Goal: Task Accomplishment & Management: Manage account settings

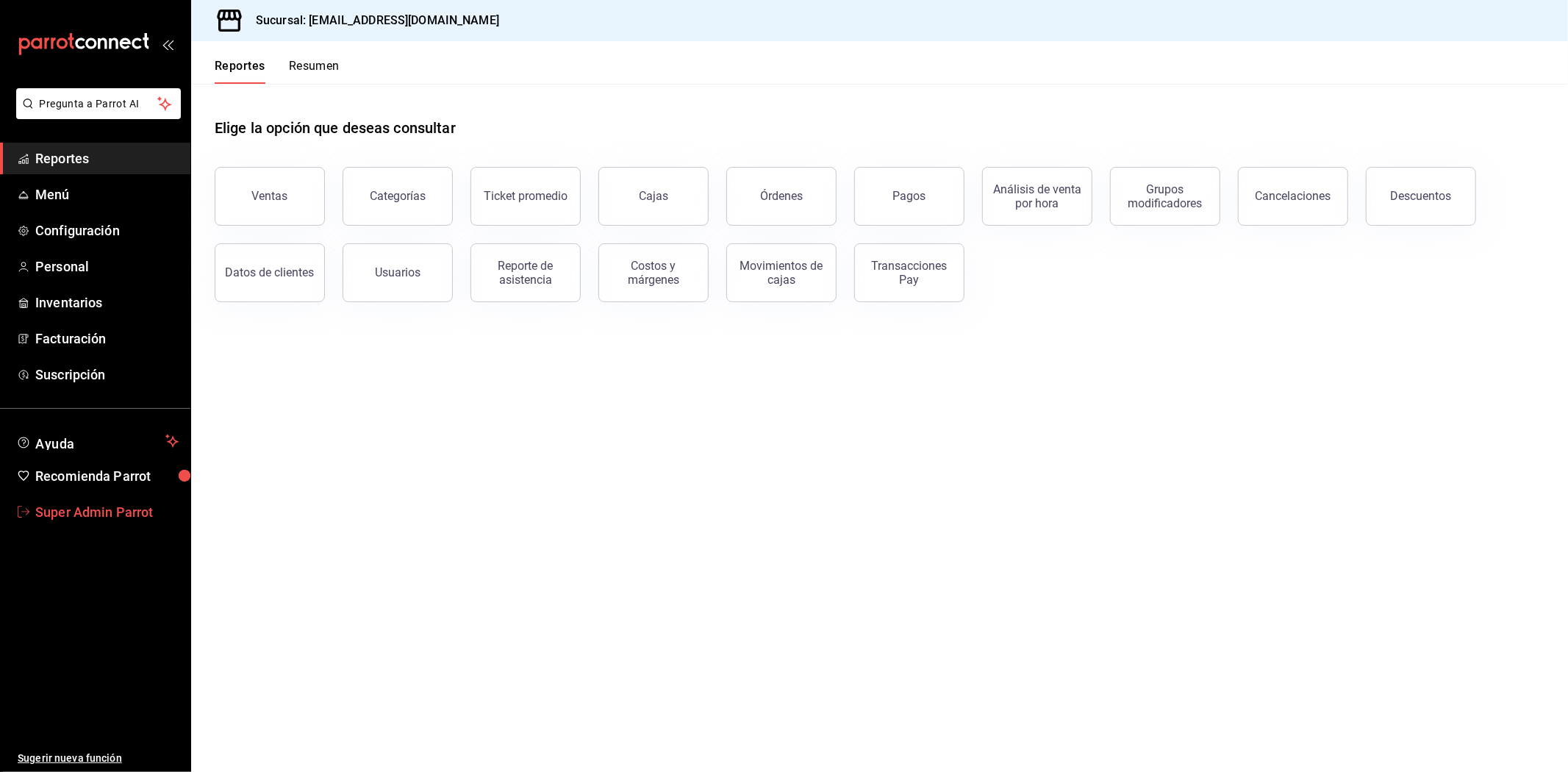
click at [138, 500] on link "Super Admin Parrot" at bounding box center [95, 512] width 191 height 32
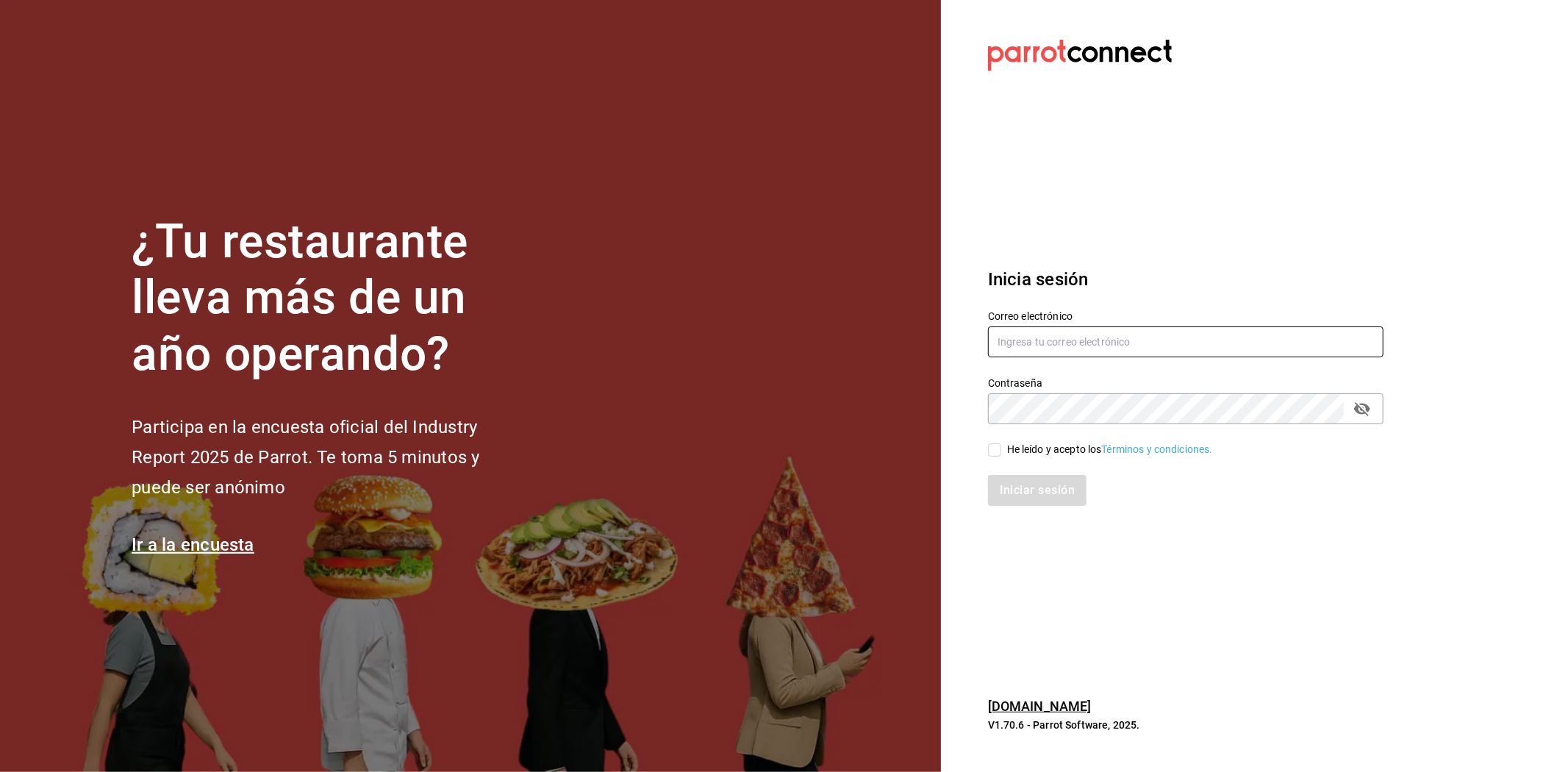
click at [1116, 333] on input "text" at bounding box center [1186, 342] width 396 height 31
paste input "hotcake@mty.com"
type input "hotcake@mty.com"
click at [994, 454] on input "He leído y acepto los Términos y condiciones." at bounding box center [995, 450] width 13 height 13
checkbox input "true"
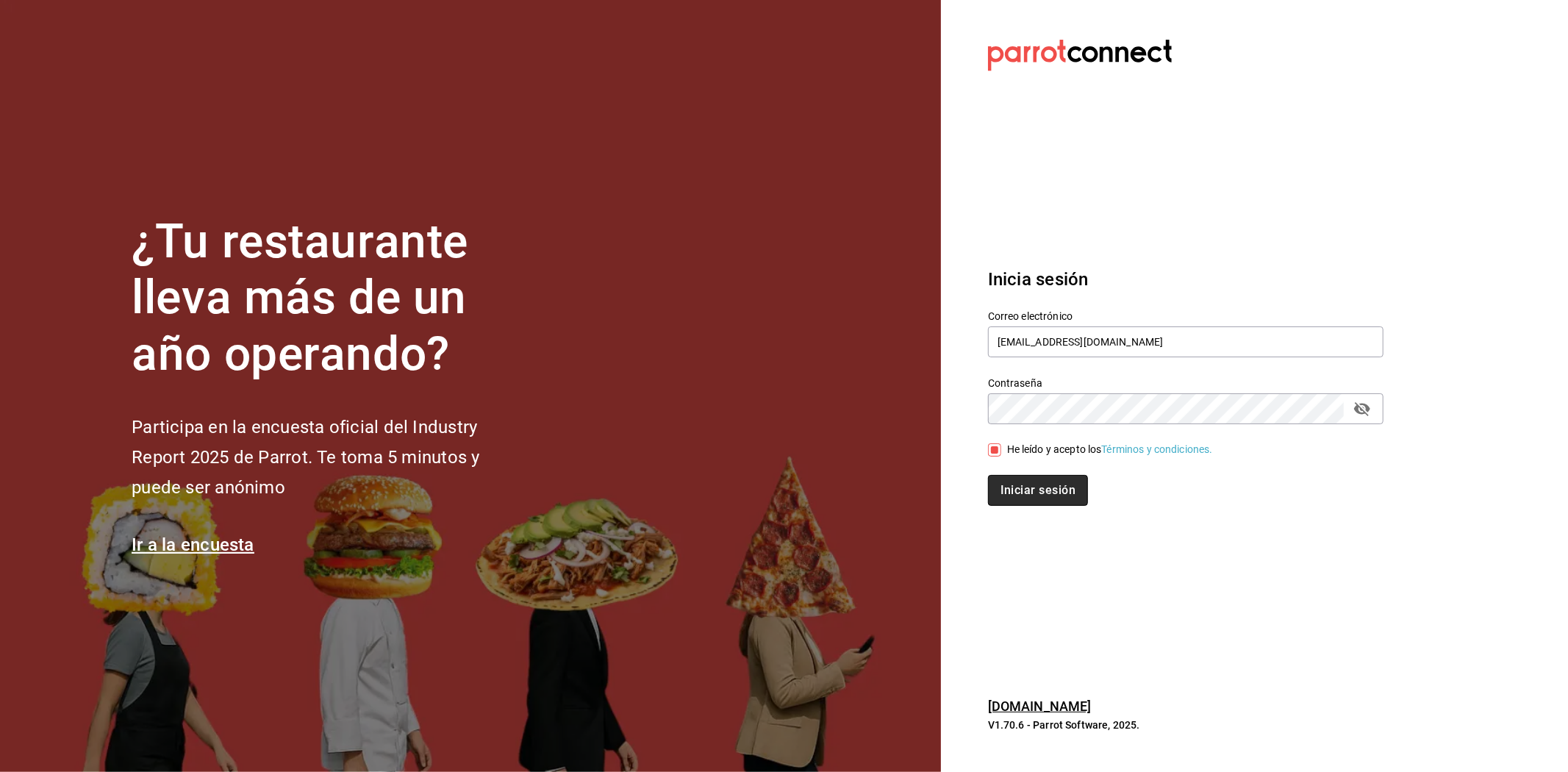
click at [1004, 482] on button "Iniciar sesión" at bounding box center [1038, 491] width 100 height 31
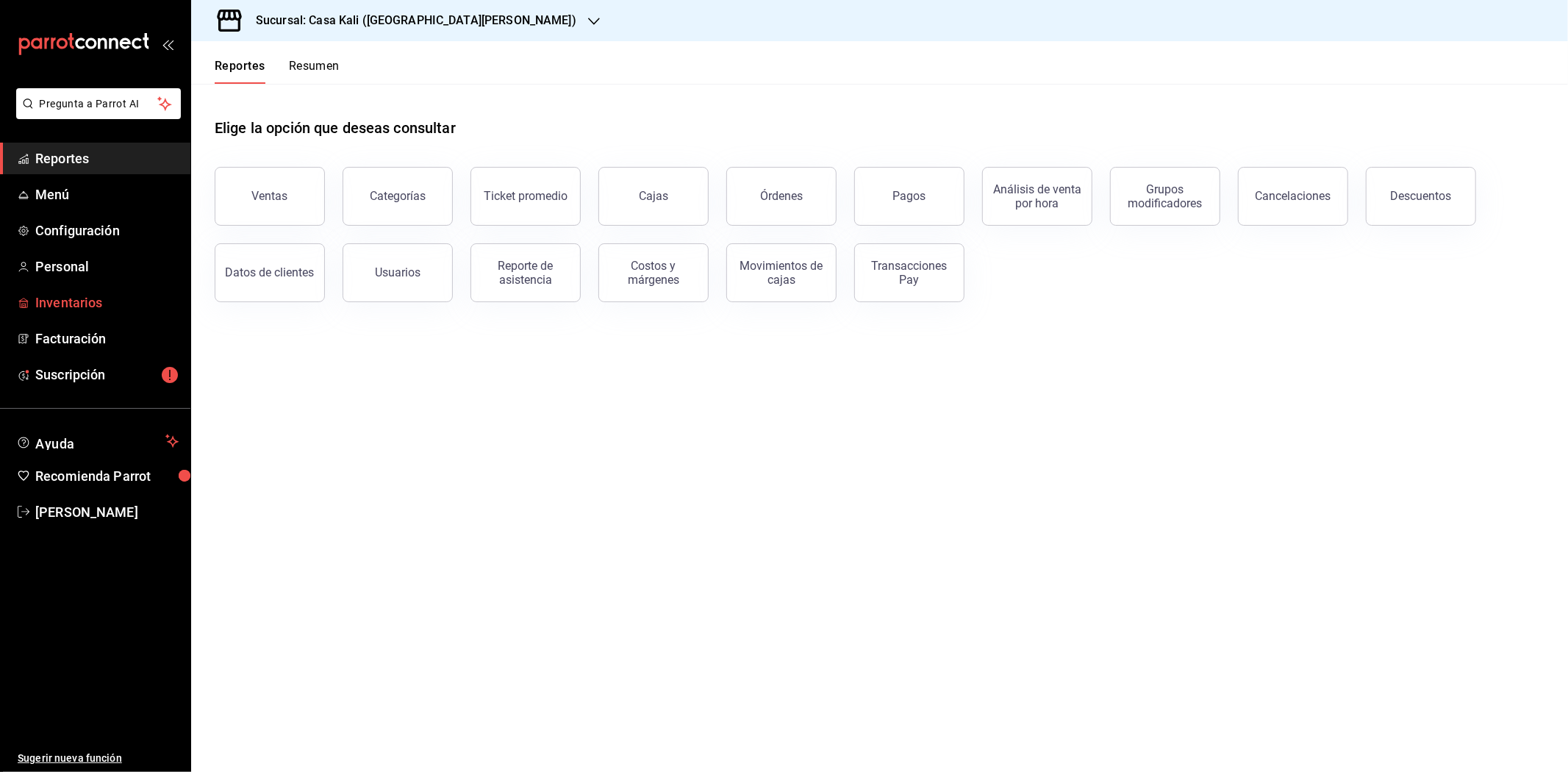
click at [68, 301] on span "Inventarios" at bounding box center [106, 303] width 143 height 20
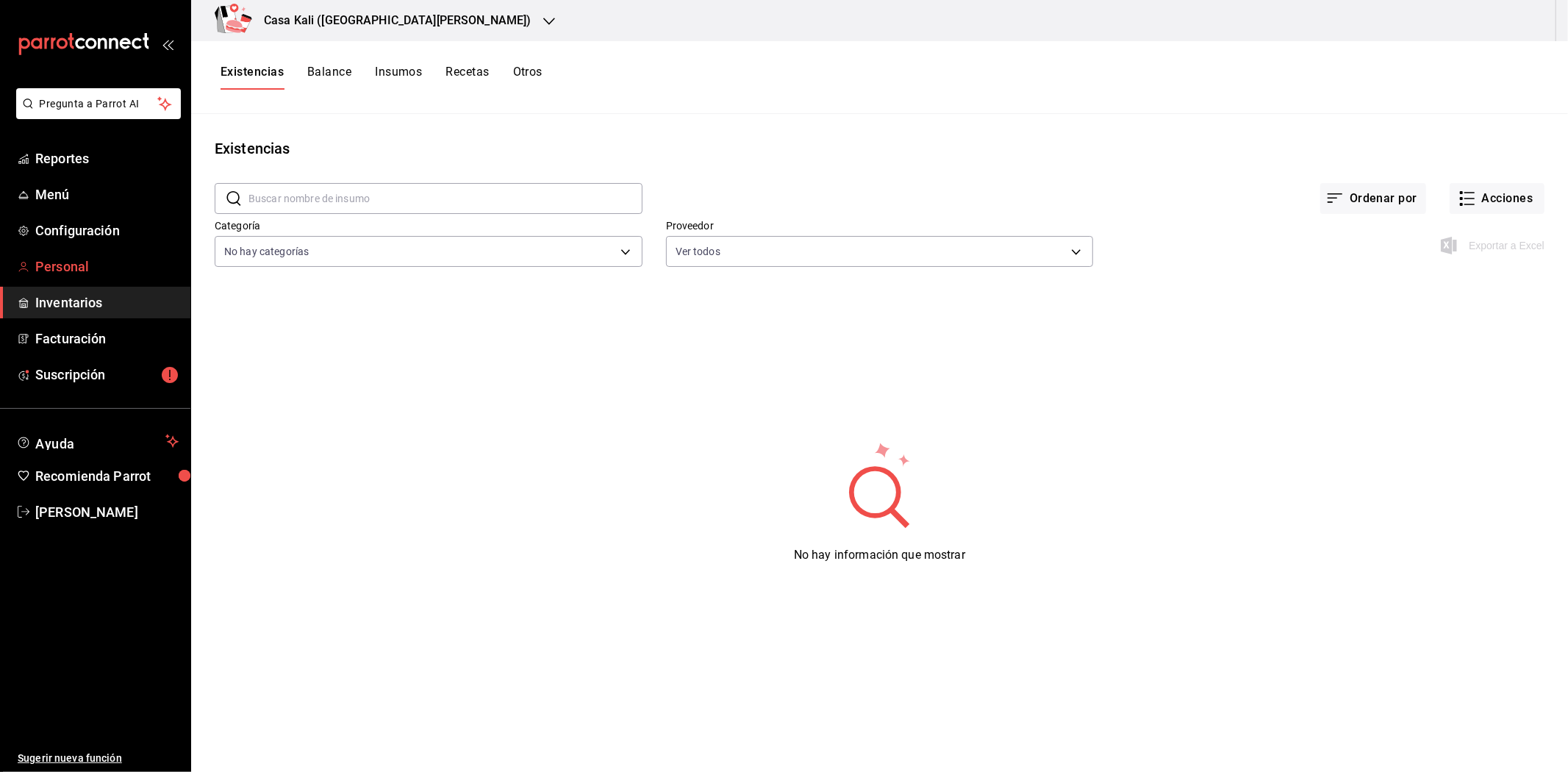
click at [54, 267] on span "Personal" at bounding box center [106, 267] width 143 height 20
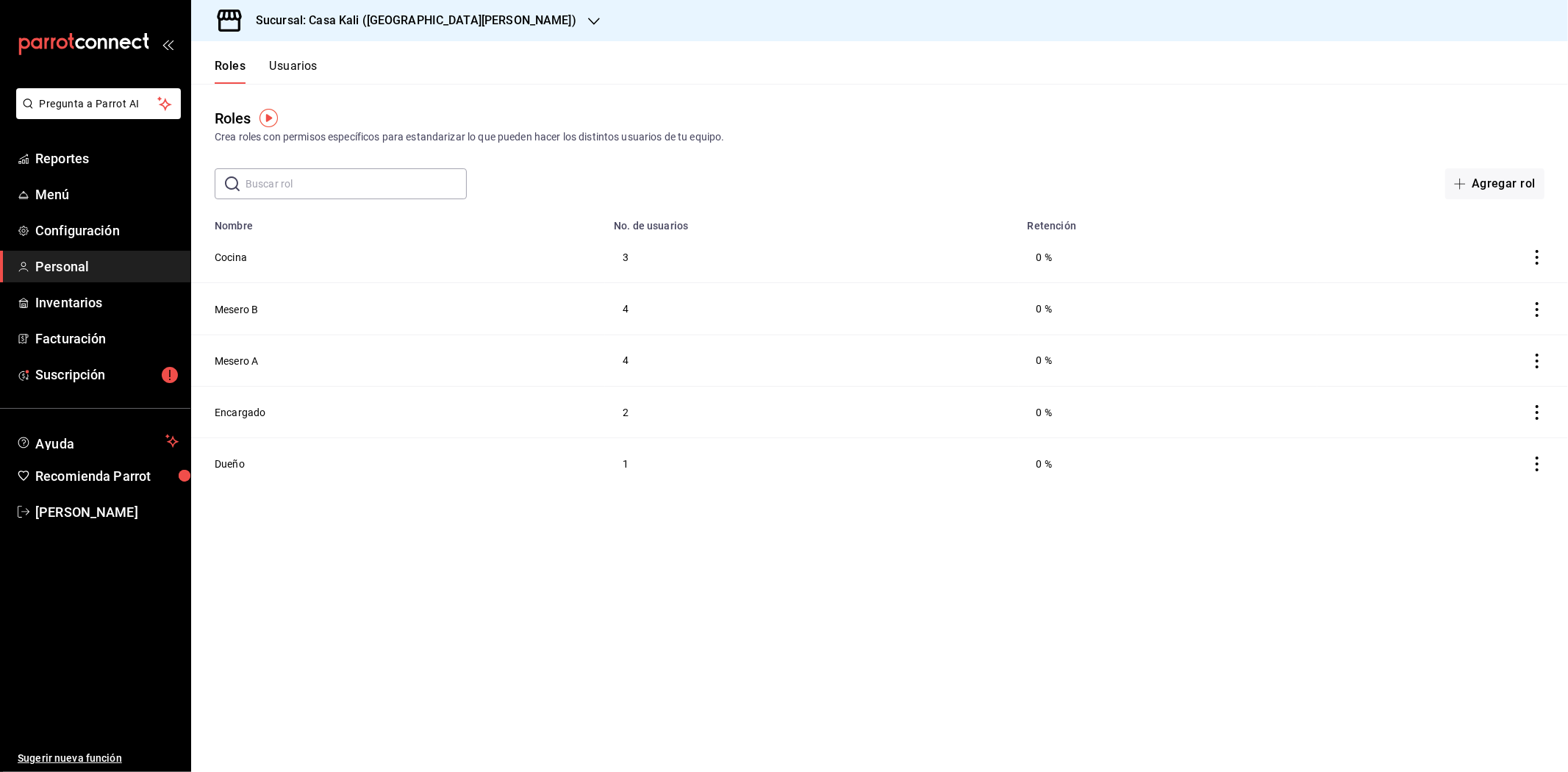
click at [290, 79] on button "Usuarios" at bounding box center [293, 71] width 48 height 25
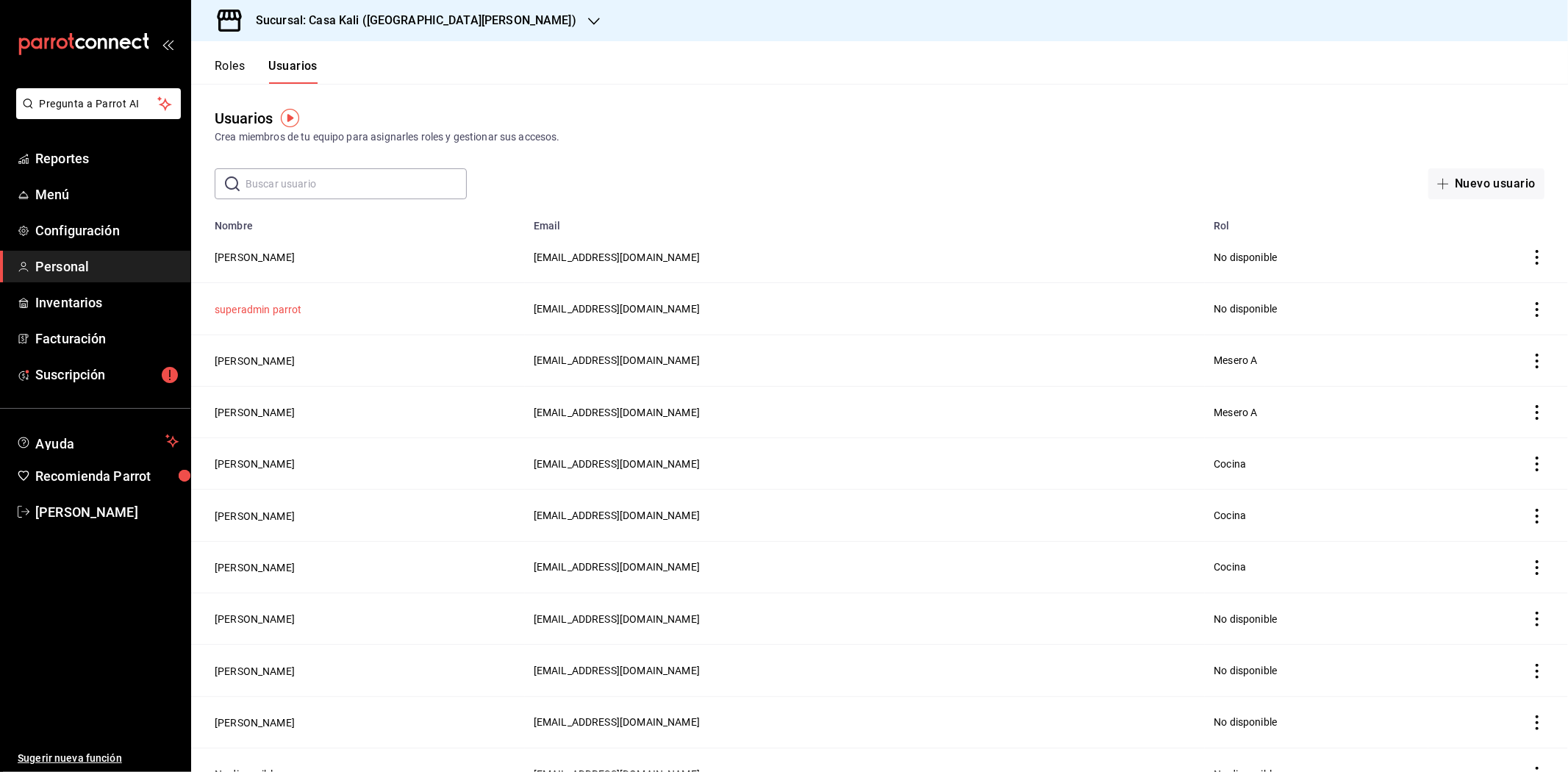
click at [276, 312] on button "superadmin parrot" at bounding box center [258, 309] width 88 height 15
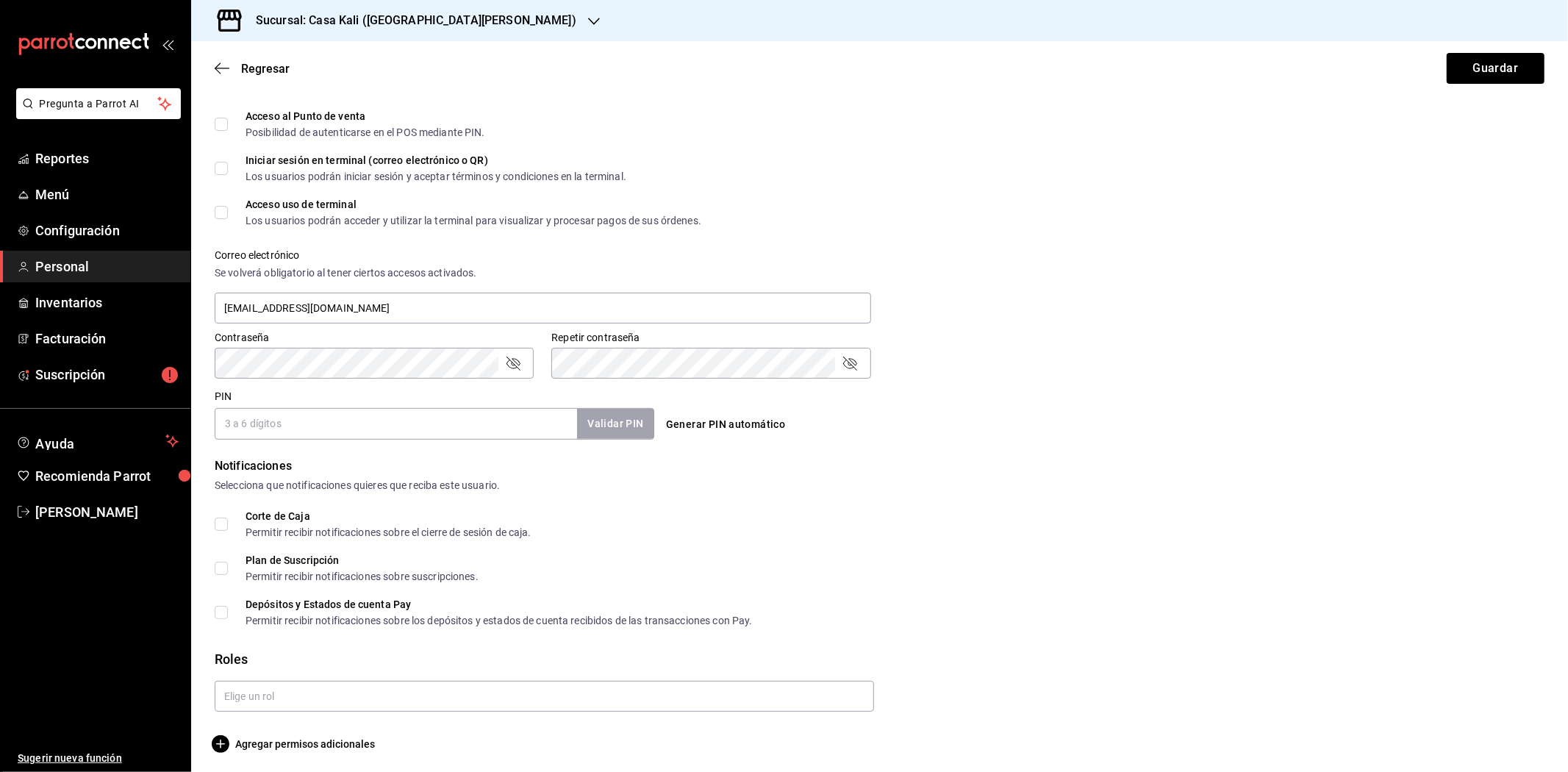
scroll to position [412, 0]
click at [271, 732] on span "Agregar permisos adicionales" at bounding box center [294, 741] width 160 height 18
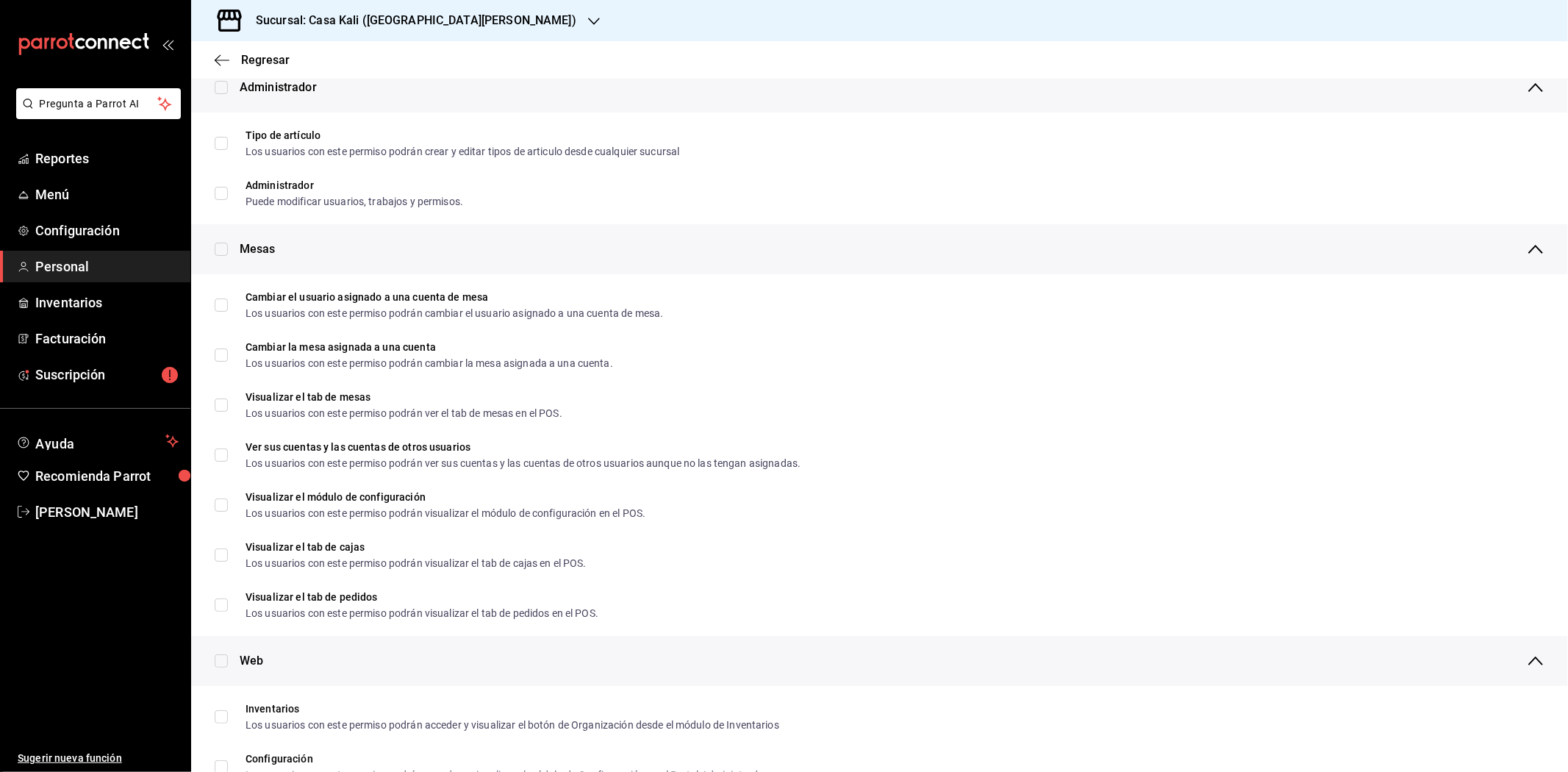
scroll to position [0, 0]
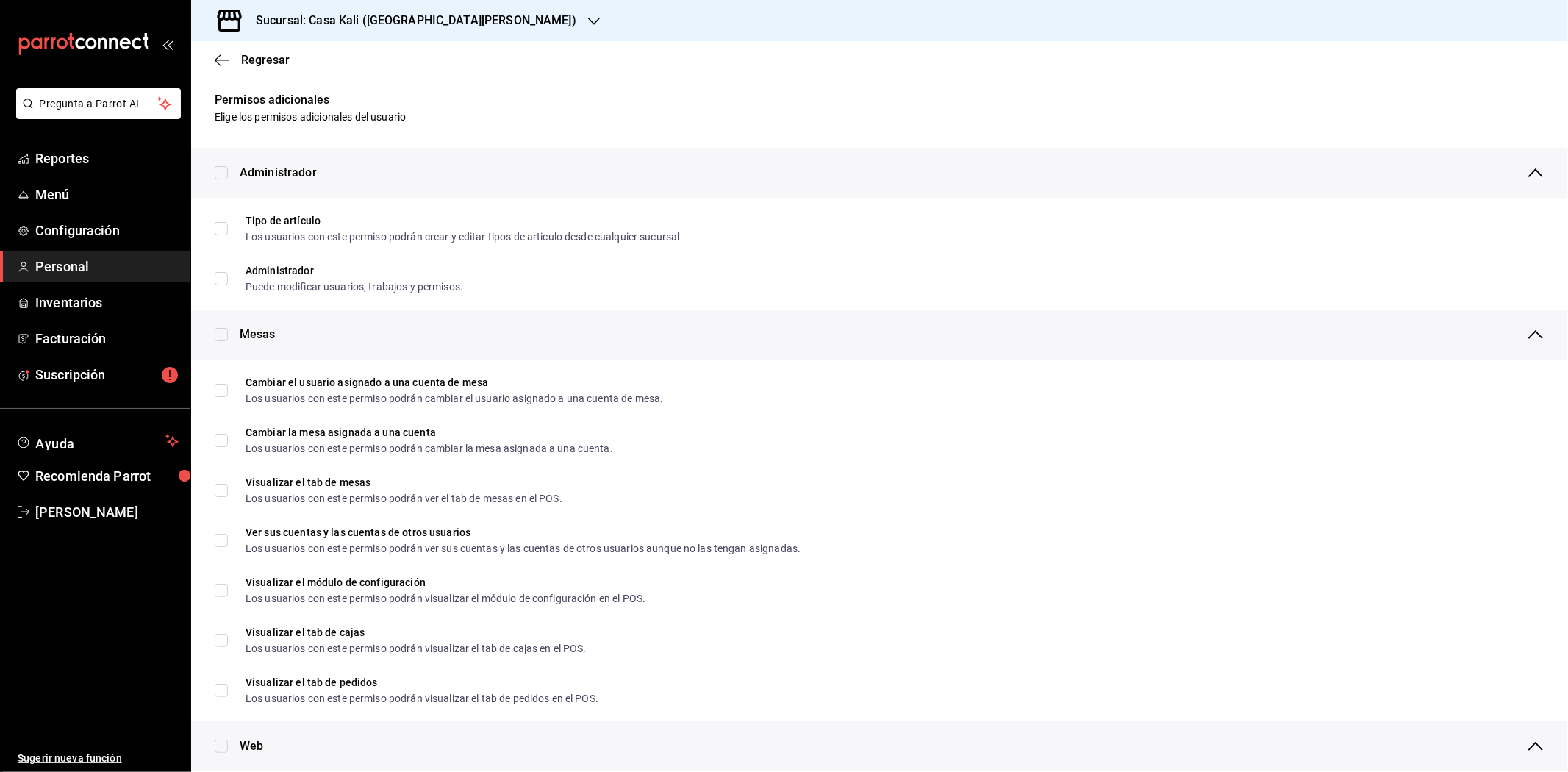
click at [216, 182] on div "Administrador" at bounding box center [879, 173] width 1377 height 50
click at [216, 180] on div "Administrador" at bounding box center [879, 173] width 1377 height 50
click at [225, 172] on input "checkbox" at bounding box center [221, 173] width 13 height 13
checkbox input "true"
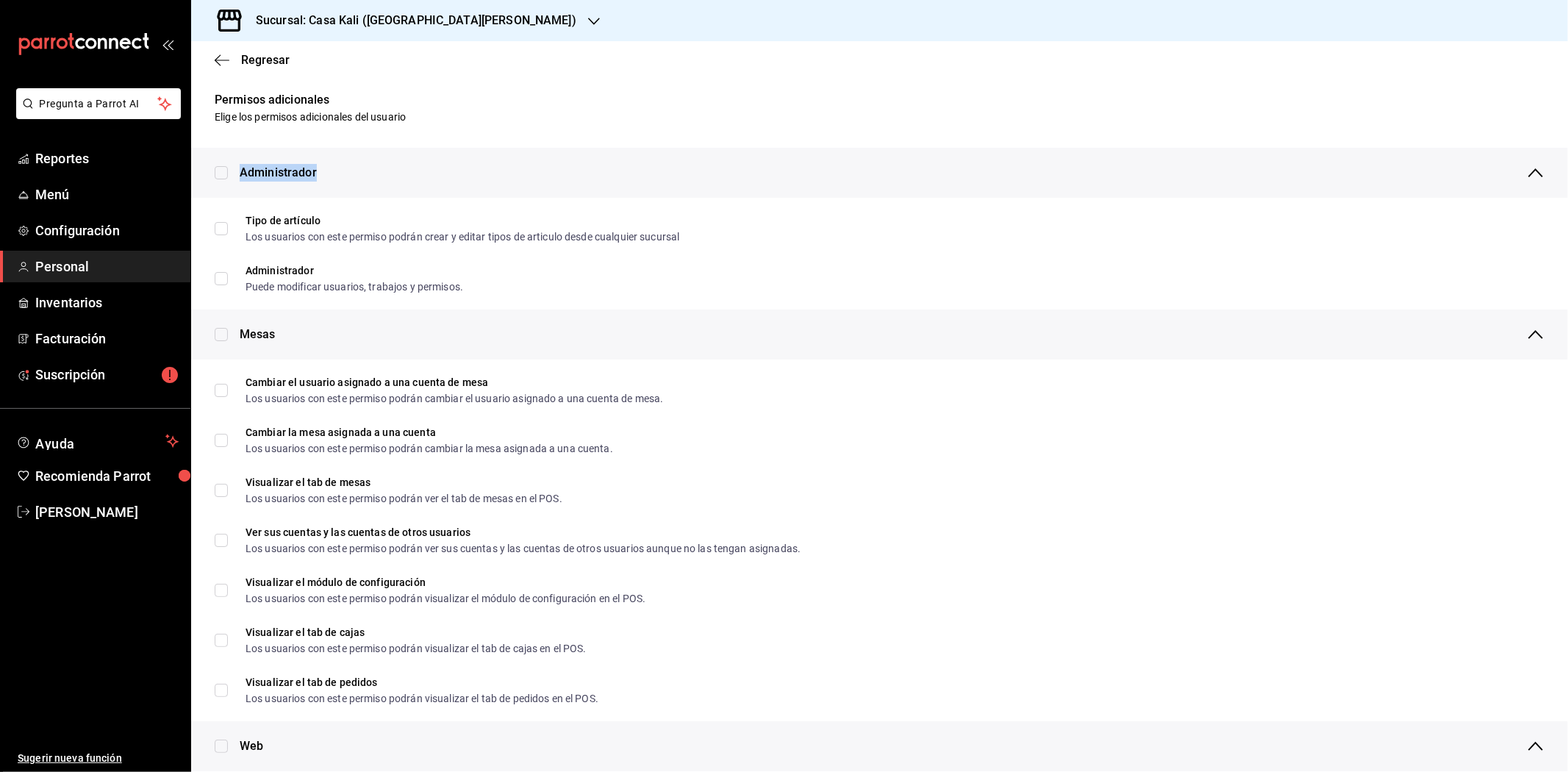
checkbox input "true"
click at [222, 334] on input "checkbox" at bounding box center [221, 334] width 13 height 13
checkbox input "true"
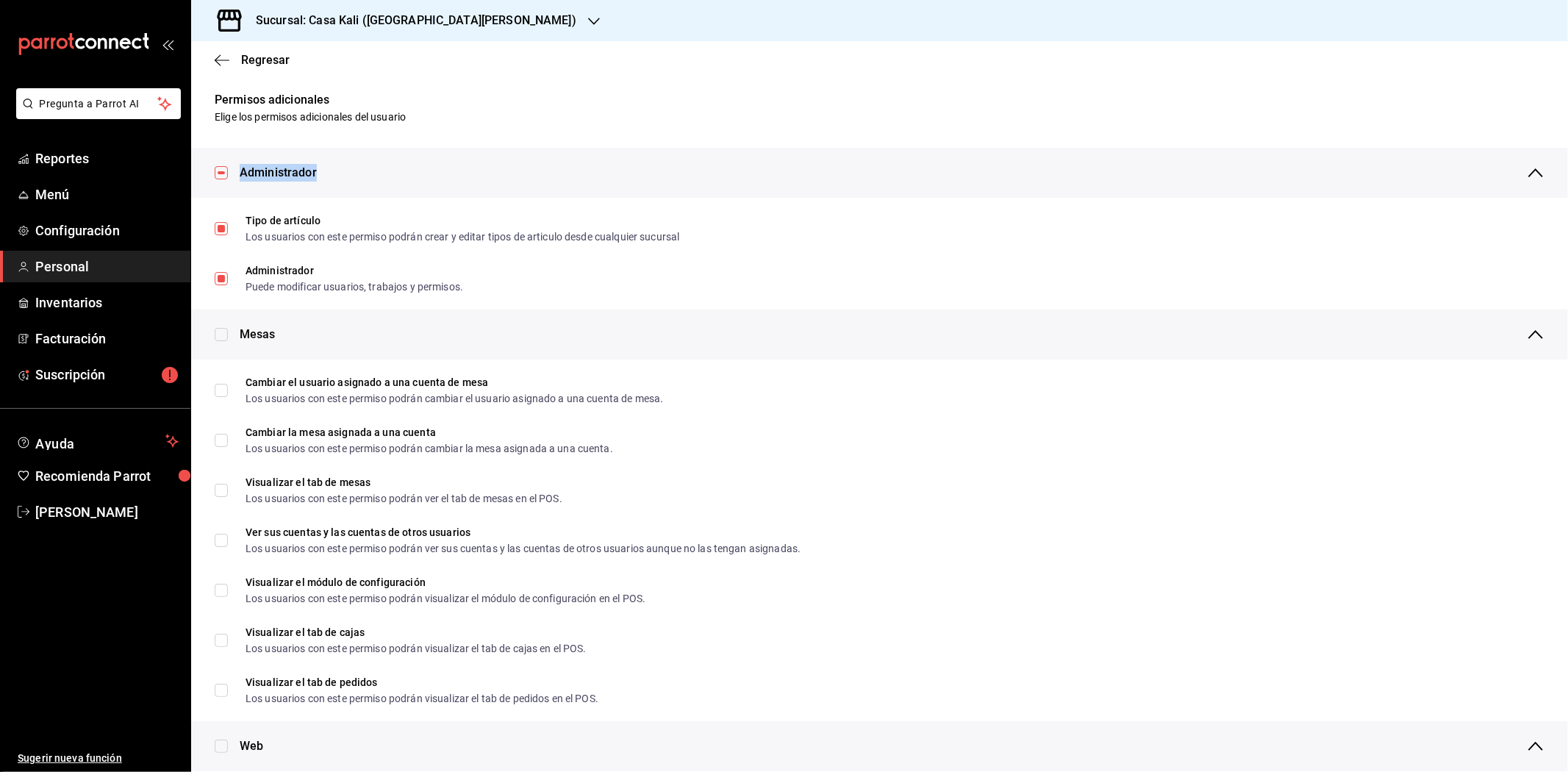
checkbox input "true"
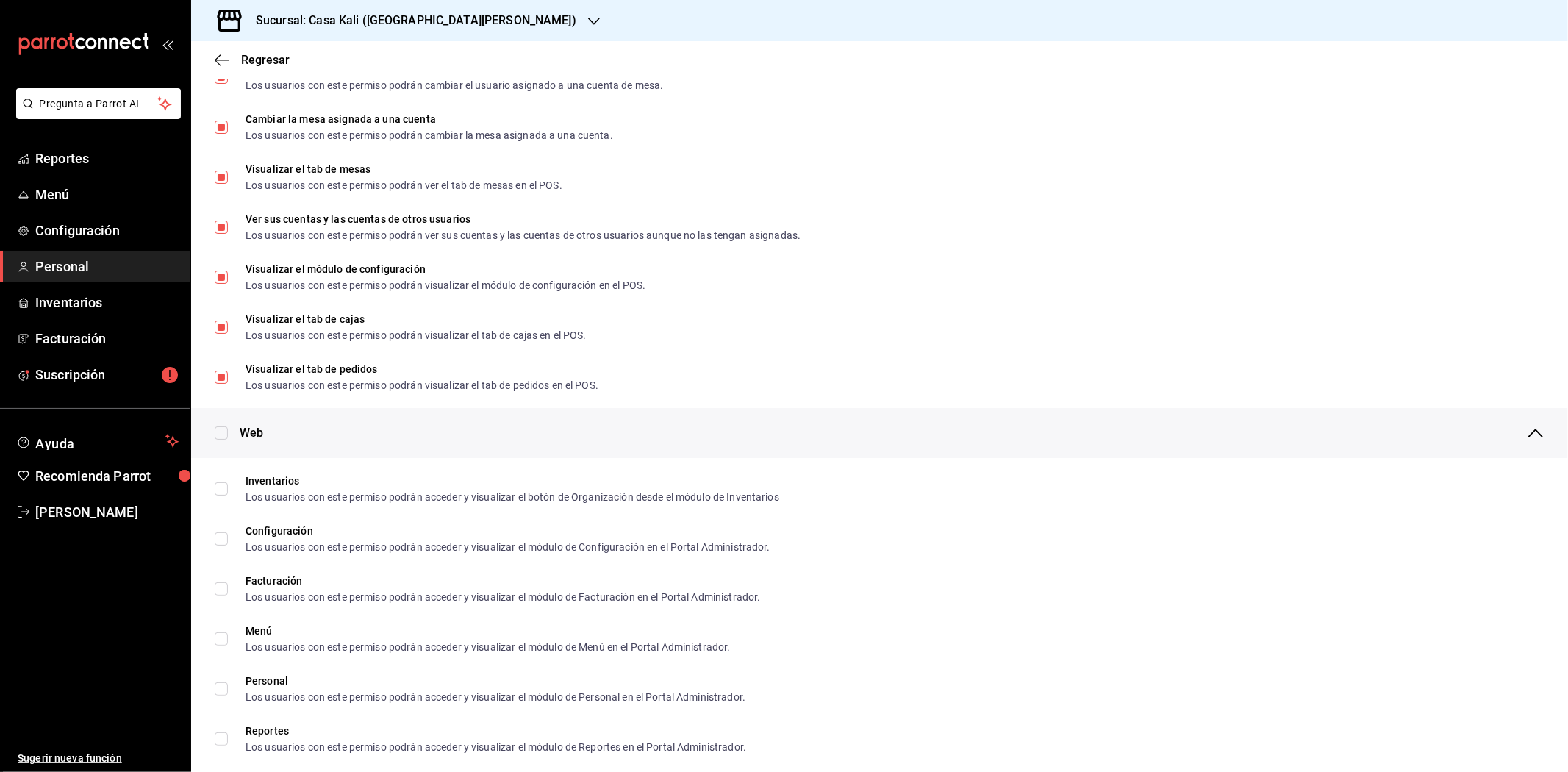
scroll to position [408, 0]
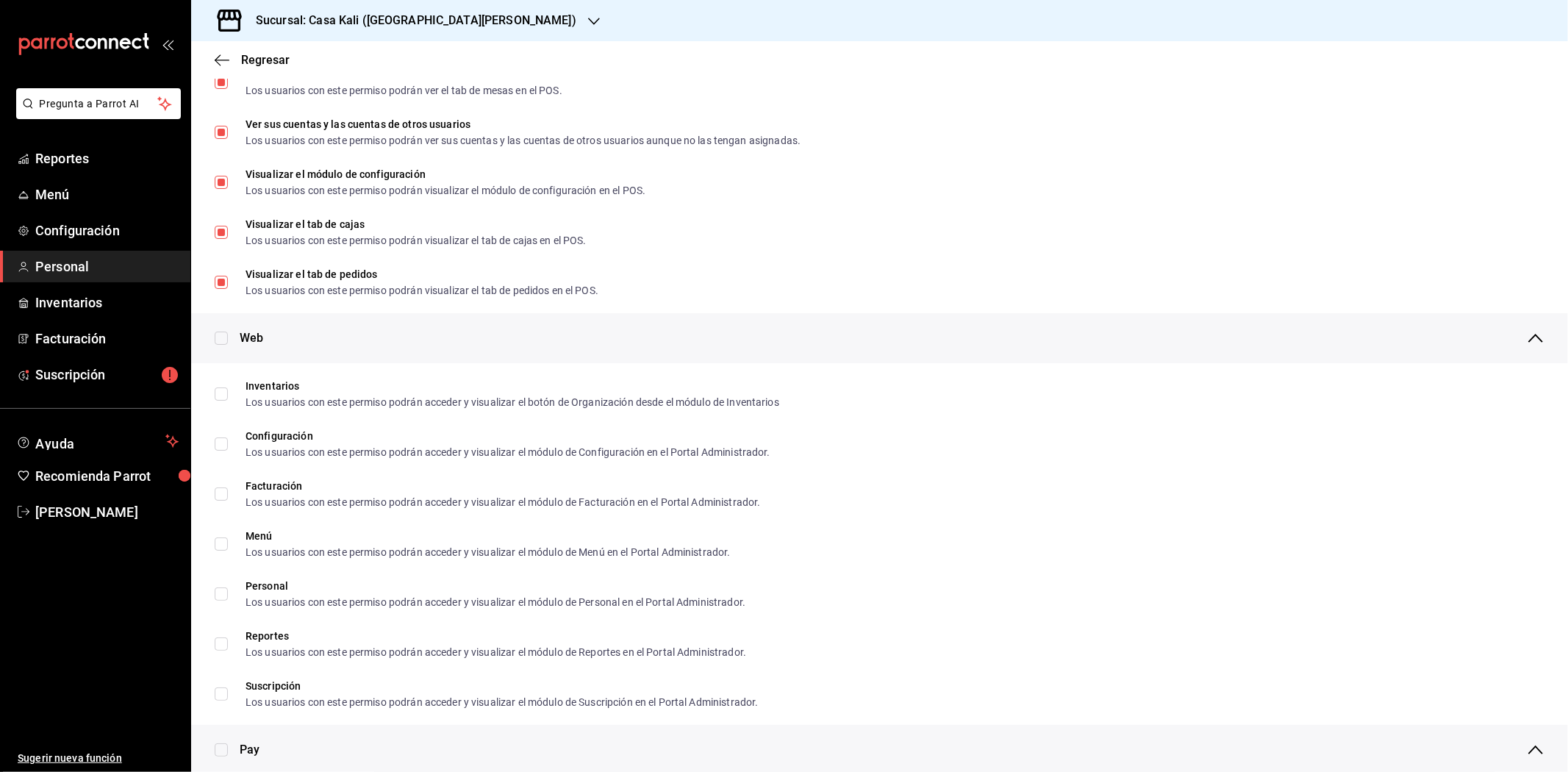
click at [219, 330] on div "Web" at bounding box center [879, 338] width 1377 height 50
click at [219, 339] on input "checkbox" at bounding box center [221, 338] width 13 height 13
checkbox input "true"
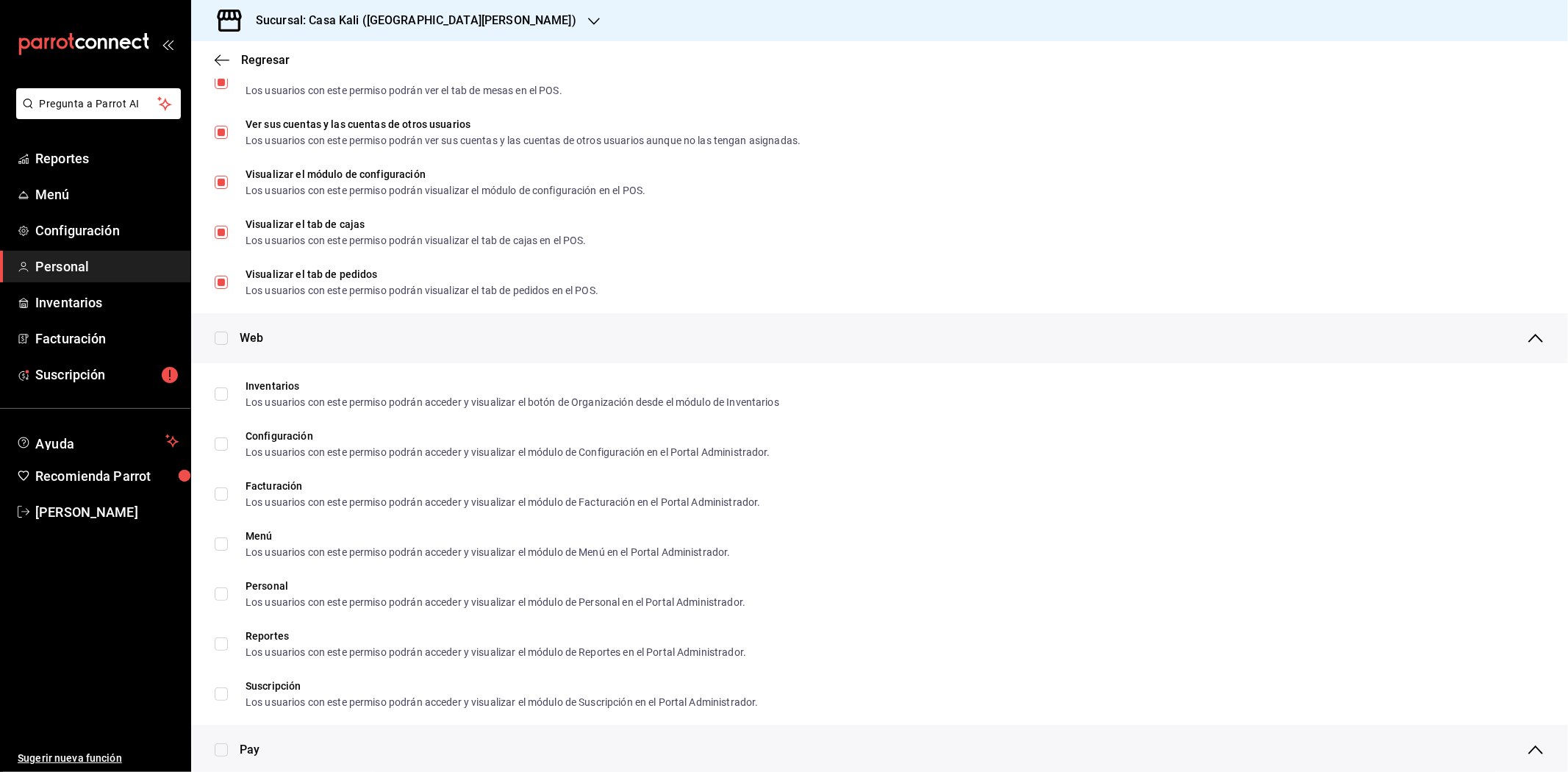
checkbox input "true"
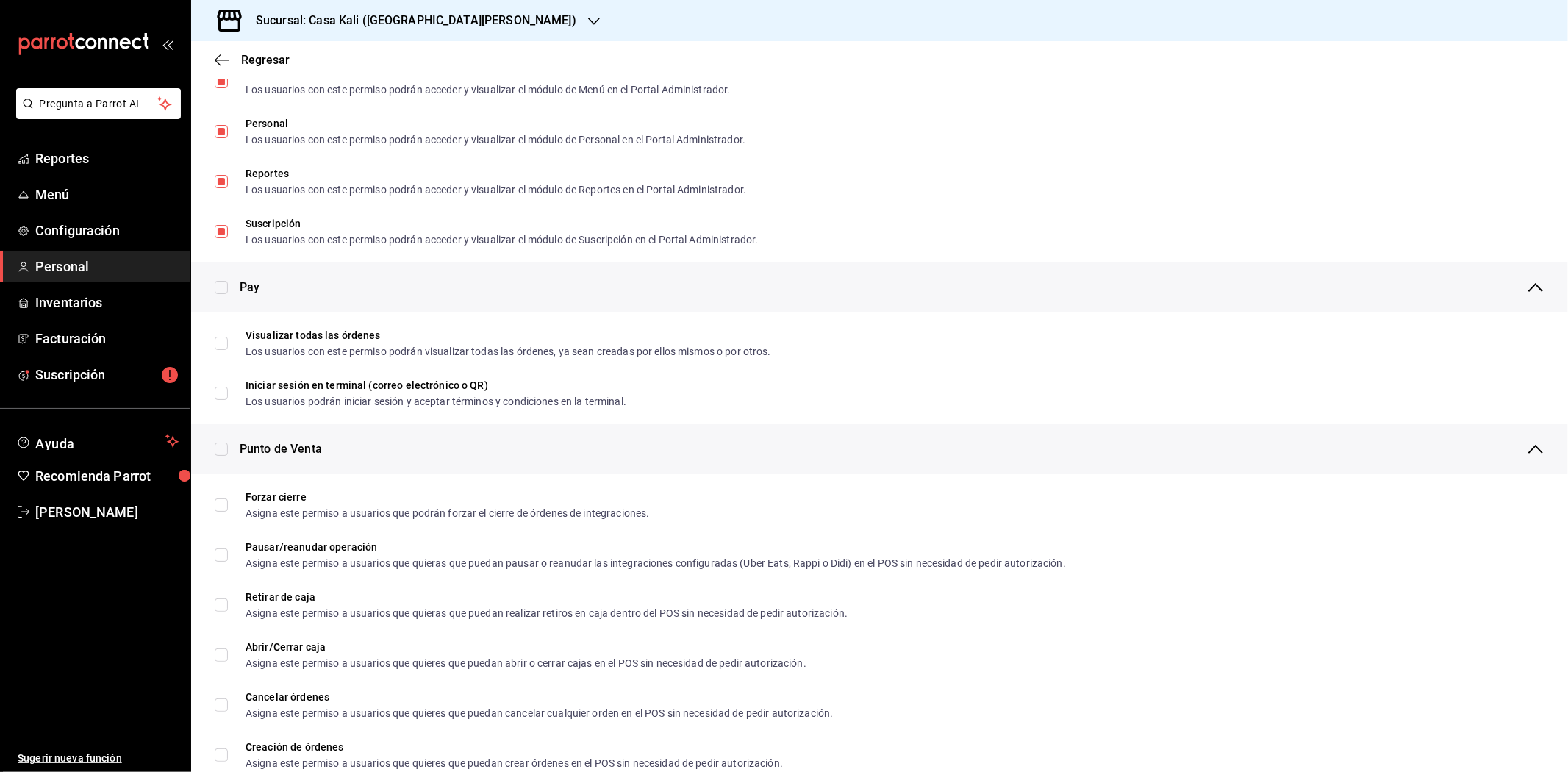
scroll to position [980, 0]
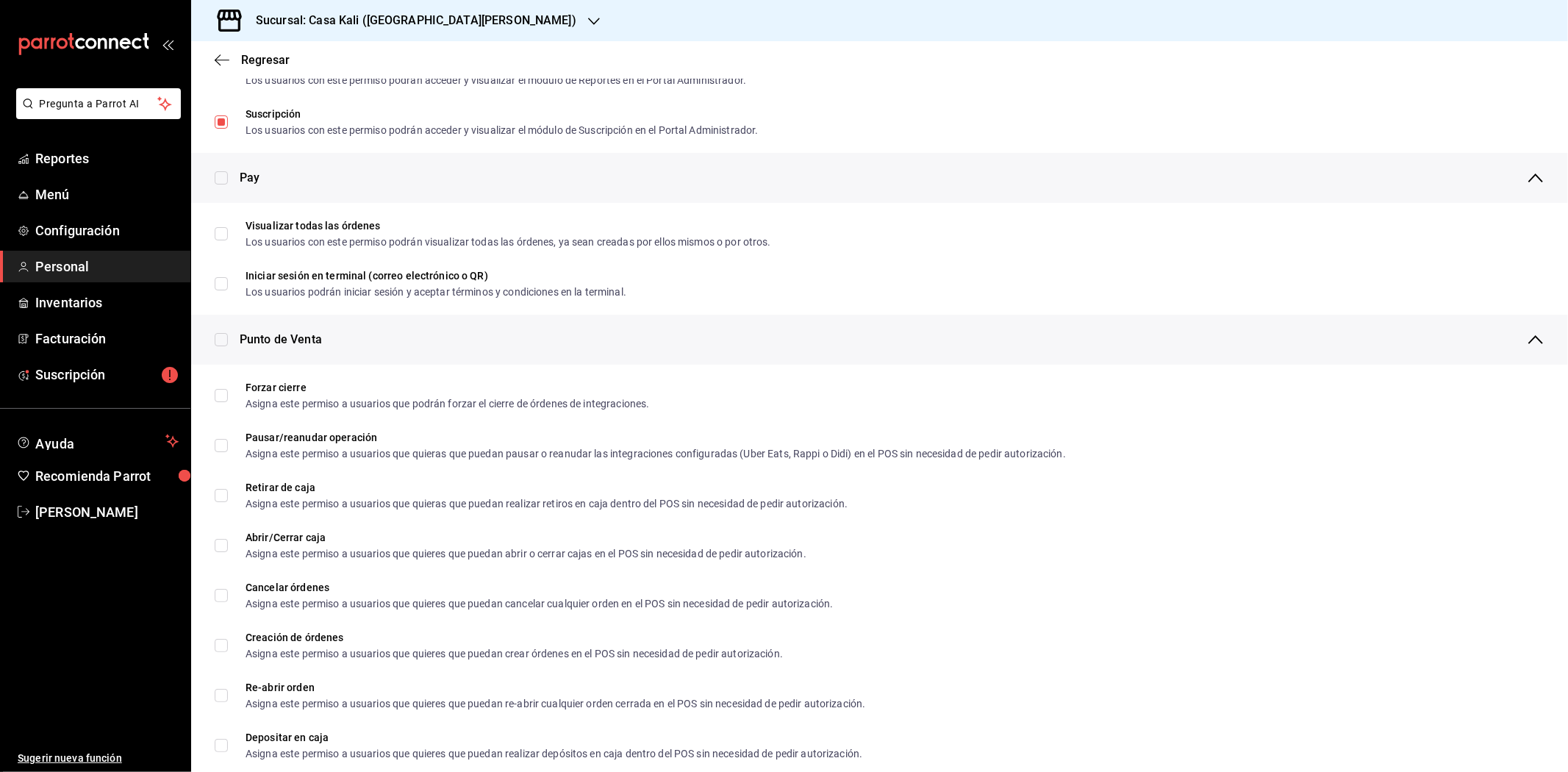
click at [217, 181] on input "checkbox" at bounding box center [221, 177] width 13 height 13
checkbox input "true"
click at [222, 334] on input "checkbox" at bounding box center [221, 339] width 13 height 13
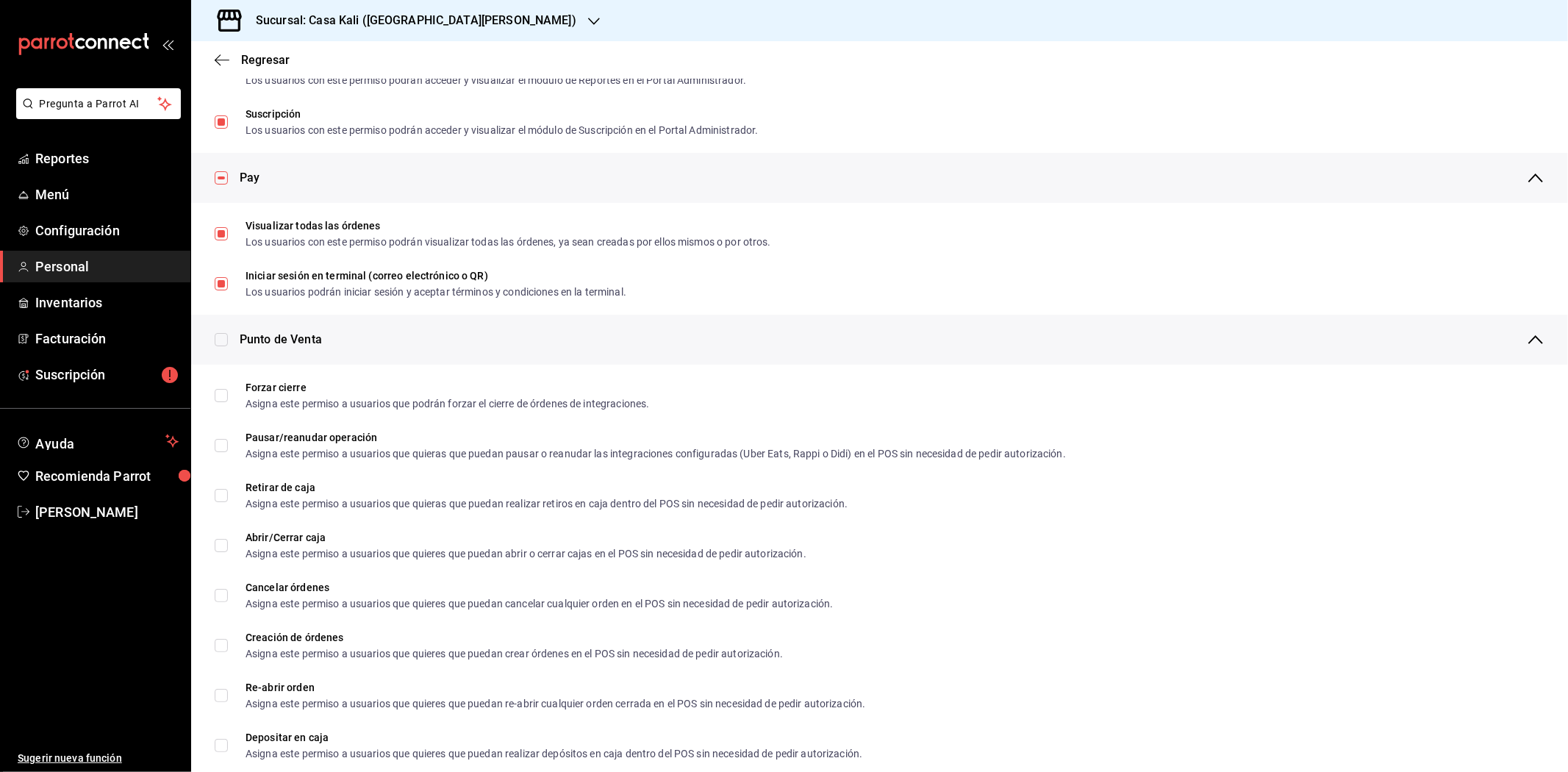
checkbox input "true"
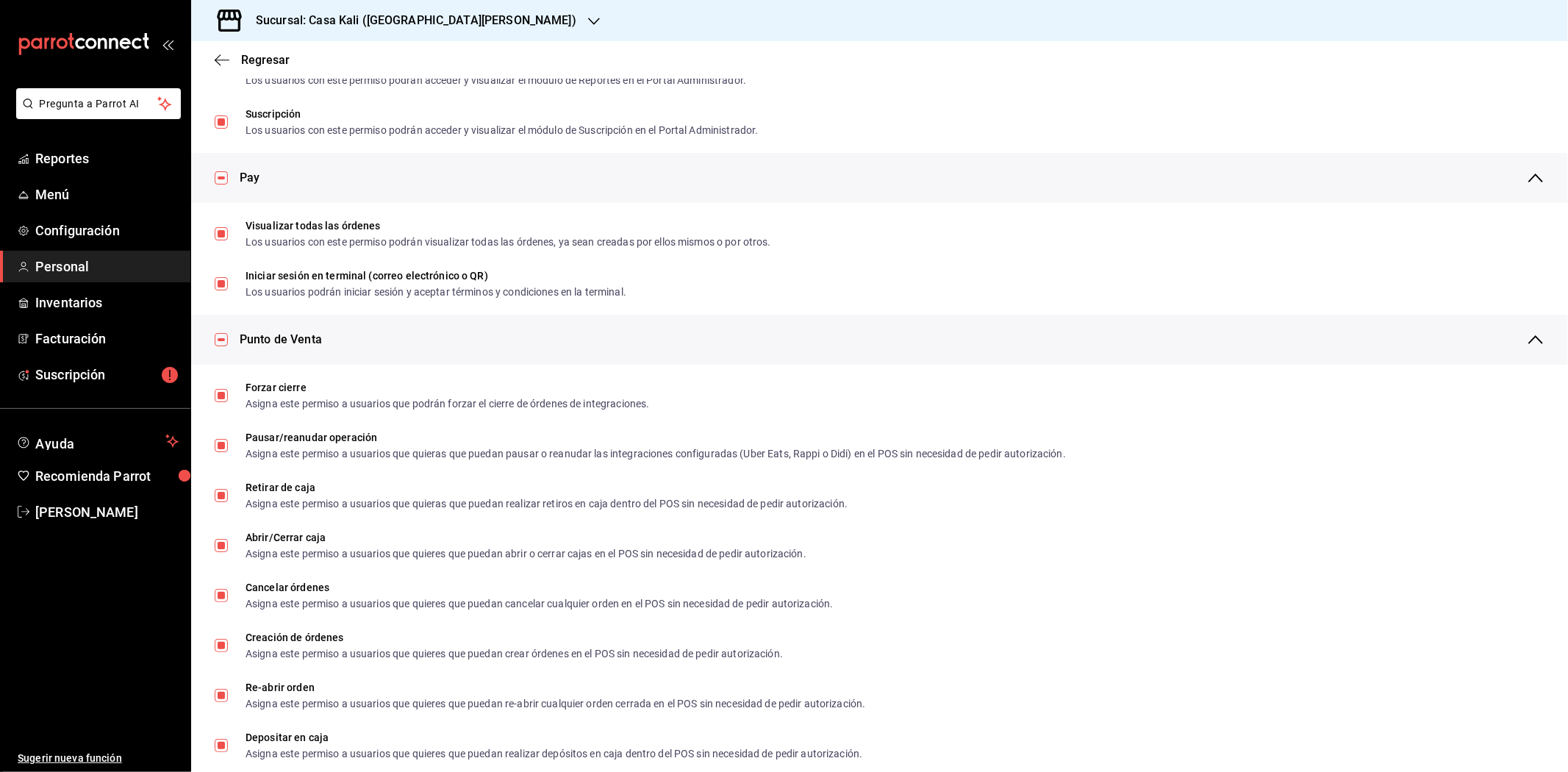
checkbox input "true"
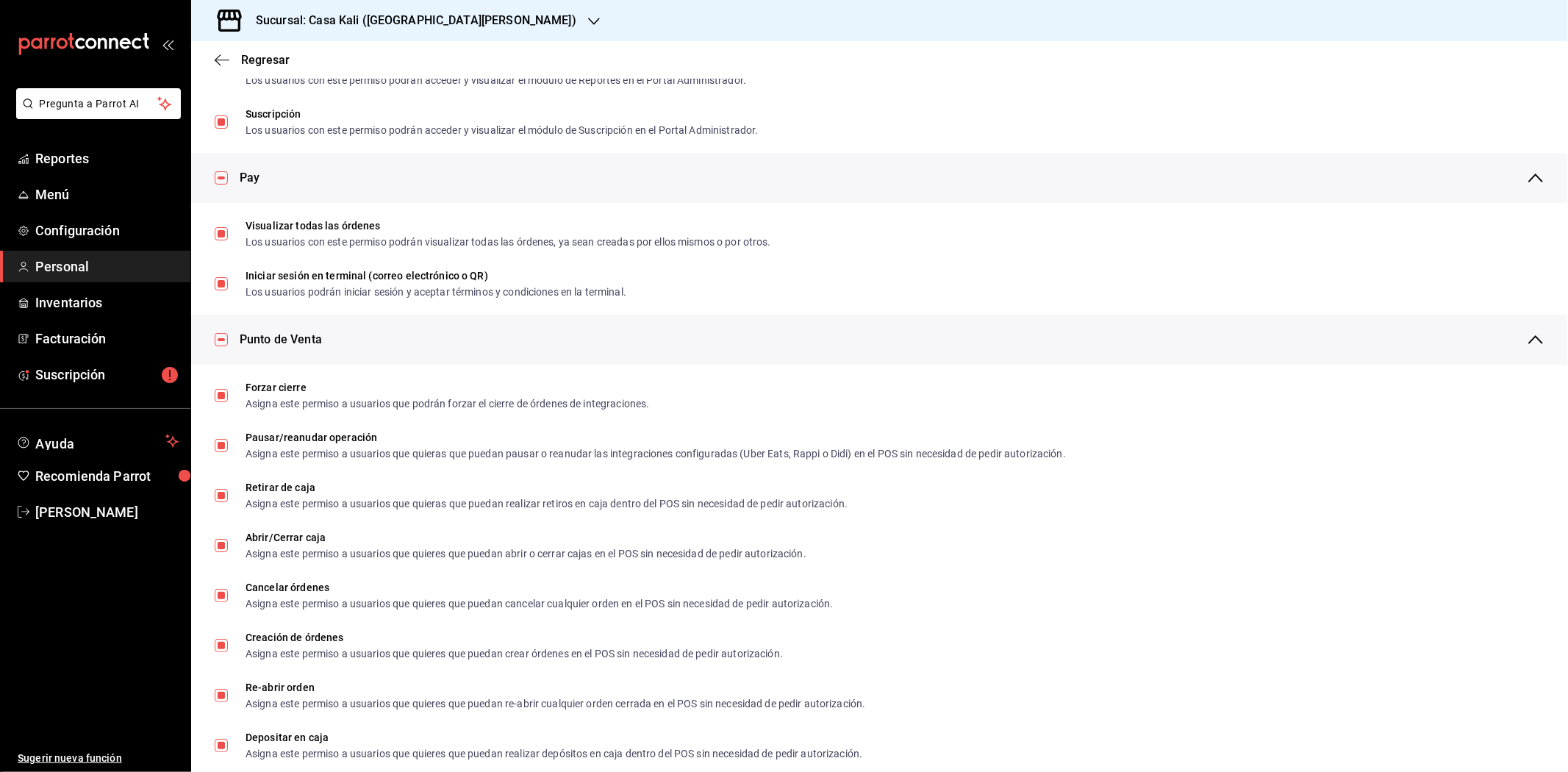
checkbox input "true"
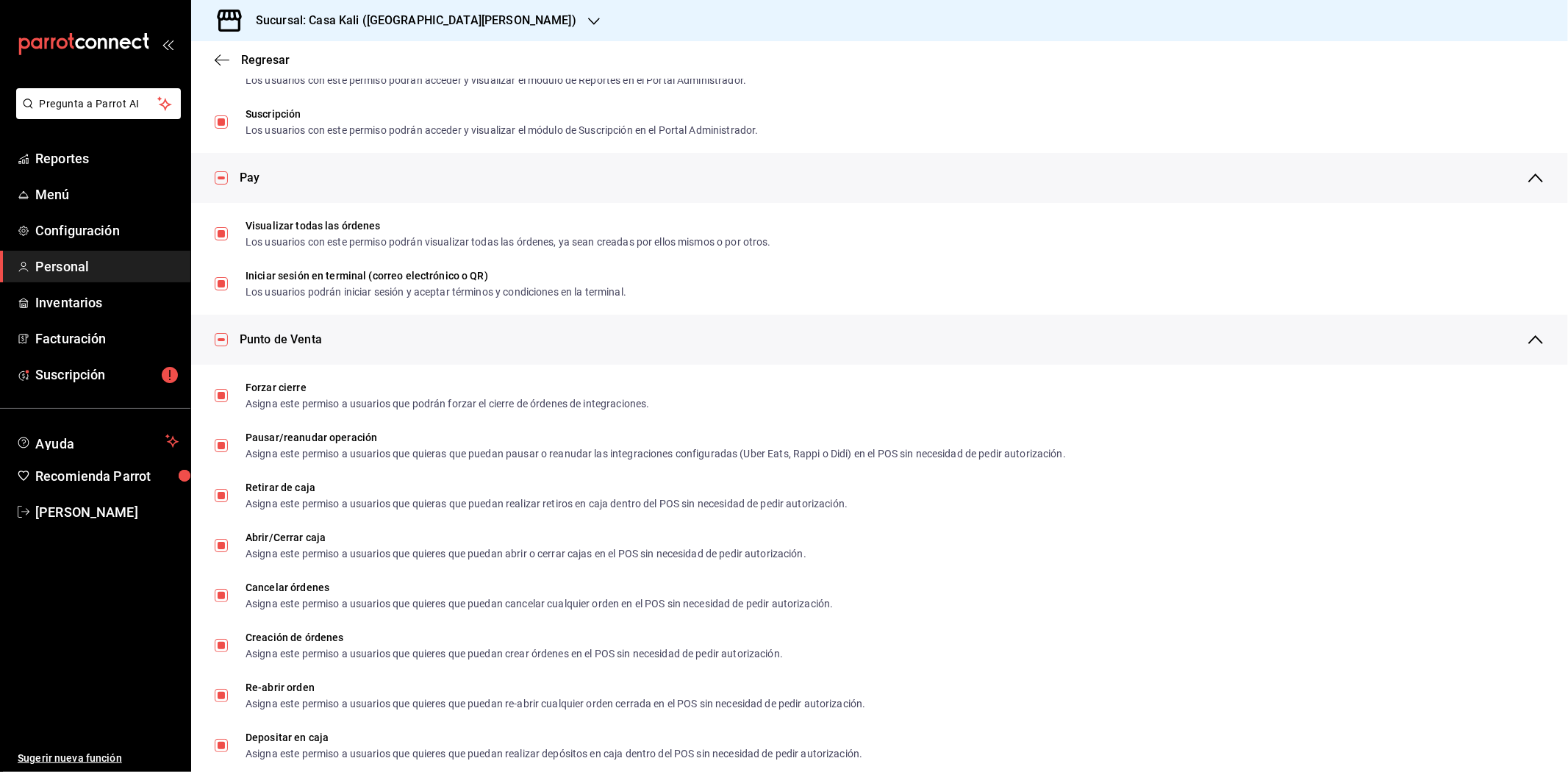
checkbox input "true"
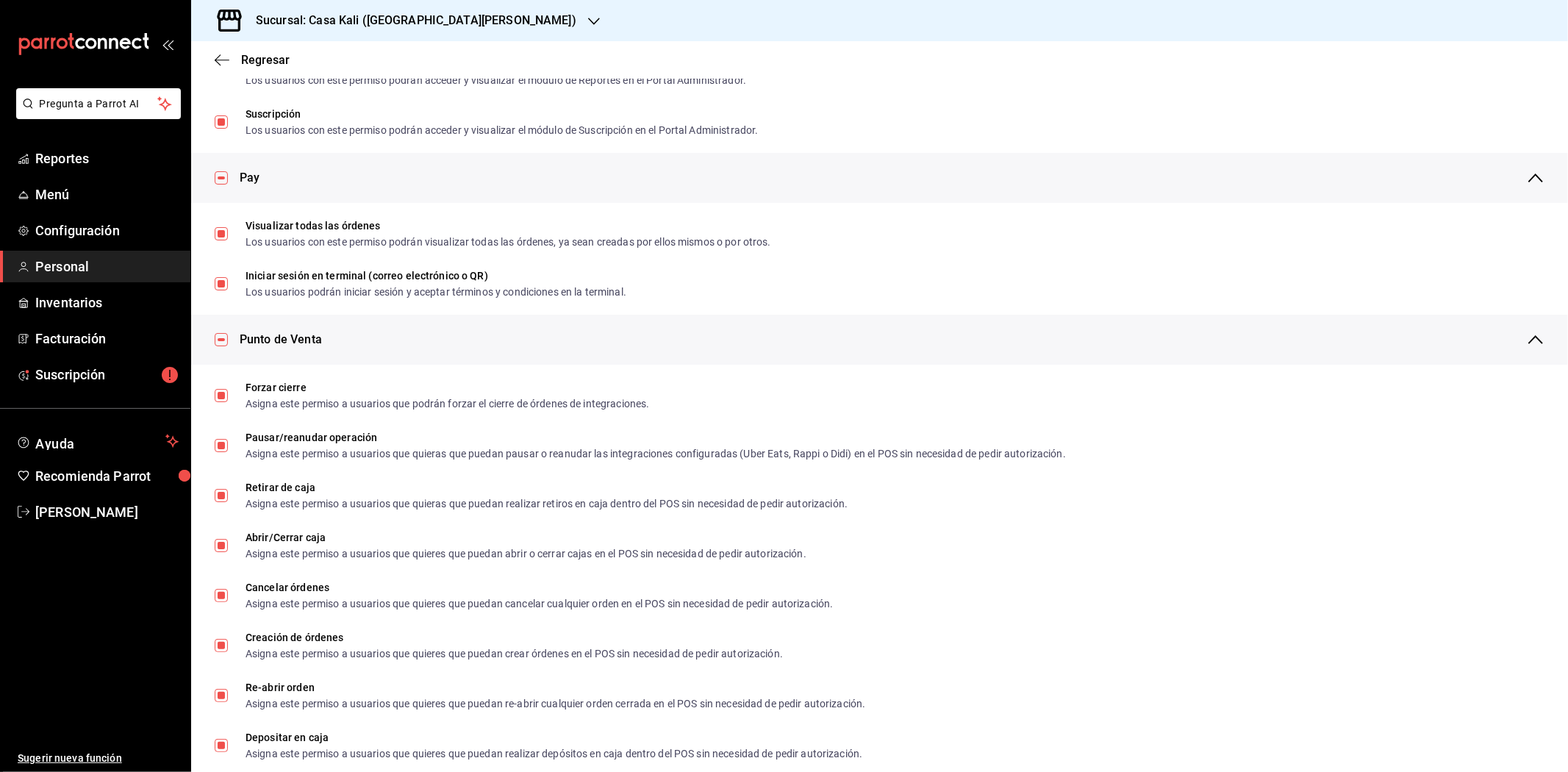
checkbox input "true"
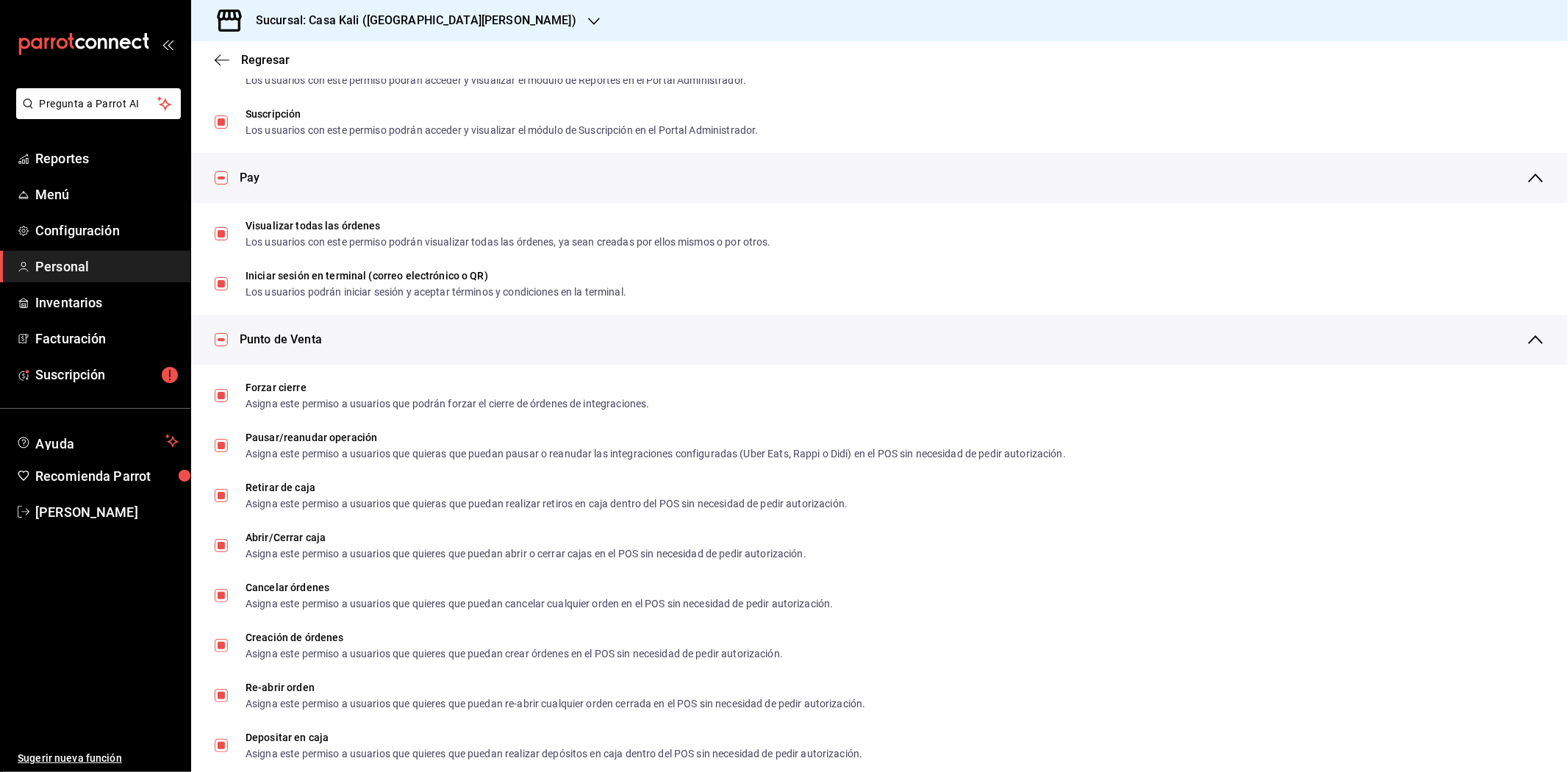
checkbox input "true"
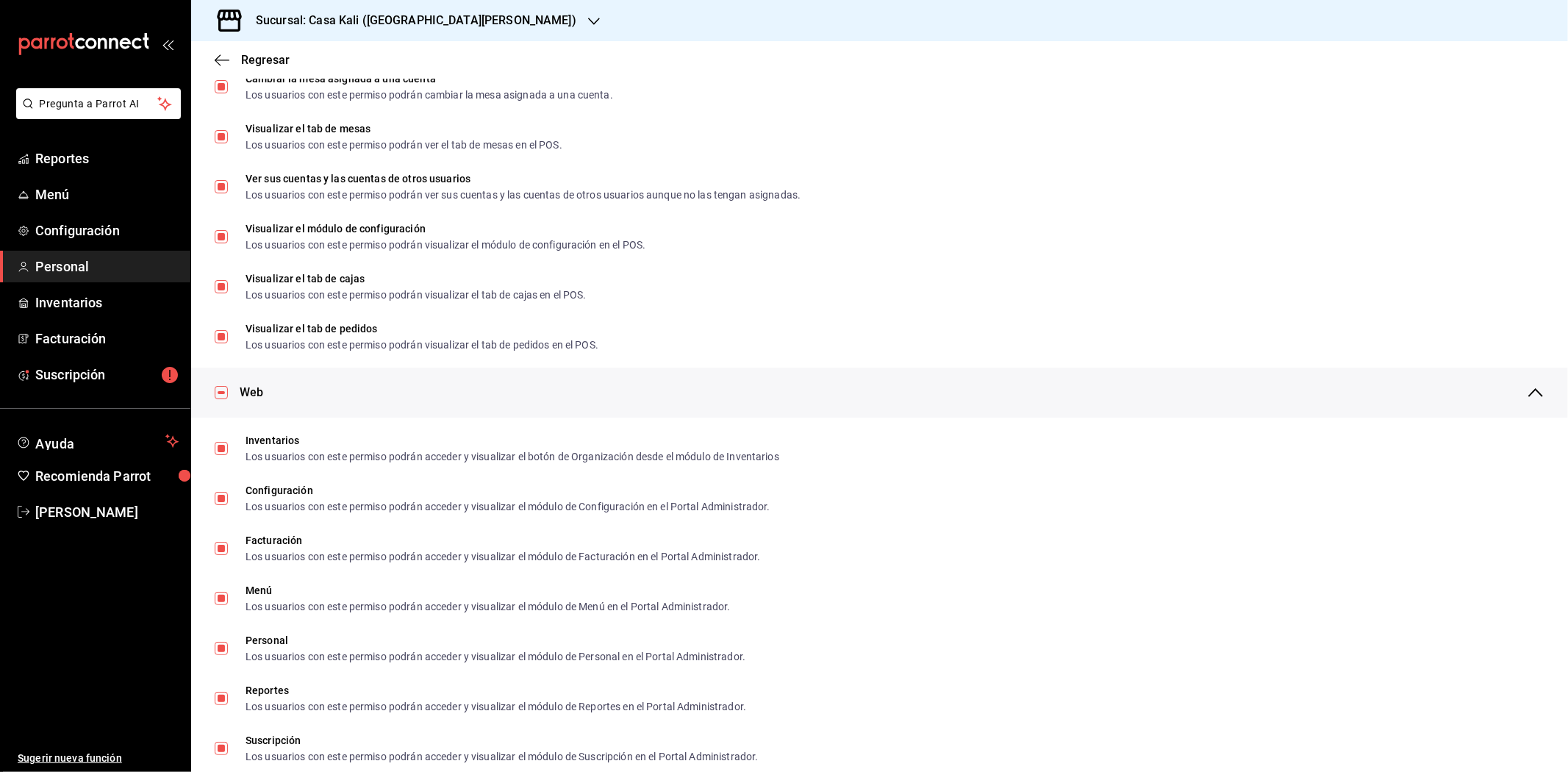
scroll to position [0, 0]
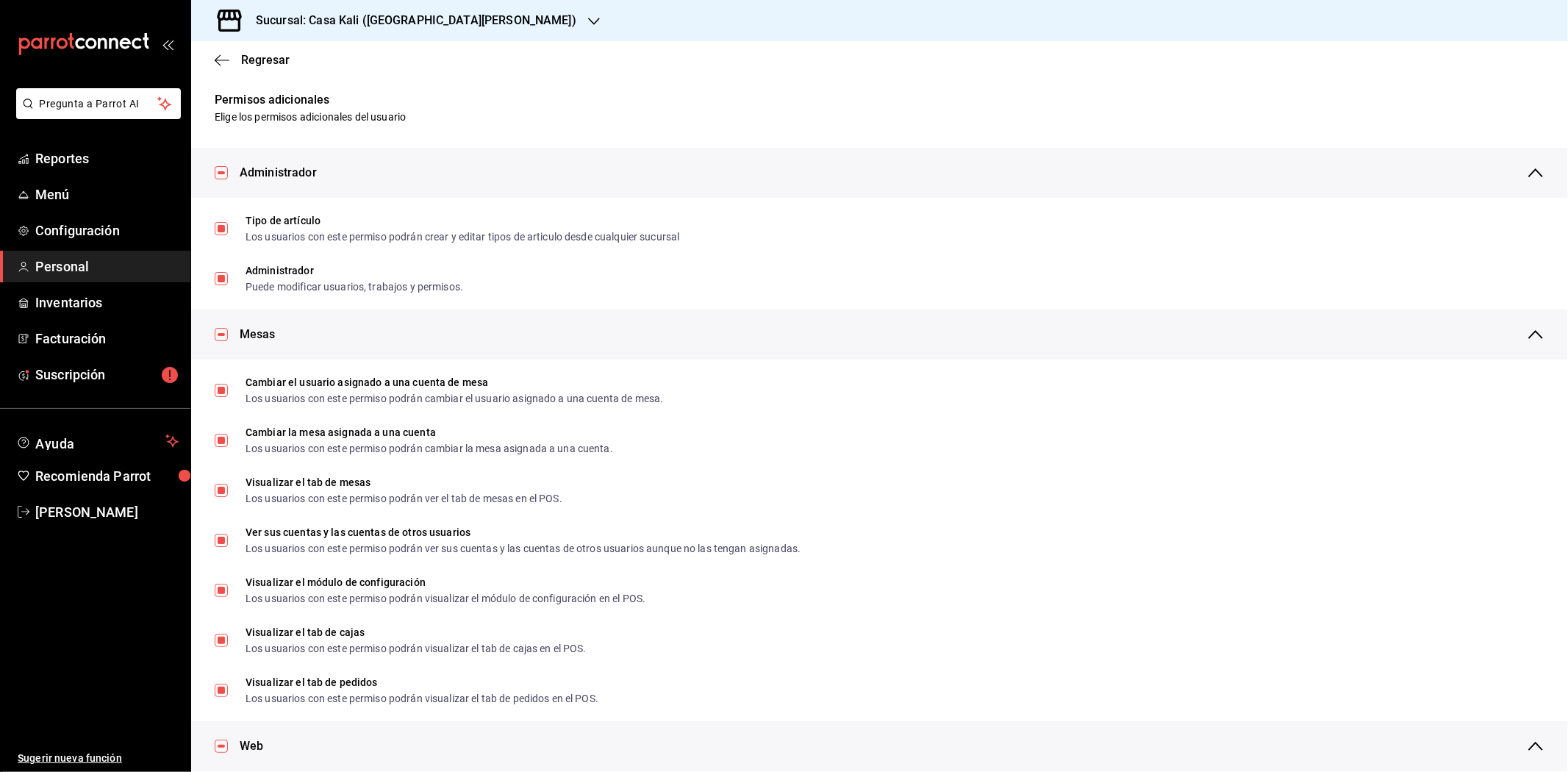
click at [231, 69] on div "Regresar" at bounding box center [879, 60] width 1377 height 38
click at [229, 64] on icon "button" at bounding box center [222, 61] width 15 height 13
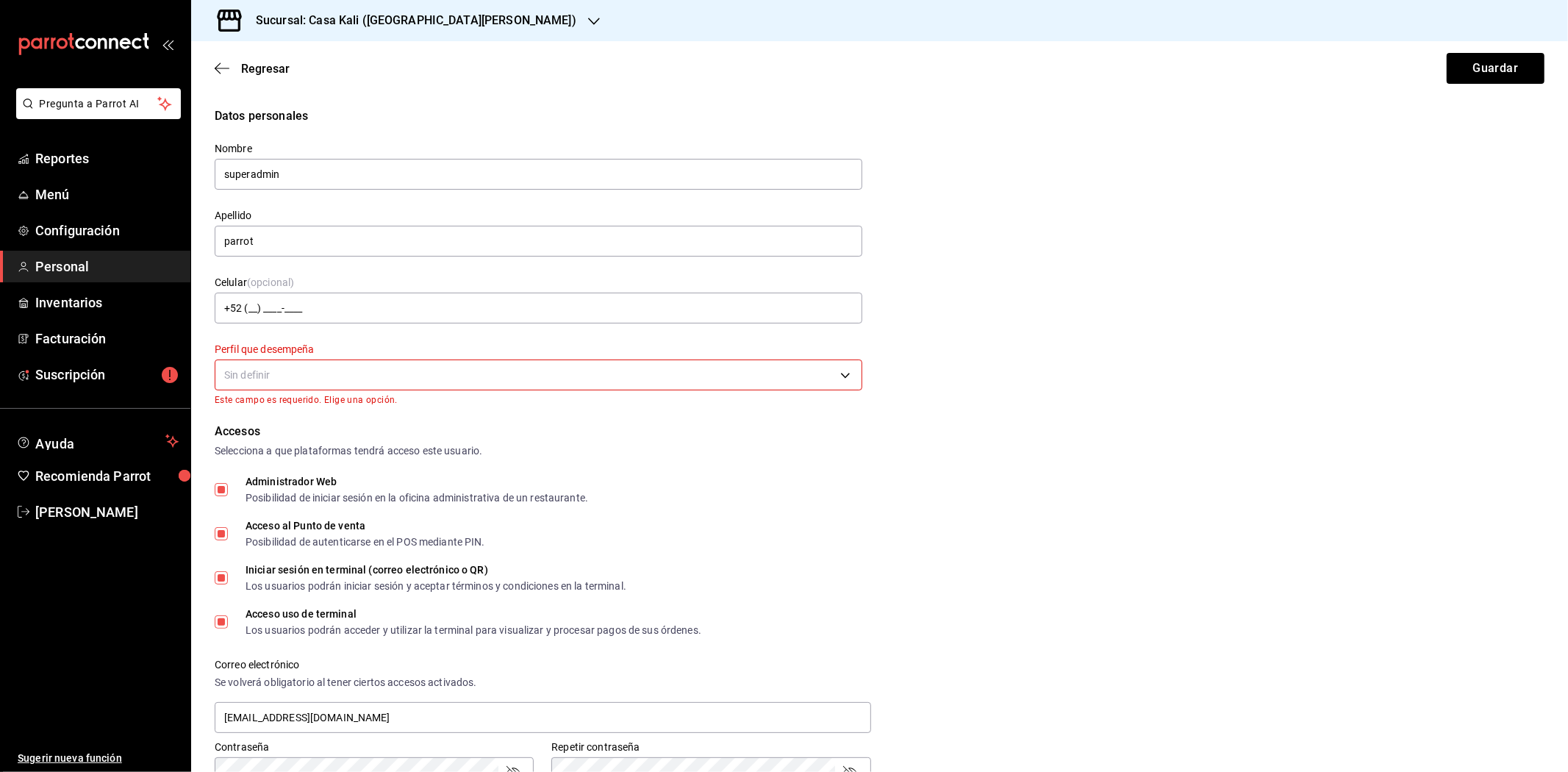
click at [619, 386] on body "Pregunta a Parrot AI Reportes Menú Configuración Personal Inventarios Facturaci…" at bounding box center [784, 386] width 1568 height 772
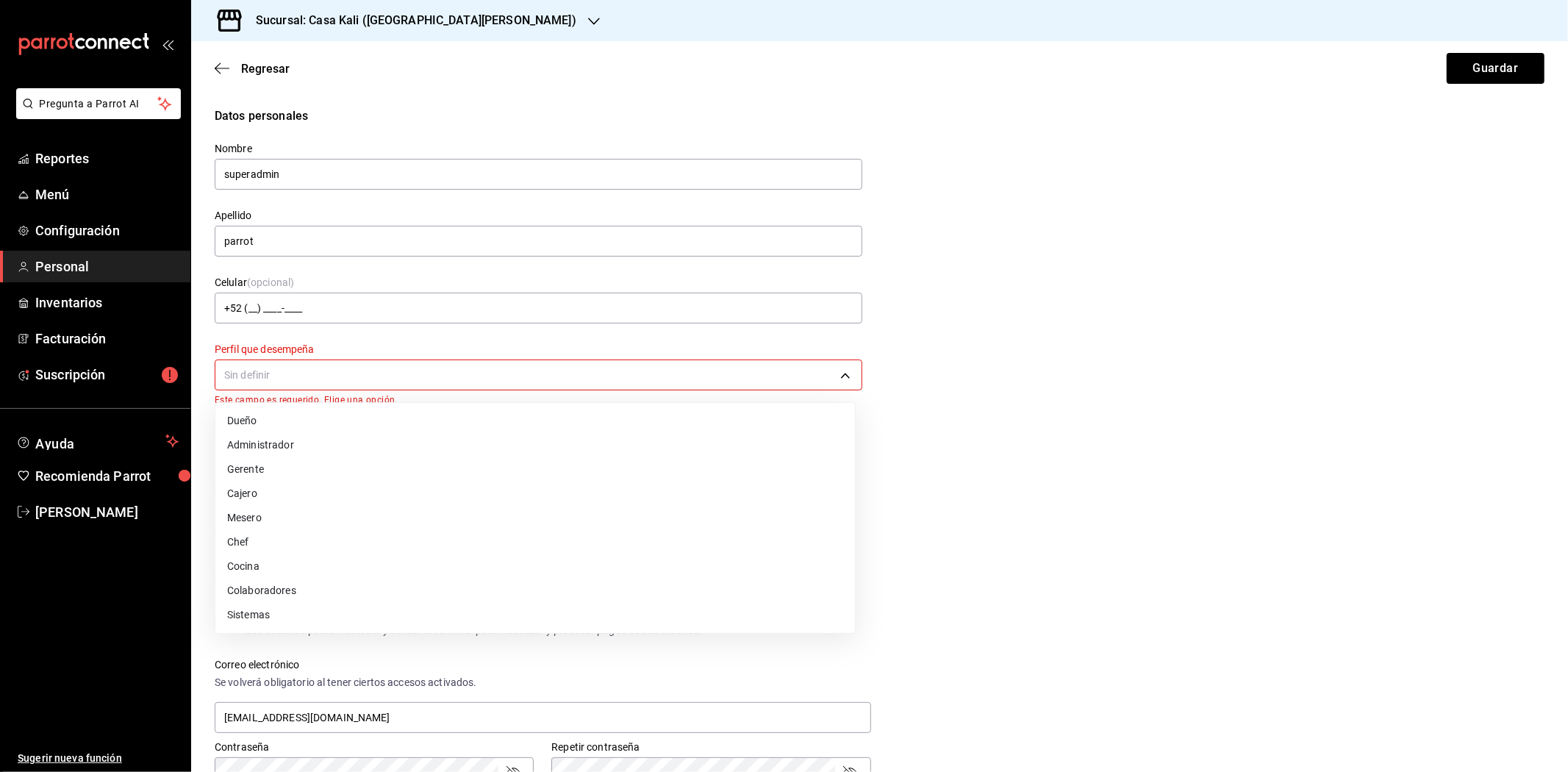
click at [270, 451] on li "Administrador" at bounding box center [535, 445] width 640 height 25
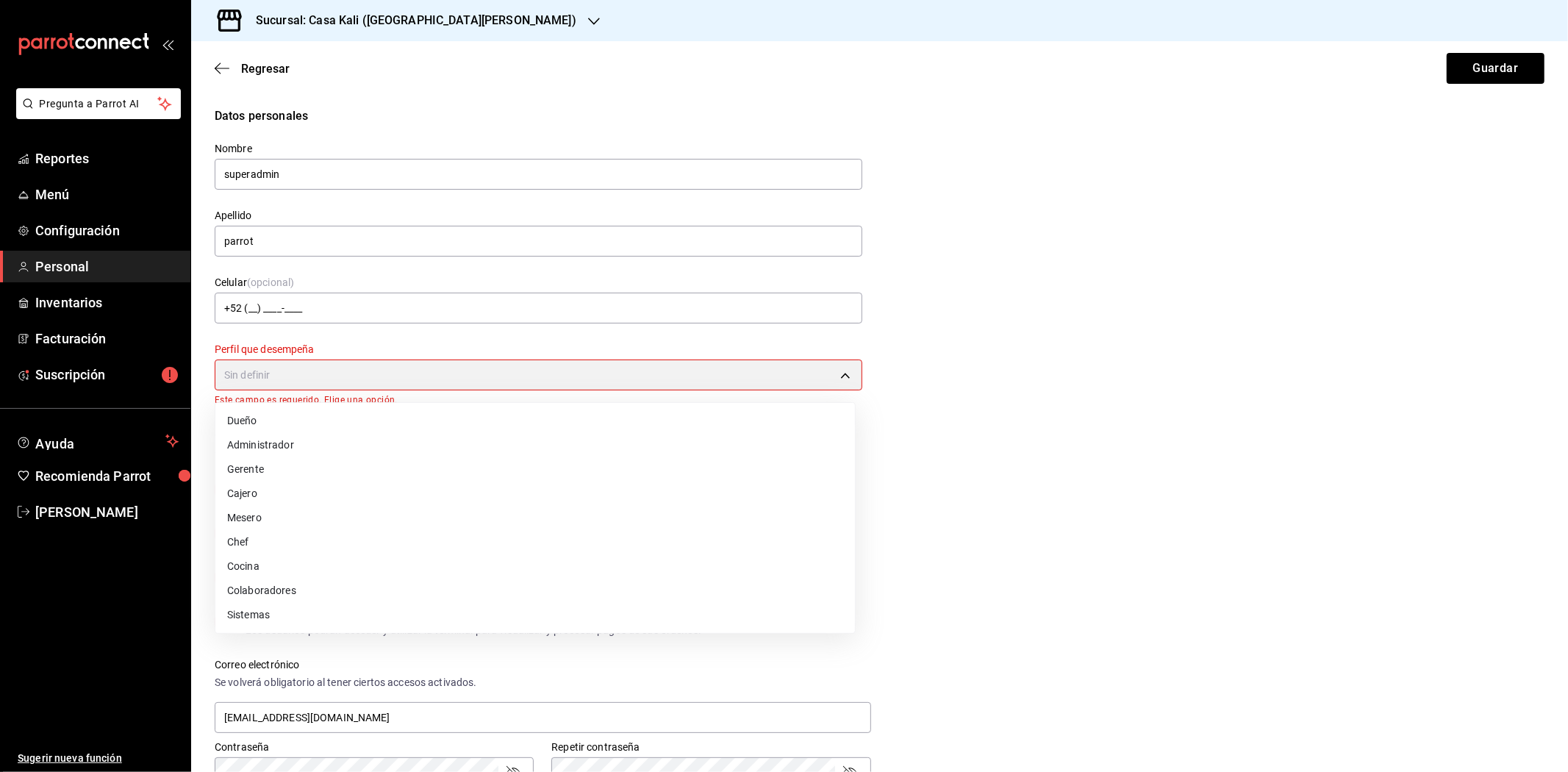
type input "ADMIN"
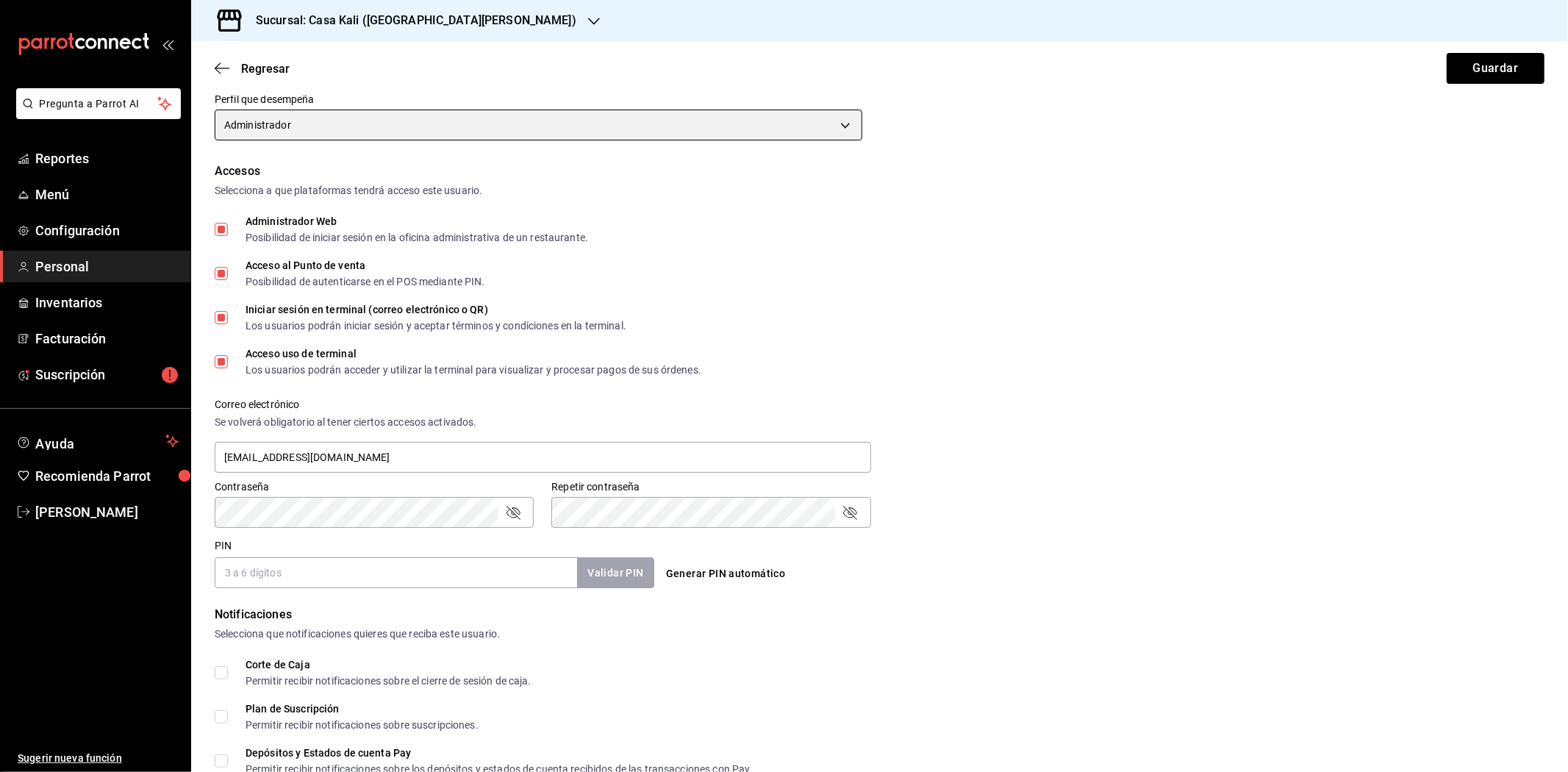
scroll to position [402, 0]
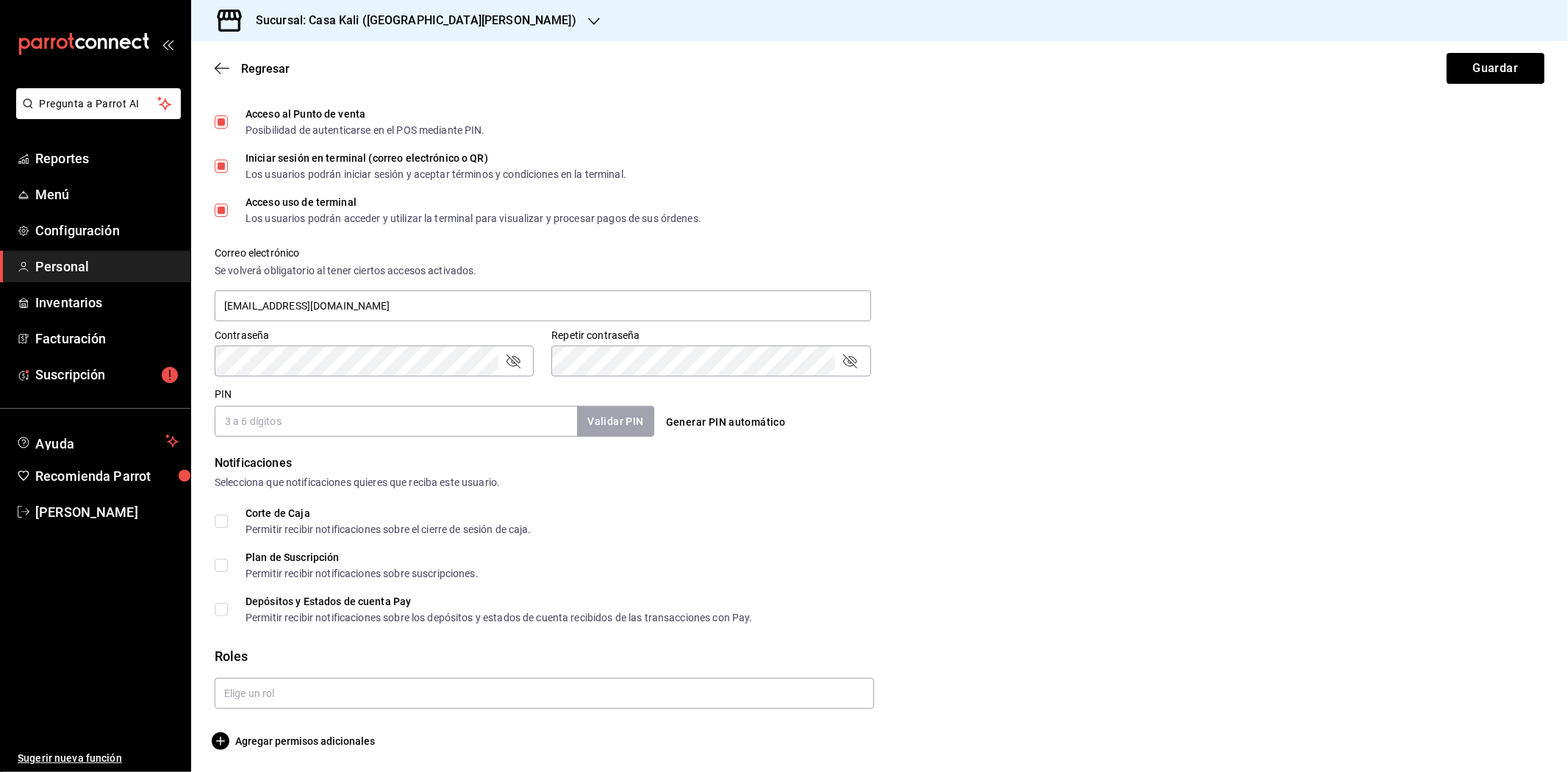
click at [254, 412] on input "PIN" at bounding box center [395, 421] width 362 height 31
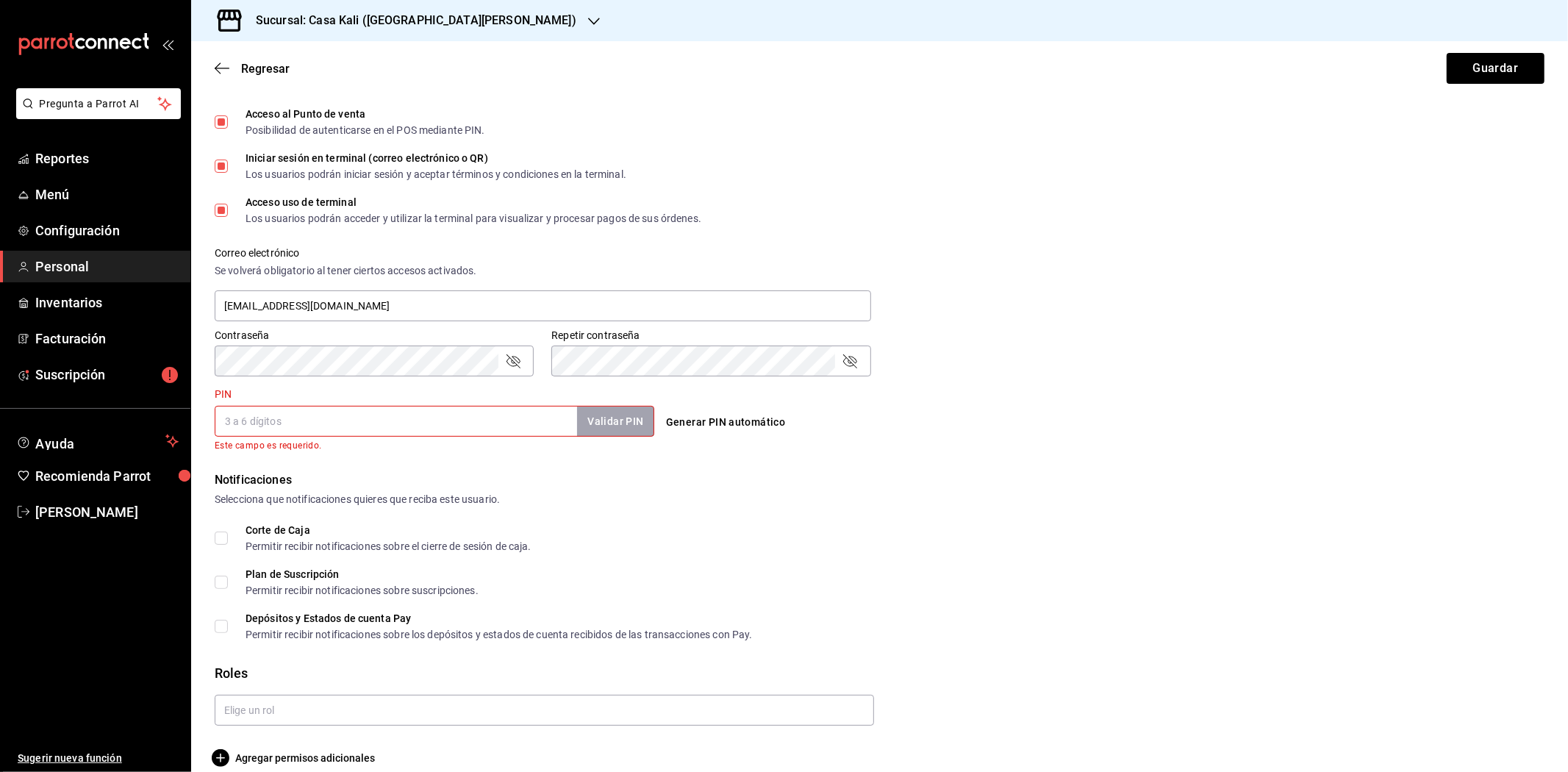
click at [1016, 578] on div "Corte de Caja Permitir recibir notificaciones sobre el cierre de sesión de caja…" at bounding box center [879, 582] width 1330 height 114
click at [272, 434] on input "PIN" at bounding box center [395, 421] width 362 height 31
click at [599, 410] on button "Validar PIN" at bounding box center [614, 421] width 78 height 32
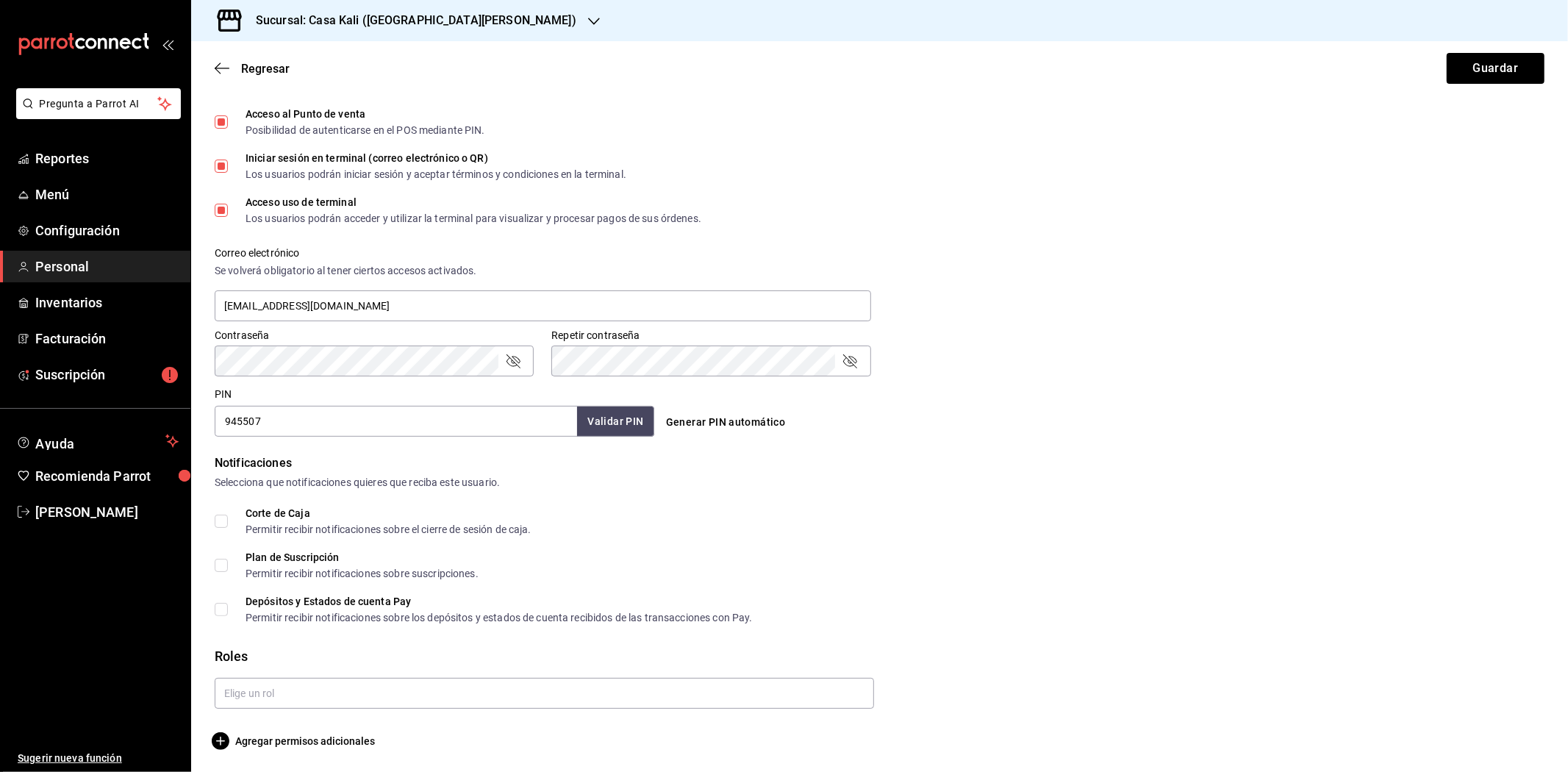
click at [374, 421] on input "945507" at bounding box center [395, 421] width 362 height 31
type input "945506"
click at [579, 424] on button "Validar PIN" at bounding box center [614, 421] width 78 height 32
click at [1467, 83] on button "Guardar" at bounding box center [1496, 69] width 98 height 31
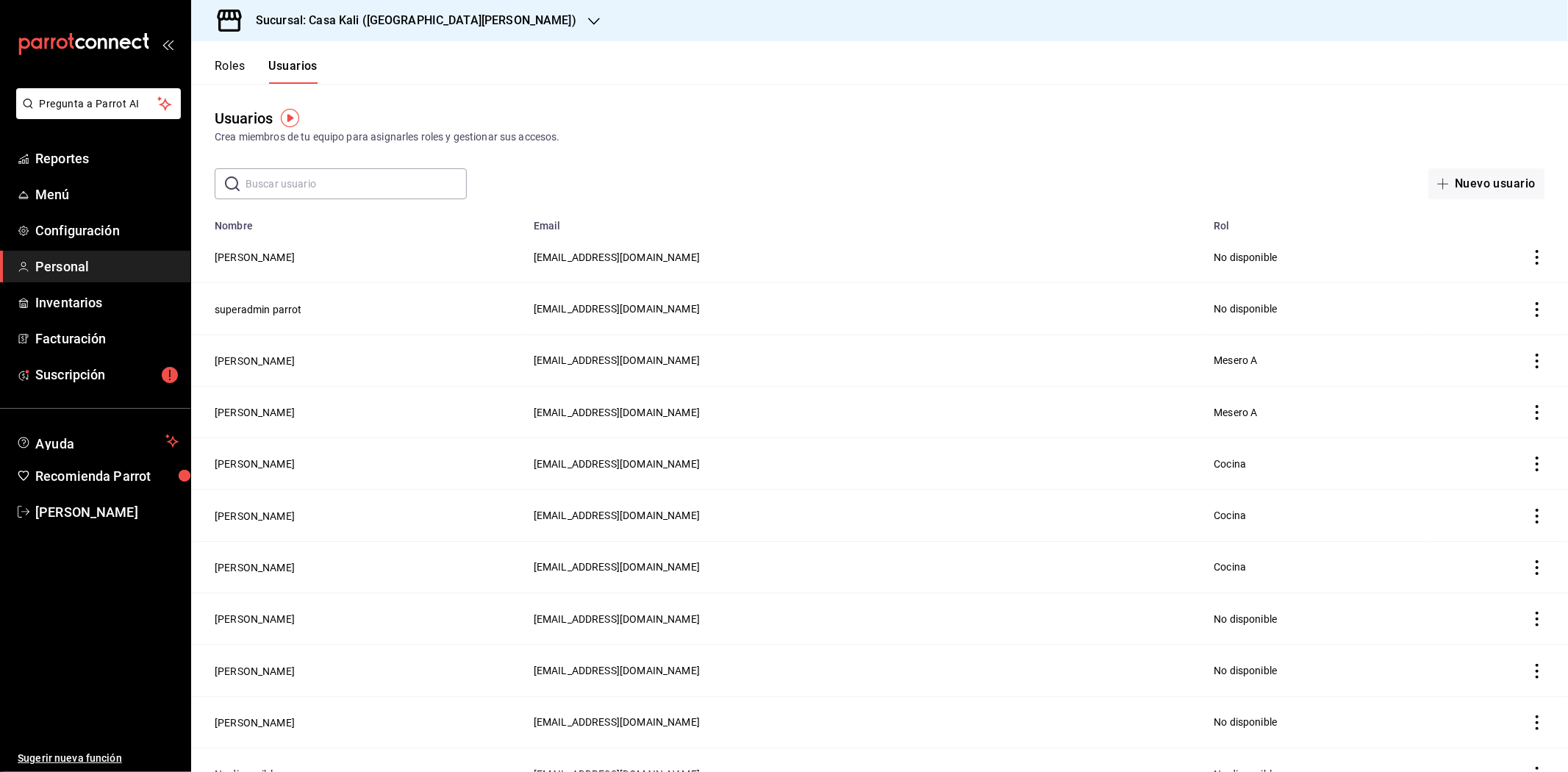
click at [310, 186] on input "text" at bounding box center [356, 184] width 222 height 29
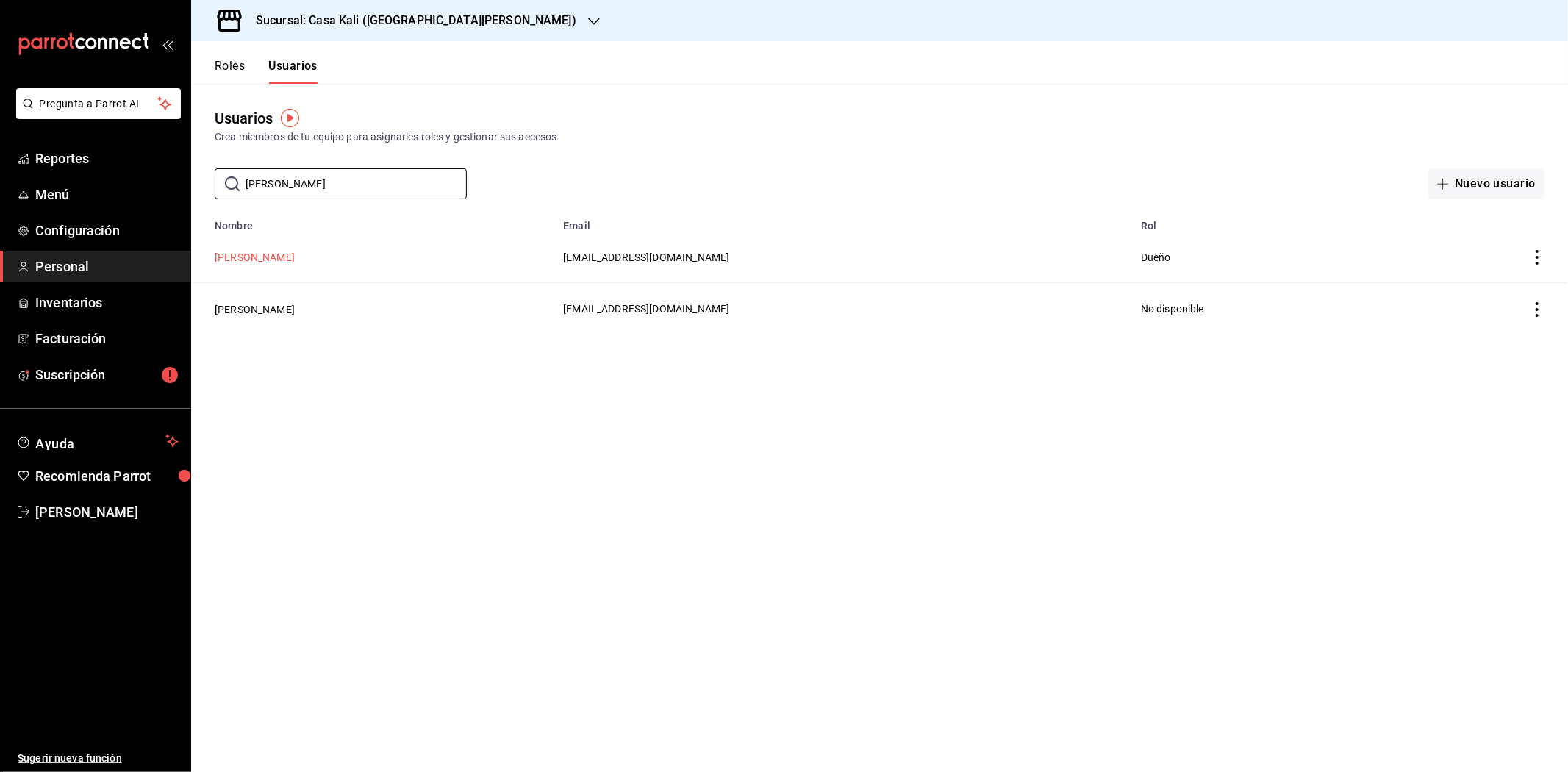
type input "juan"
click at [294, 258] on button "Juan Pablo Delgado Valles" at bounding box center [254, 258] width 80 height 15
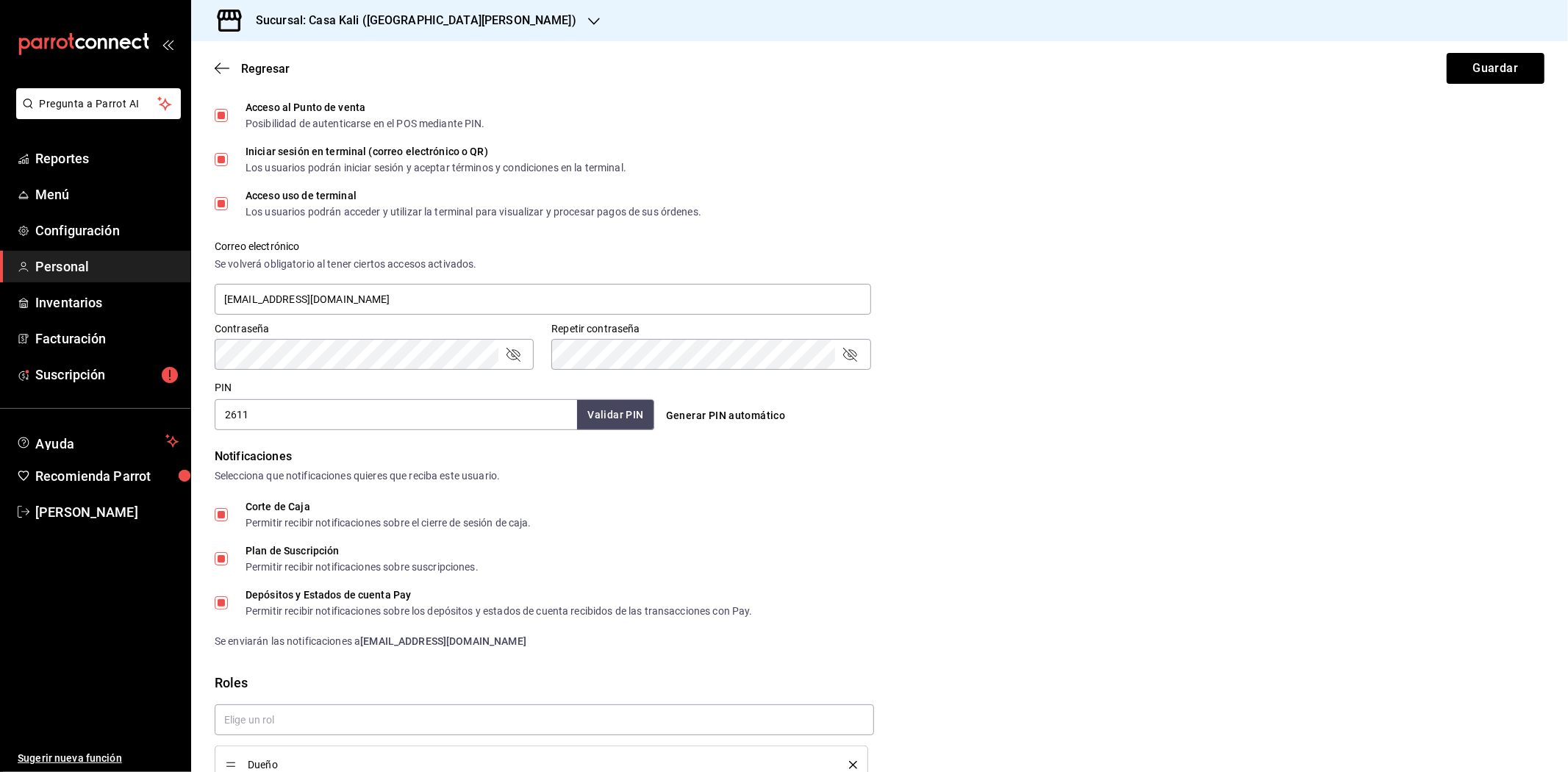
scroll to position [482, 0]
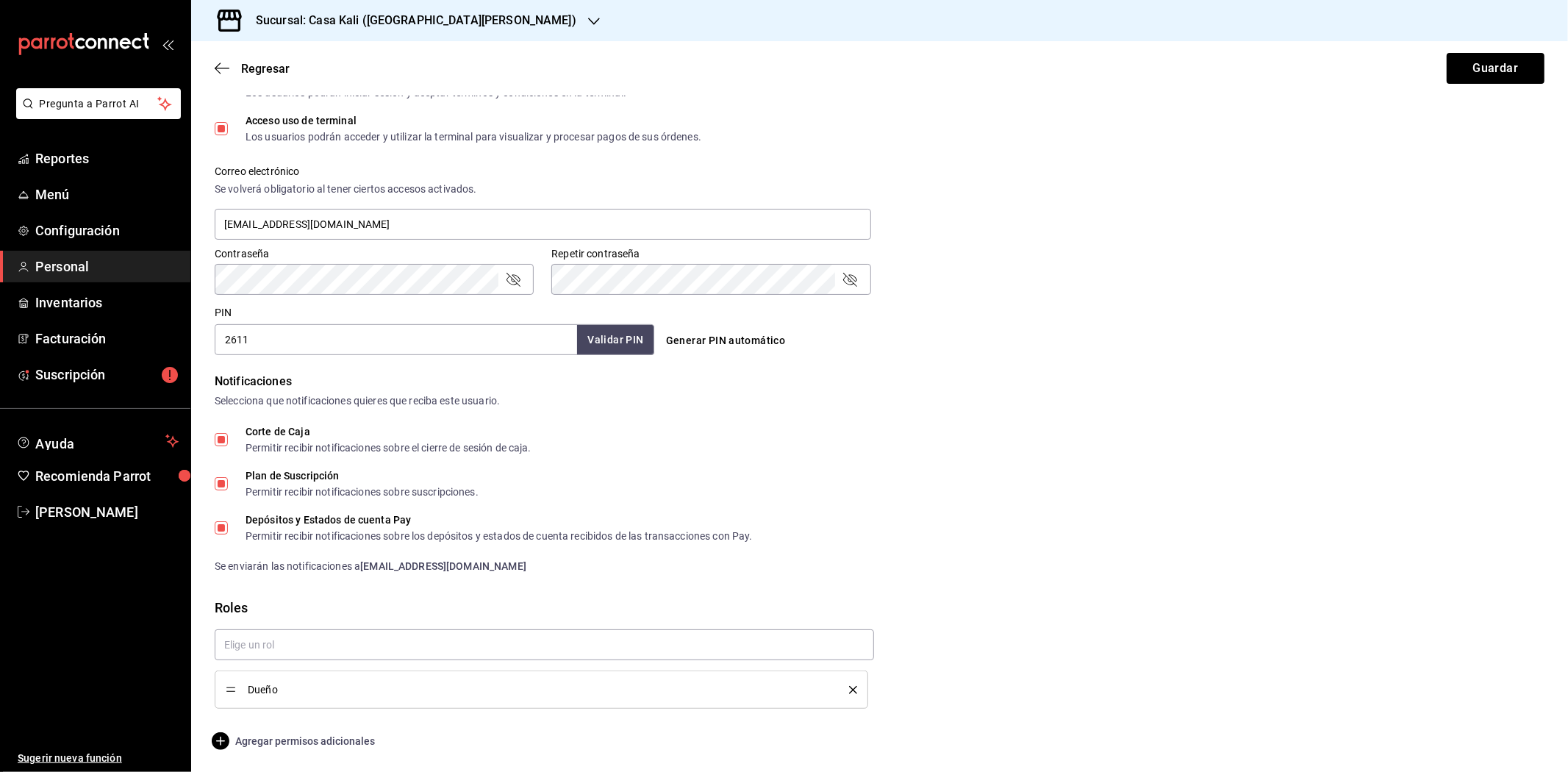
click at [312, 735] on span "Agregar permisos adicionales" at bounding box center [294, 741] width 160 height 18
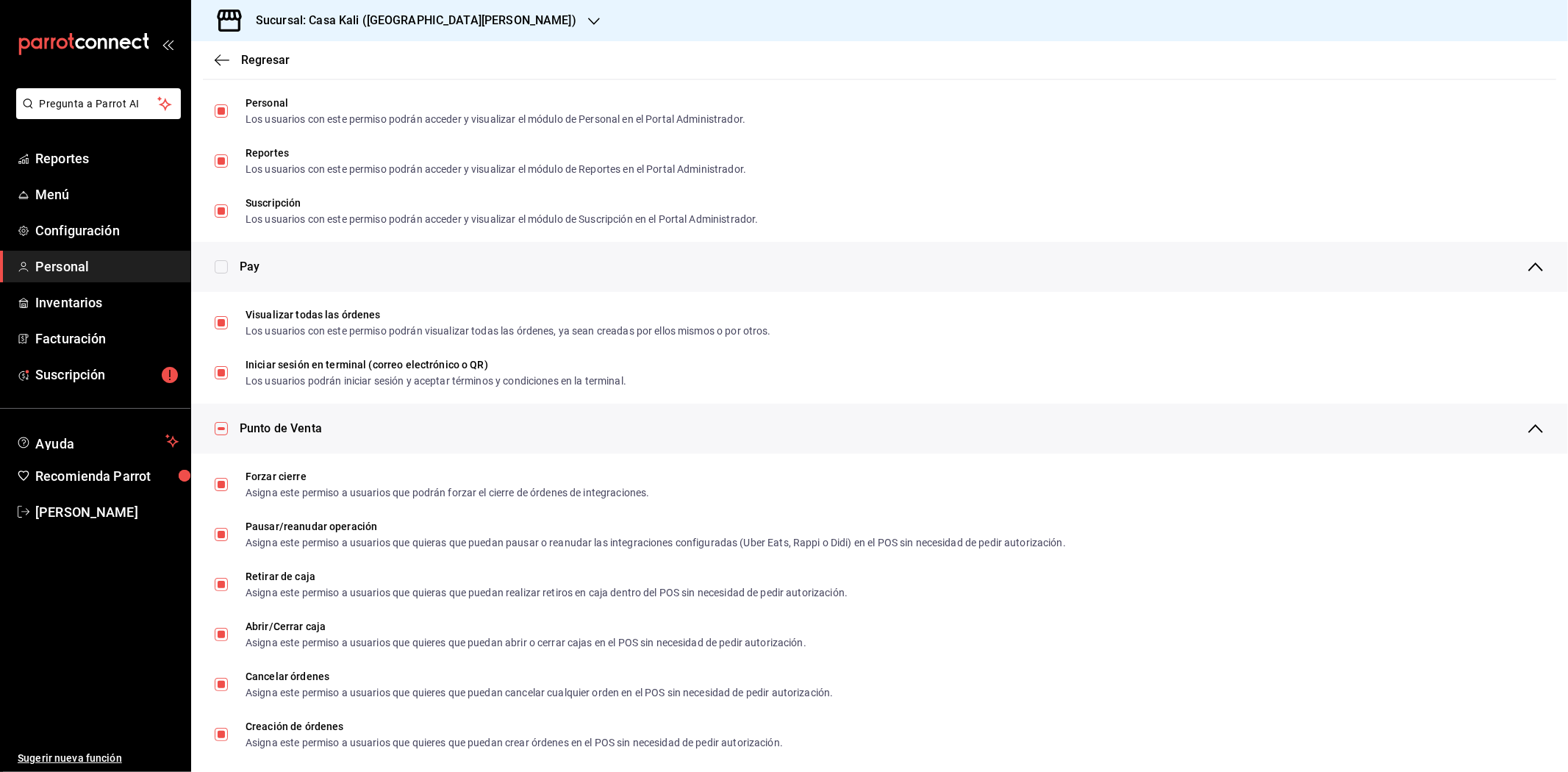
scroll to position [891, 0]
click at [221, 262] on input "checkbox" at bounding box center [221, 266] width 13 height 13
checkbox input "false"
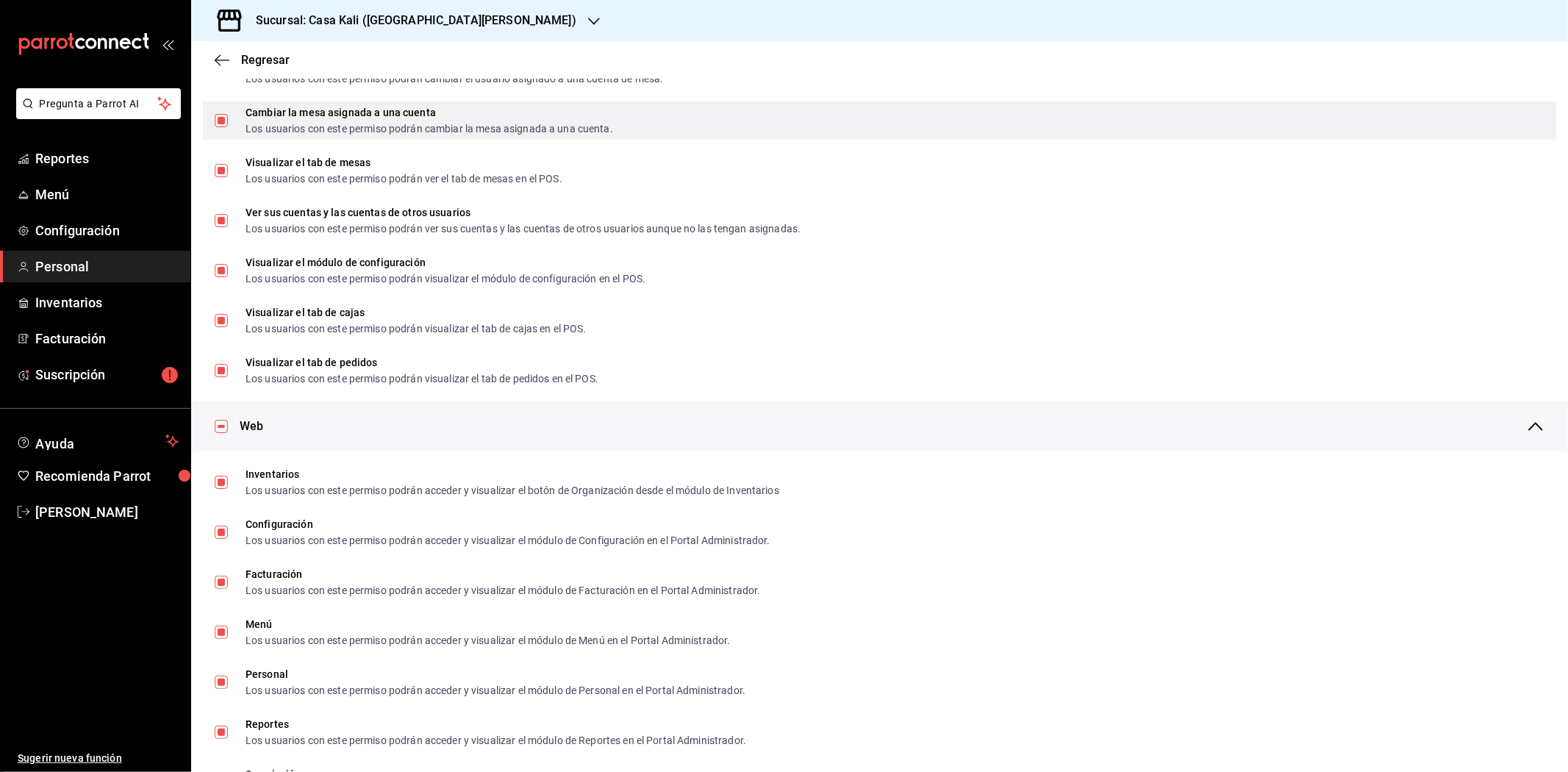
scroll to position [0, 0]
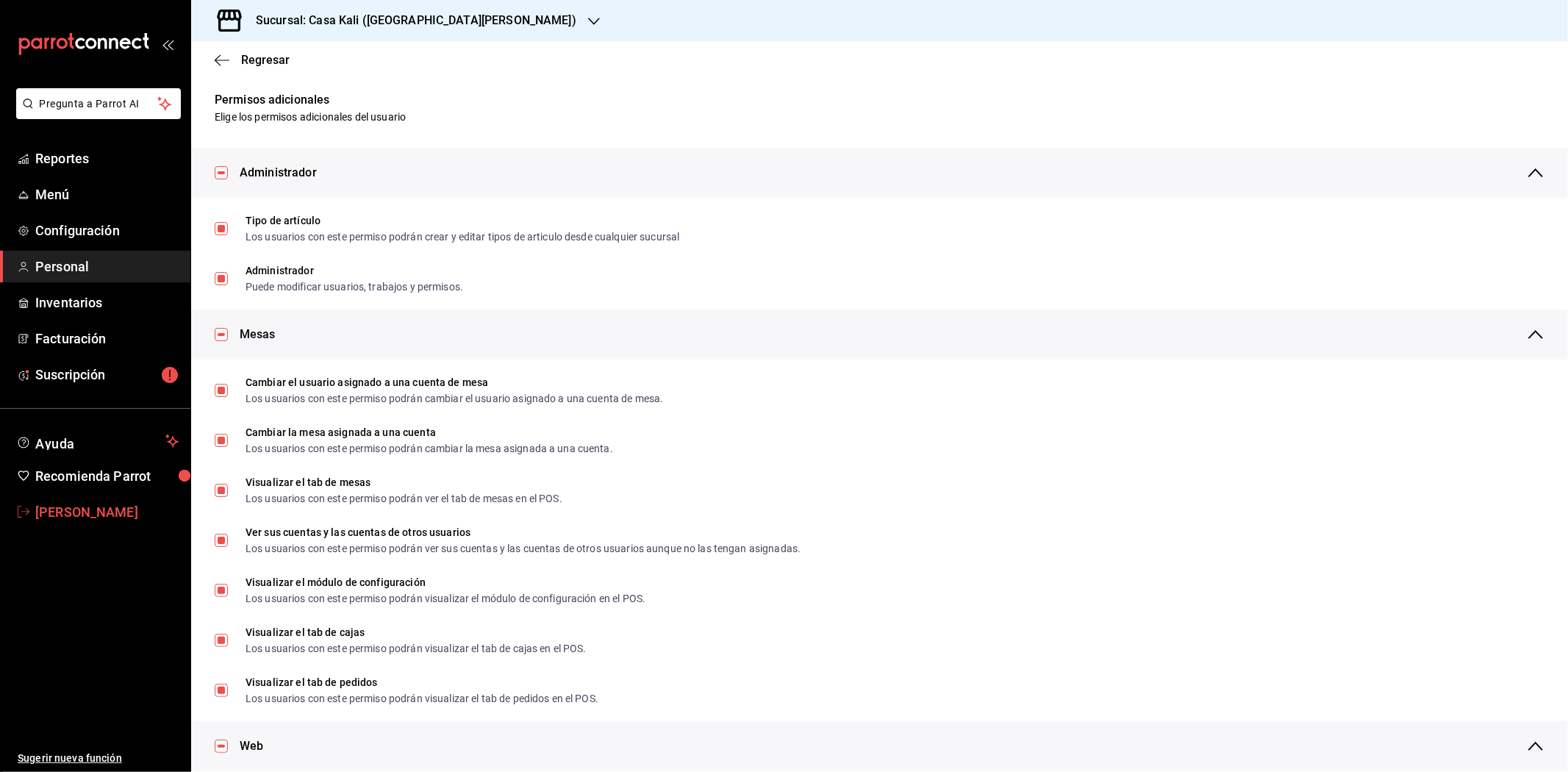
click at [123, 516] on span "[PERSON_NAME]" at bounding box center [106, 512] width 143 height 20
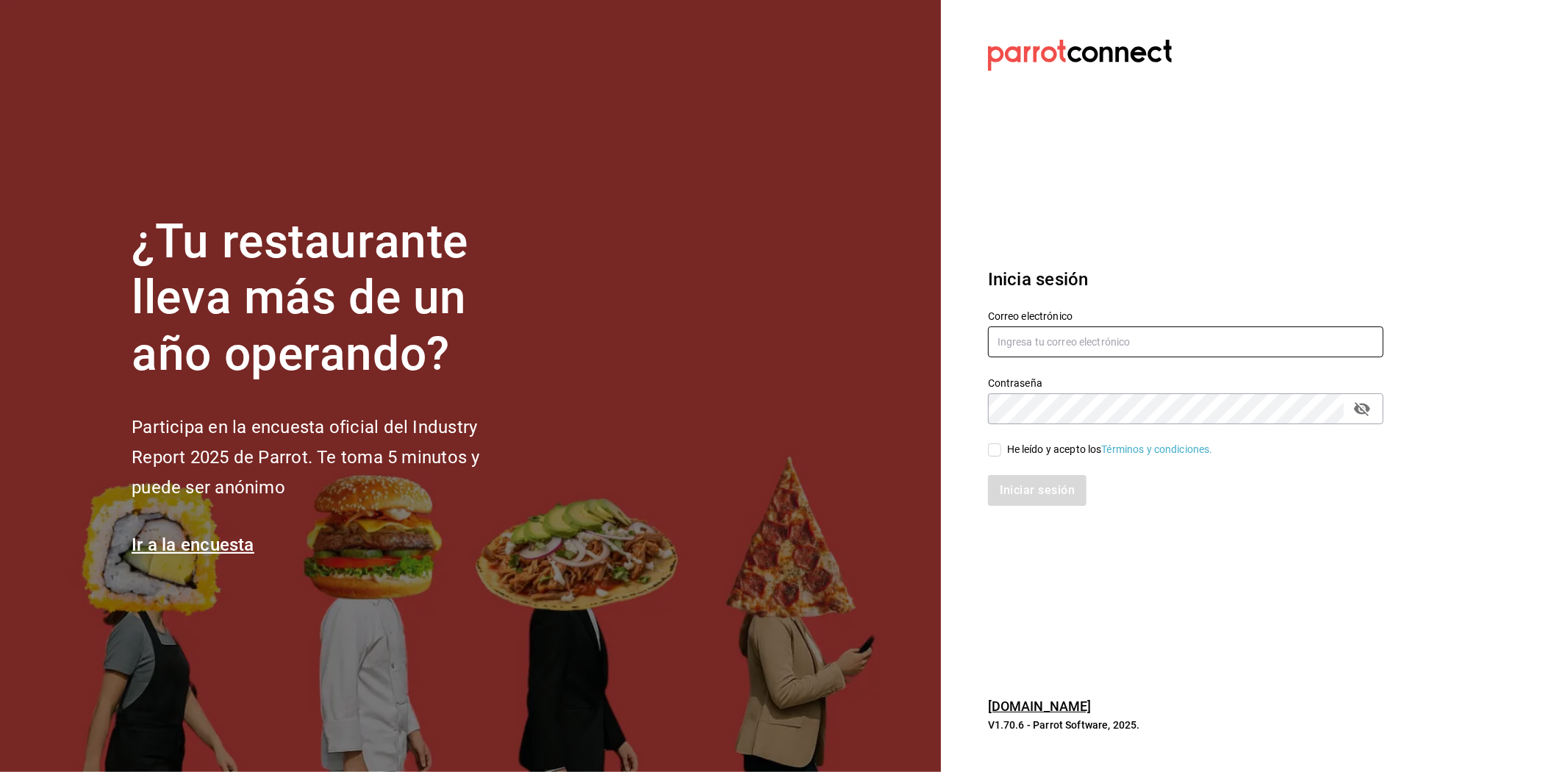
click at [1119, 339] on input "text" at bounding box center [1186, 342] width 396 height 31
type input "hotcake@mty.com"
click at [998, 449] on input "He leído y acepto los Términos y condiciones." at bounding box center [995, 450] width 13 height 13
checkbox input "true"
click at [1013, 482] on button "Iniciar sesión" at bounding box center [1038, 491] width 100 height 31
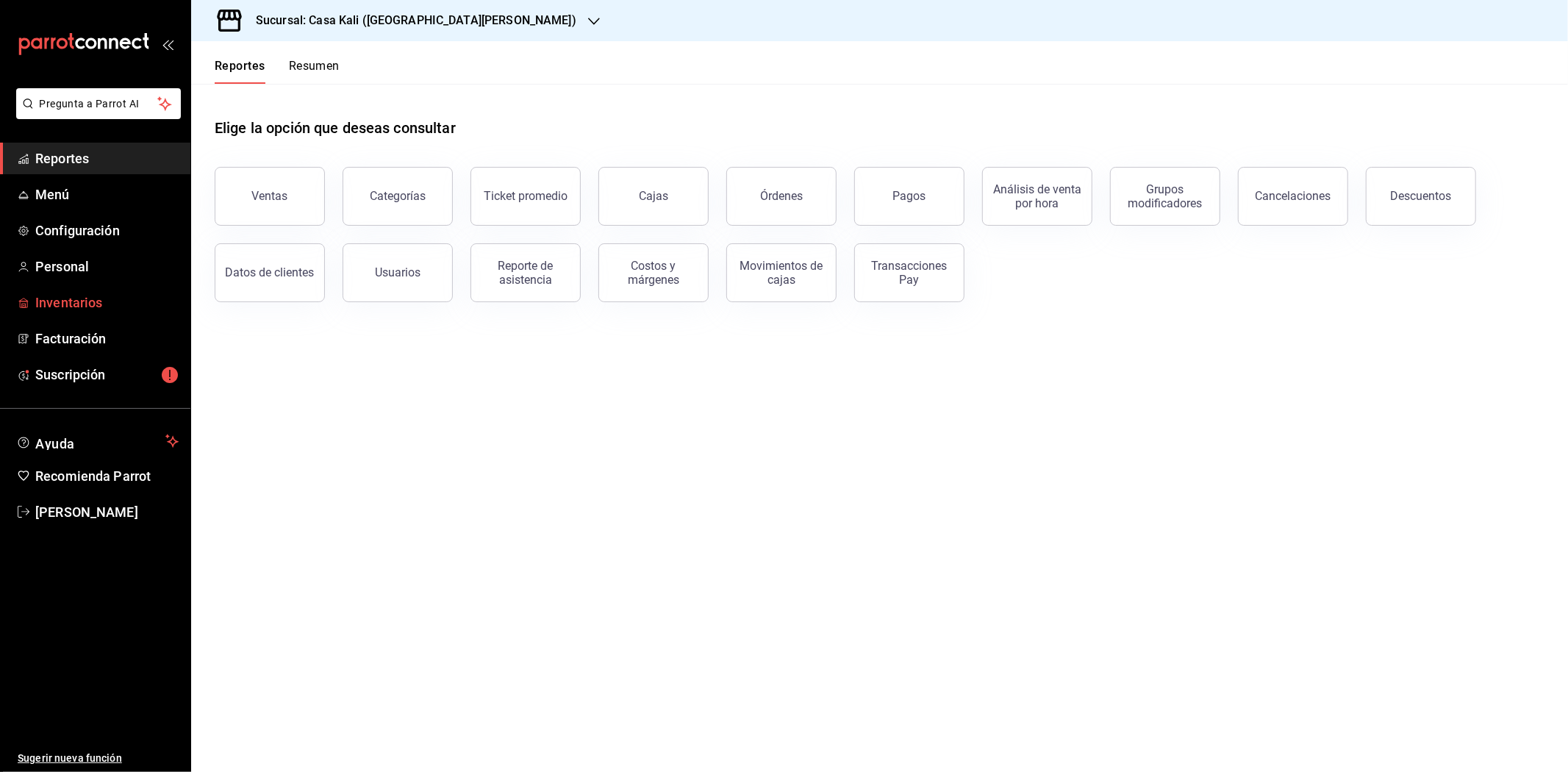
click at [97, 311] on span "Inventarios" at bounding box center [106, 303] width 143 height 20
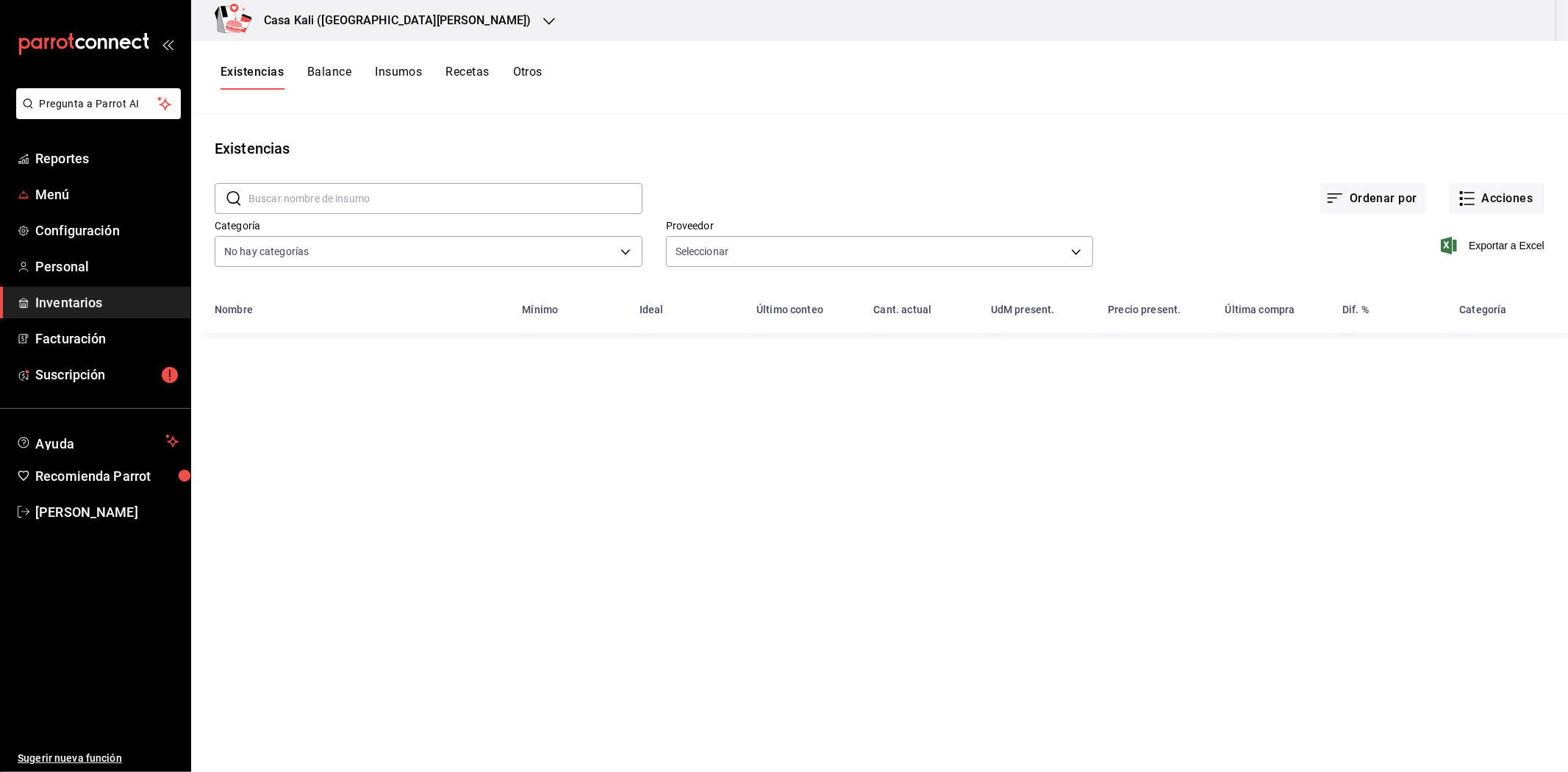
type input "aca39af1-eaf6-4632-aa5a-efe93dcd0ecd"
click at [380, 16] on h3 "Casa Kali ([GEOGRAPHIC_DATA][PERSON_NAME])" at bounding box center [392, 20] width 280 height 18
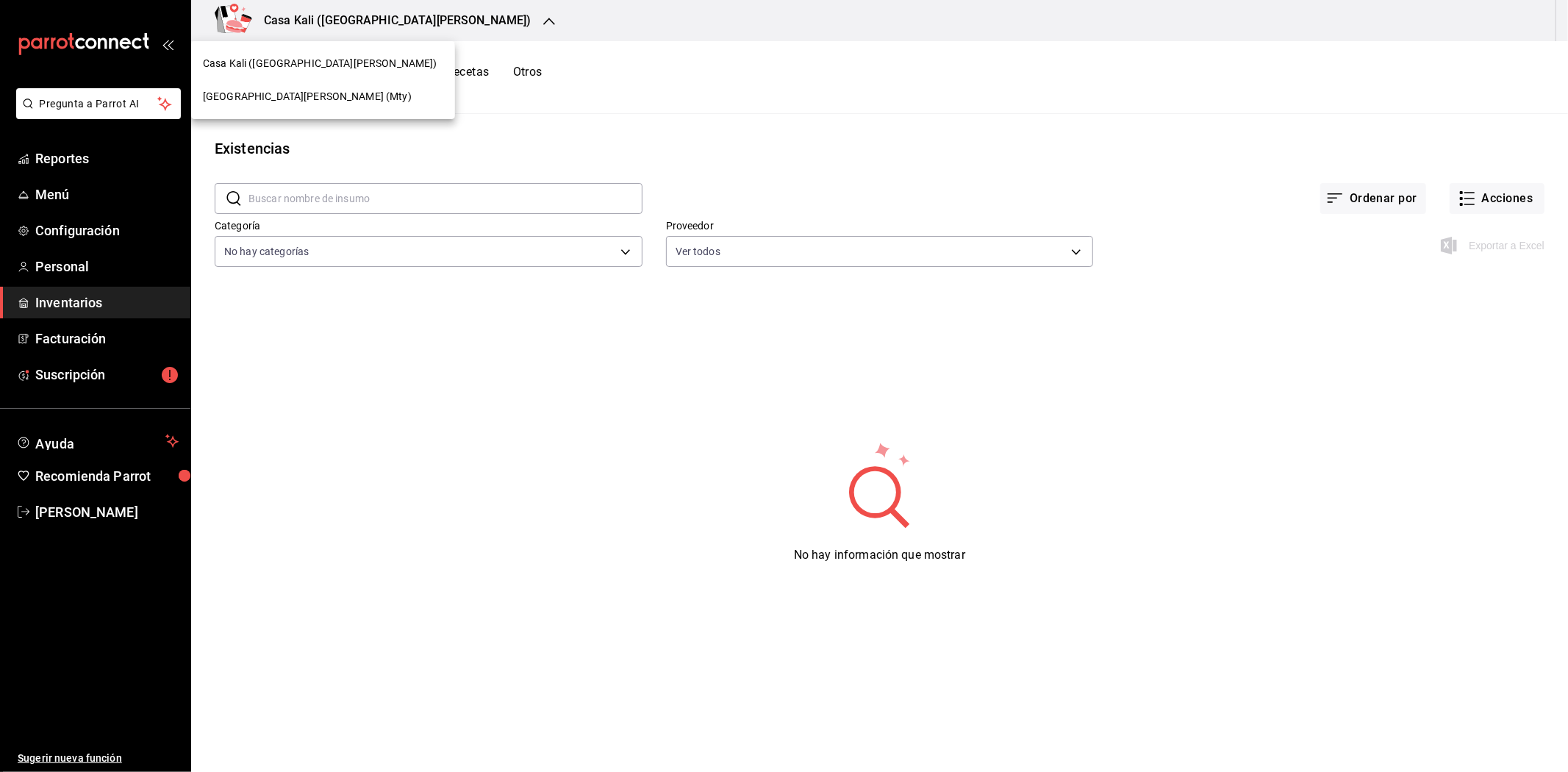
click at [313, 56] on span "Casa Kali ([GEOGRAPHIC_DATA][PERSON_NAME])" at bounding box center [320, 63] width 235 height 16
click at [1476, 190] on icon "button" at bounding box center [1467, 199] width 18 height 18
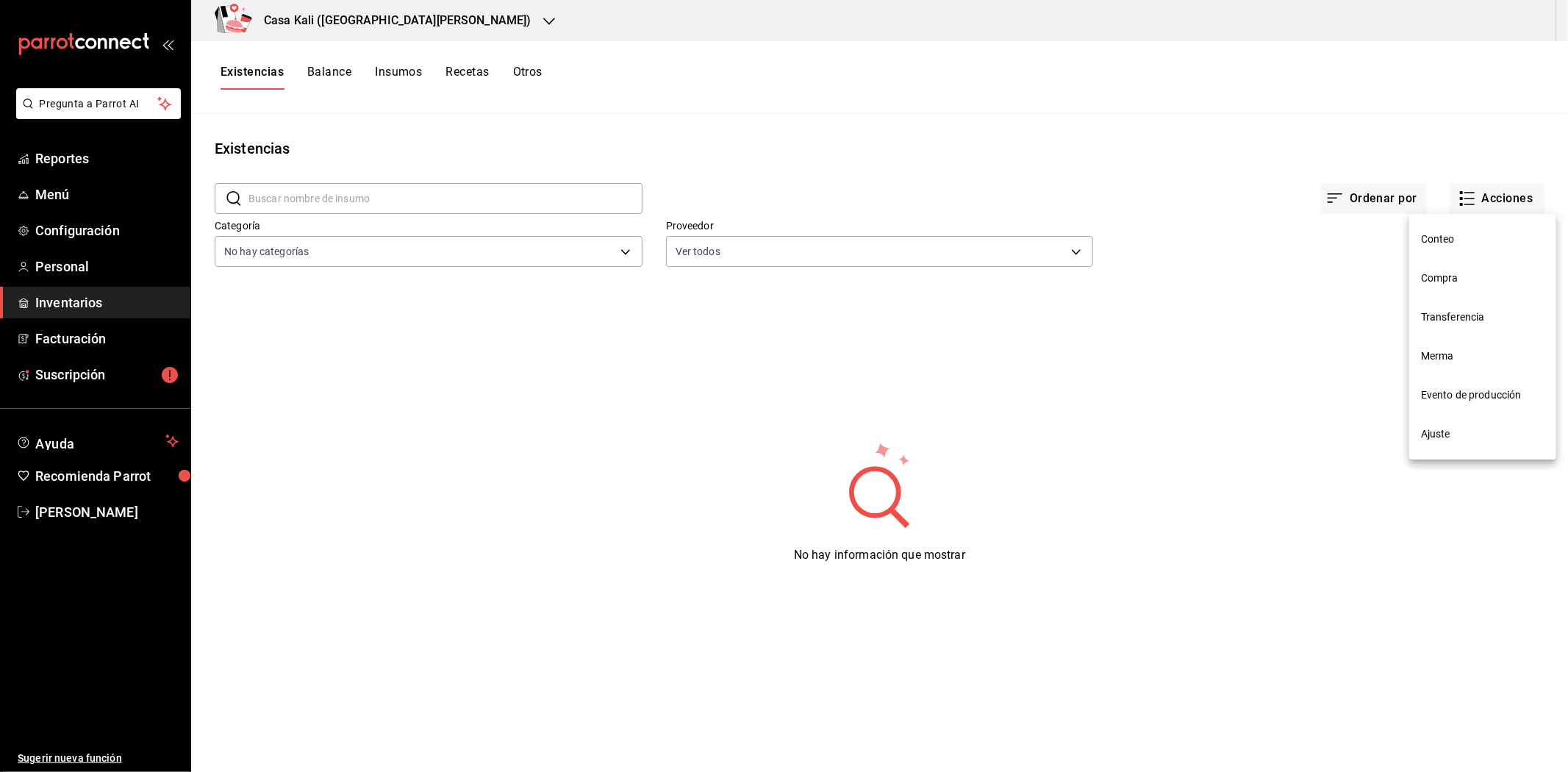
click at [87, 303] on div at bounding box center [784, 386] width 1568 height 772
click at [119, 510] on span "[PERSON_NAME]" at bounding box center [106, 512] width 143 height 20
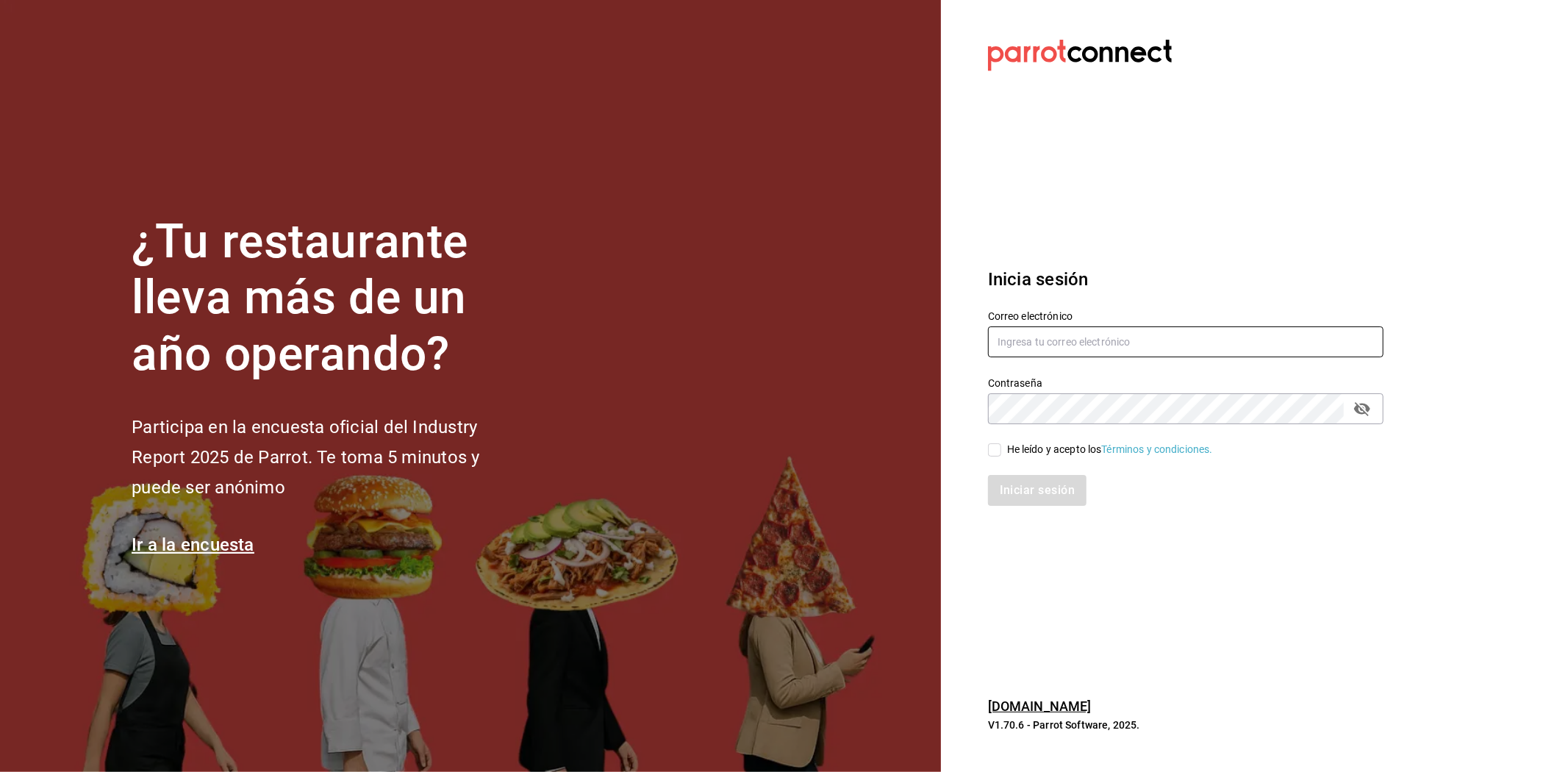
click at [1094, 338] on input "text" at bounding box center [1186, 342] width 396 height 31
paste input "[EMAIL_ADDRESS][DOMAIN_NAME]"
type input "[EMAIL_ADDRESS][DOMAIN_NAME]"
click at [1003, 451] on span "He leído y acepto los Términos y condiciones." at bounding box center [1107, 449] width 212 height 16
click at [1001, 451] on input "He leído y acepto los Términos y condiciones." at bounding box center [995, 450] width 13 height 13
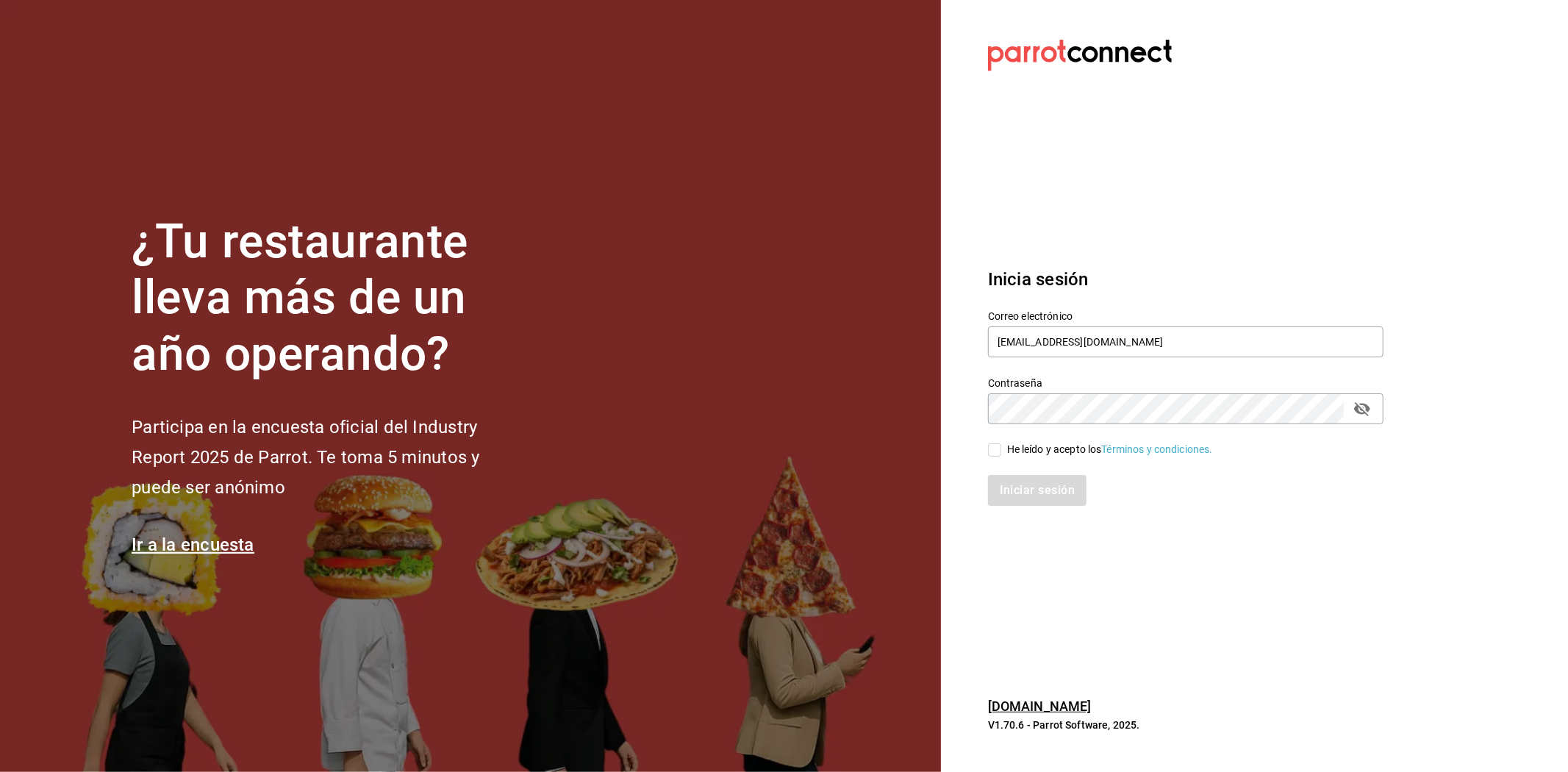
checkbox input "true"
click at [1005, 472] on div "Iniciar sesión" at bounding box center [1176, 481] width 413 height 48
click at [1005, 482] on button "Iniciar sesión" at bounding box center [1038, 491] width 100 height 31
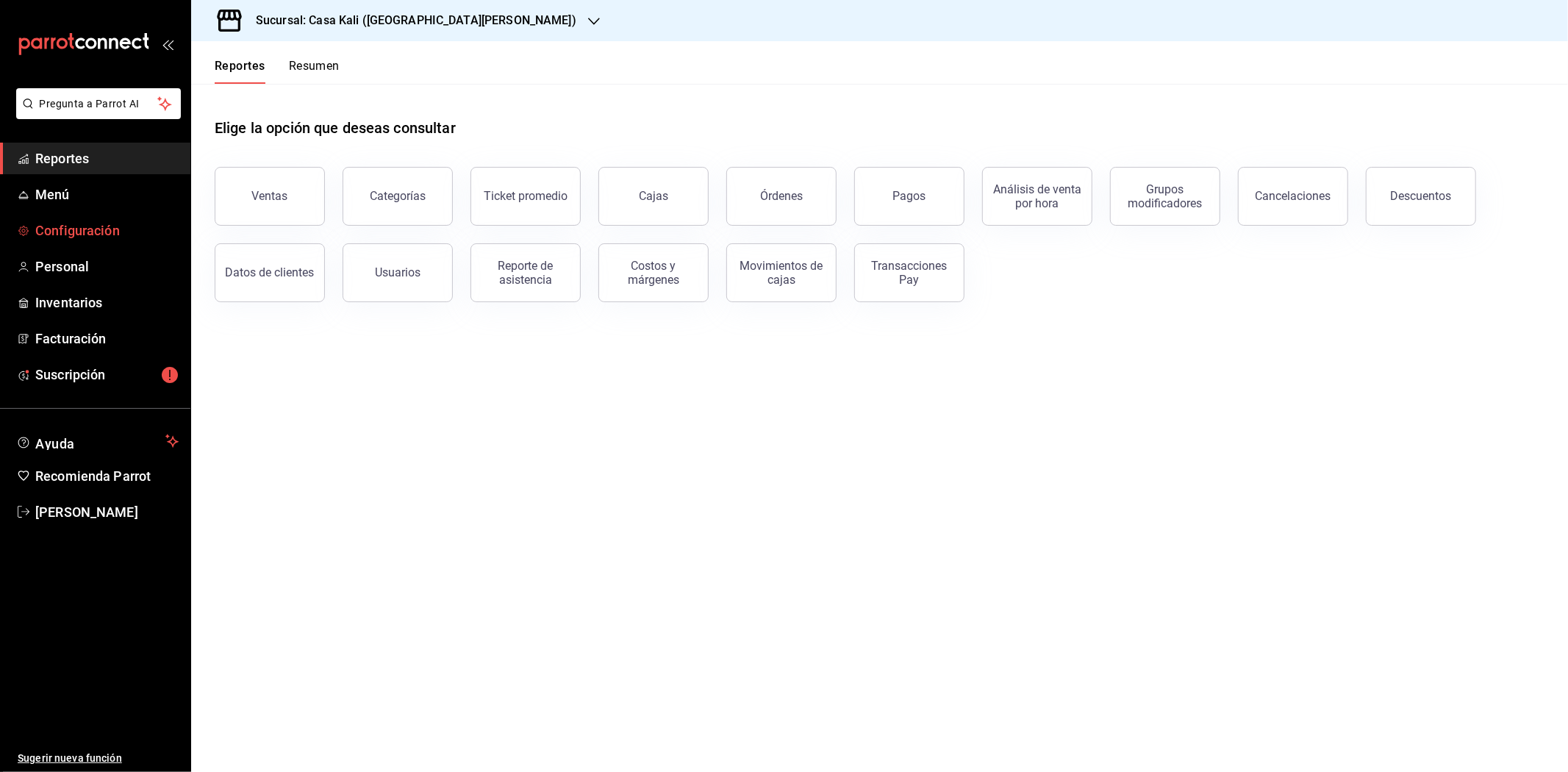
click at [63, 236] on span "Configuración" at bounding box center [106, 231] width 143 height 20
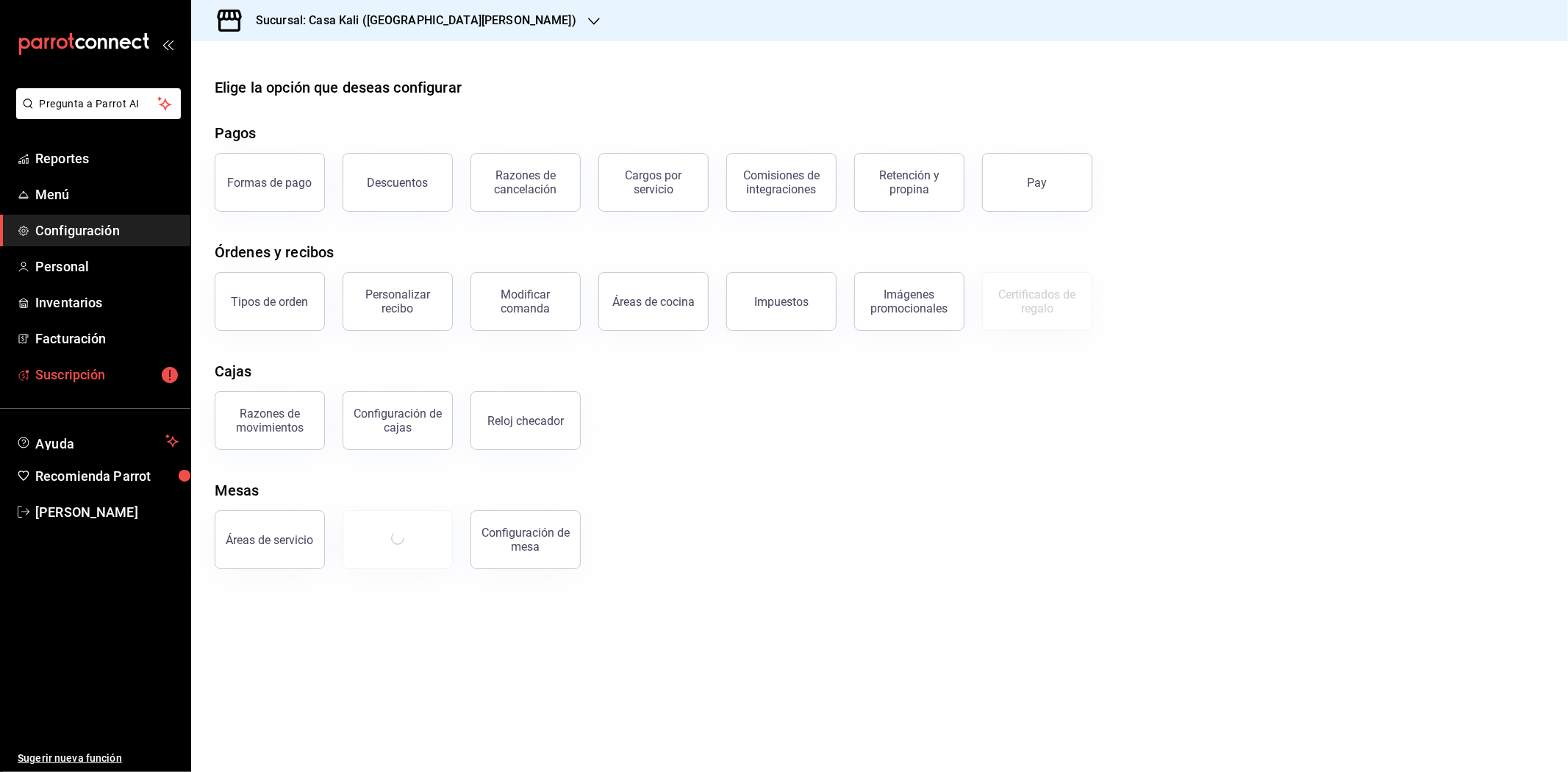
click at [87, 370] on span "Suscripción" at bounding box center [106, 375] width 143 height 20
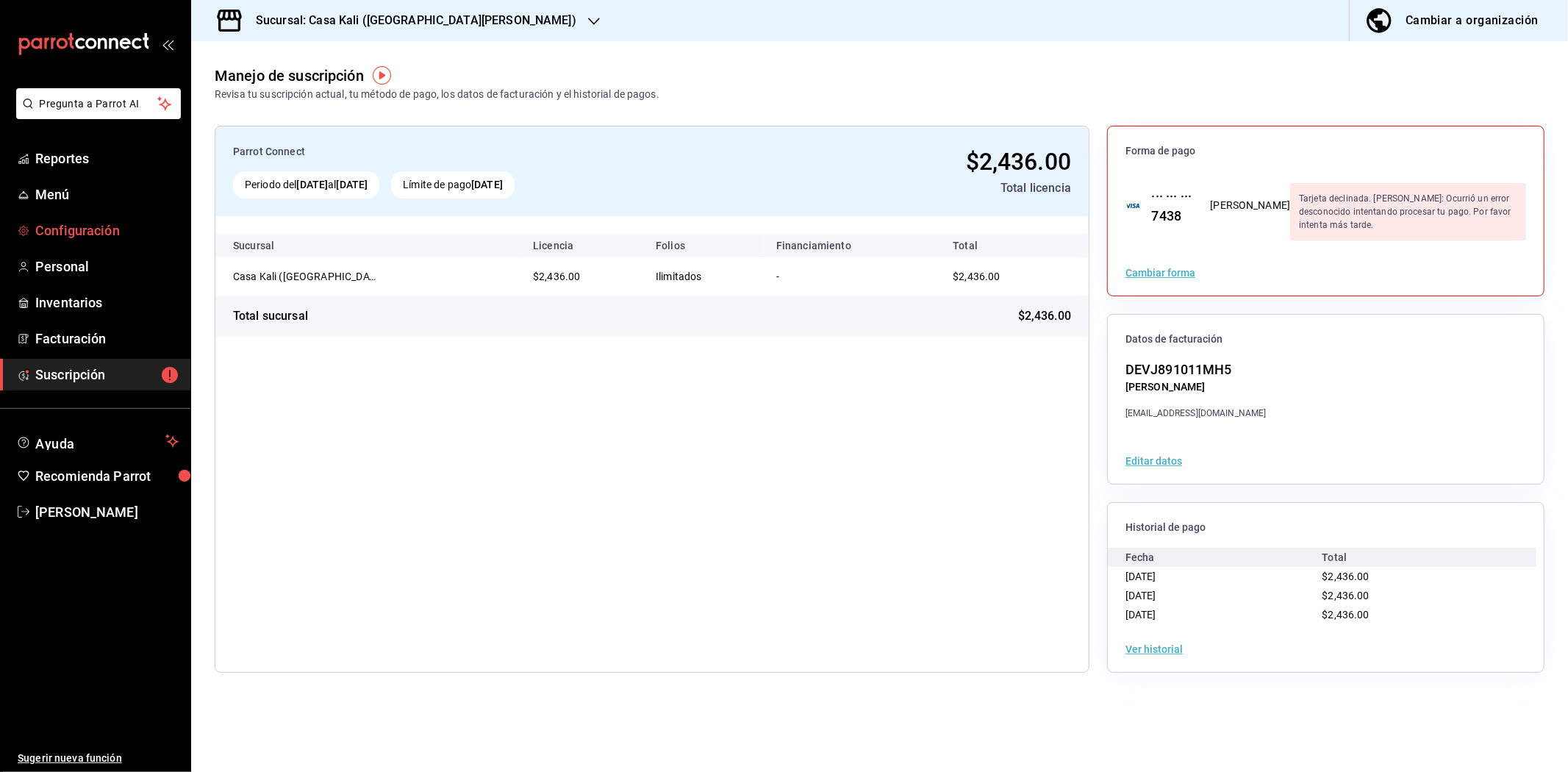
click at [83, 232] on span "Configuración" at bounding box center [106, 231] width 143 height 20
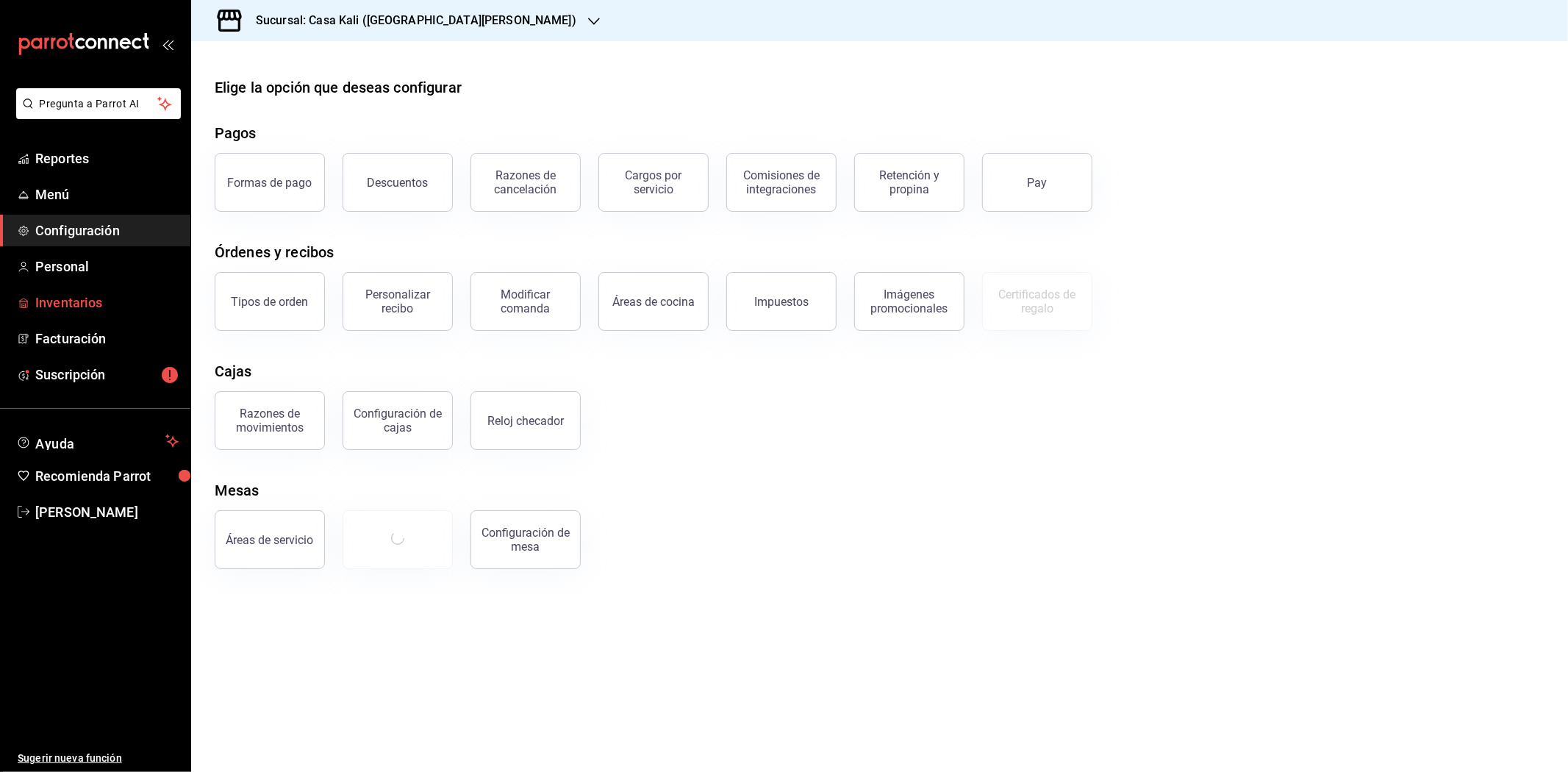
click at [78, 298] on span "Inventarios" at bounding box center [106, 303] width 143 height 20
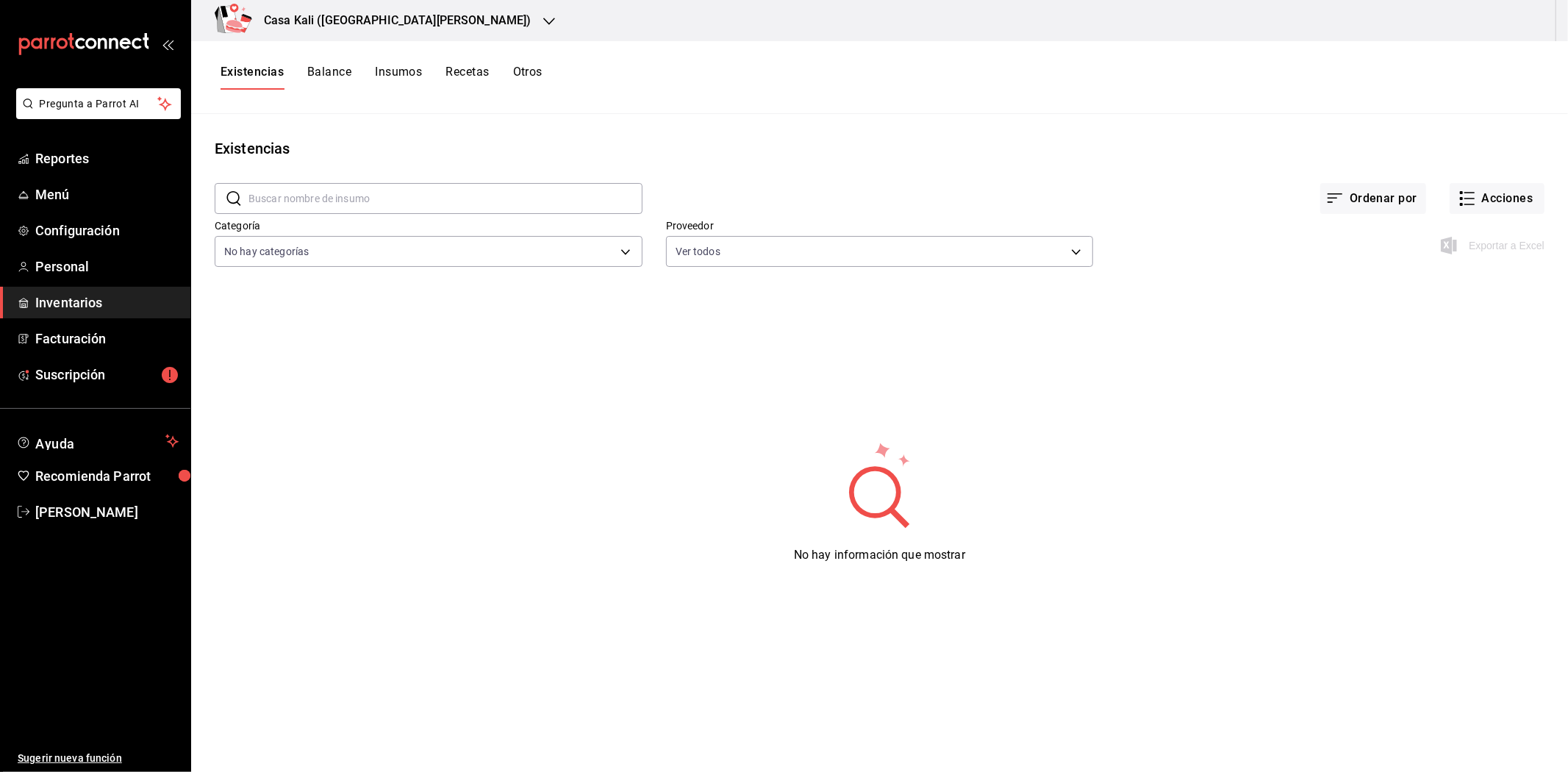
click at [543, 18] on icon "button" at bounding box center [549, 21] width 11 height 11
click at [340, 96] on div "[GEOGRAPHIC_DATA][PERSON_NAME] (Mty)" at bounding box center [323, 96] width 240 height 16
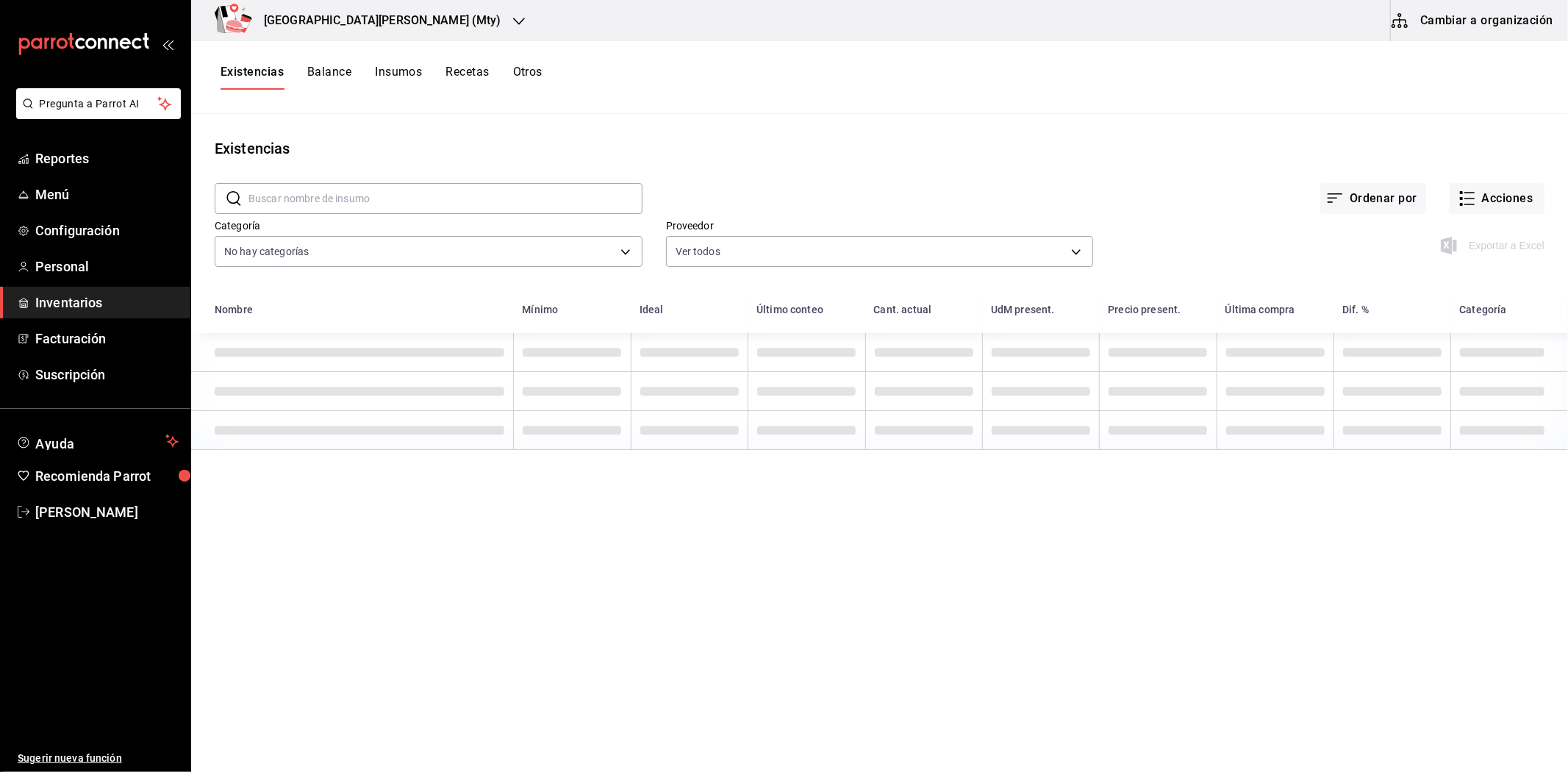
click at [389, 25] on h3 "[GEOGRAPHIC_DATA][PERSON_NAME] (Mty)" at bounding box center [376, 20] width 249 height 18
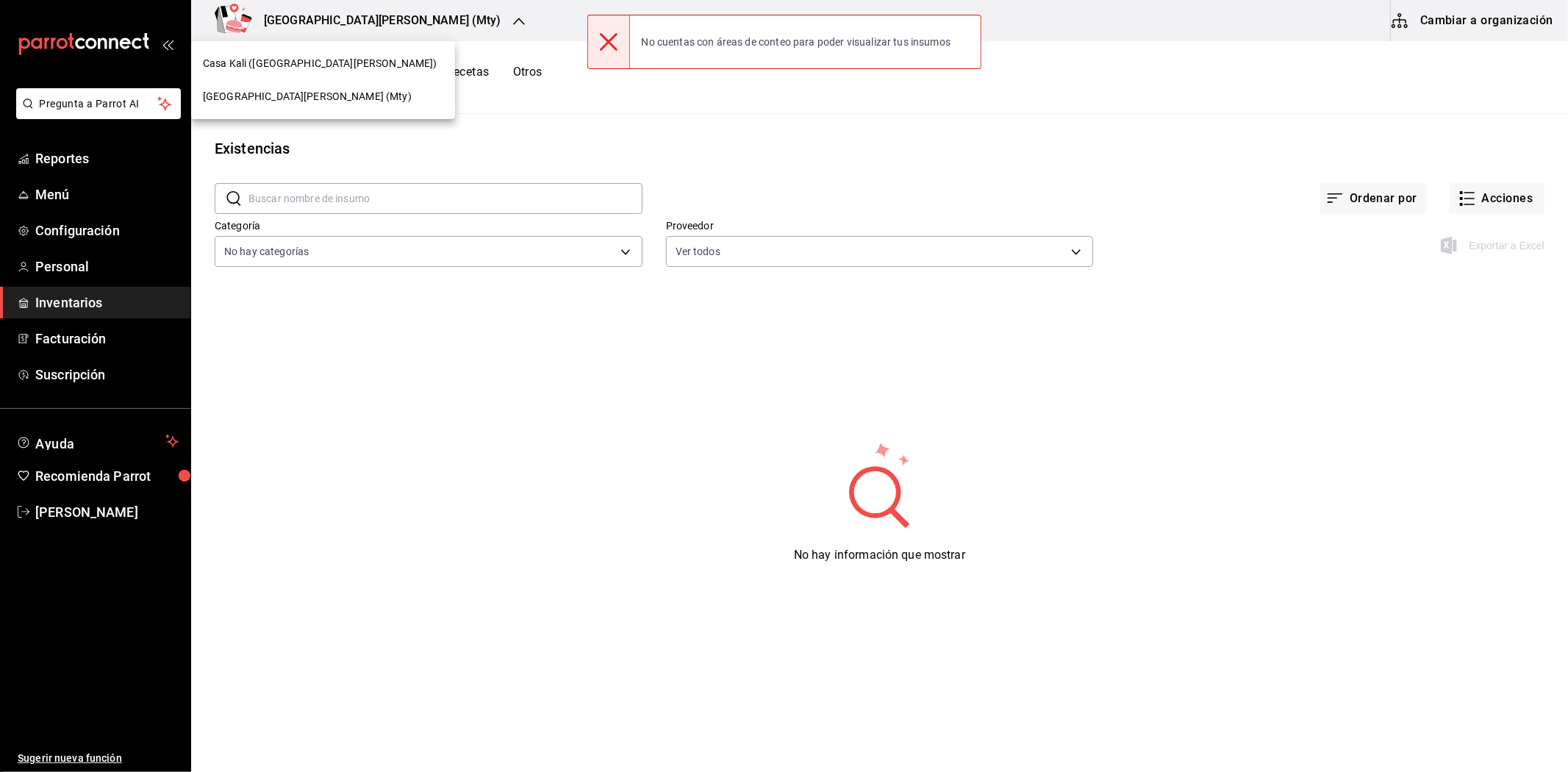
click at [917, 132] on div at bounding box center [784, 386] width 1568 height 772
click at [379, 25] on h3 "[GEOGRAPHIC_DATA][PERSON_NAME] (Mty)" at bounding box center [376, 20] width 249 height 18
click at [342, 69] on div "Casa Kali ([GEOGRAPHIC_DATA][PERSON_NAME])" at bounding box center [323, 63] width 240 height 16
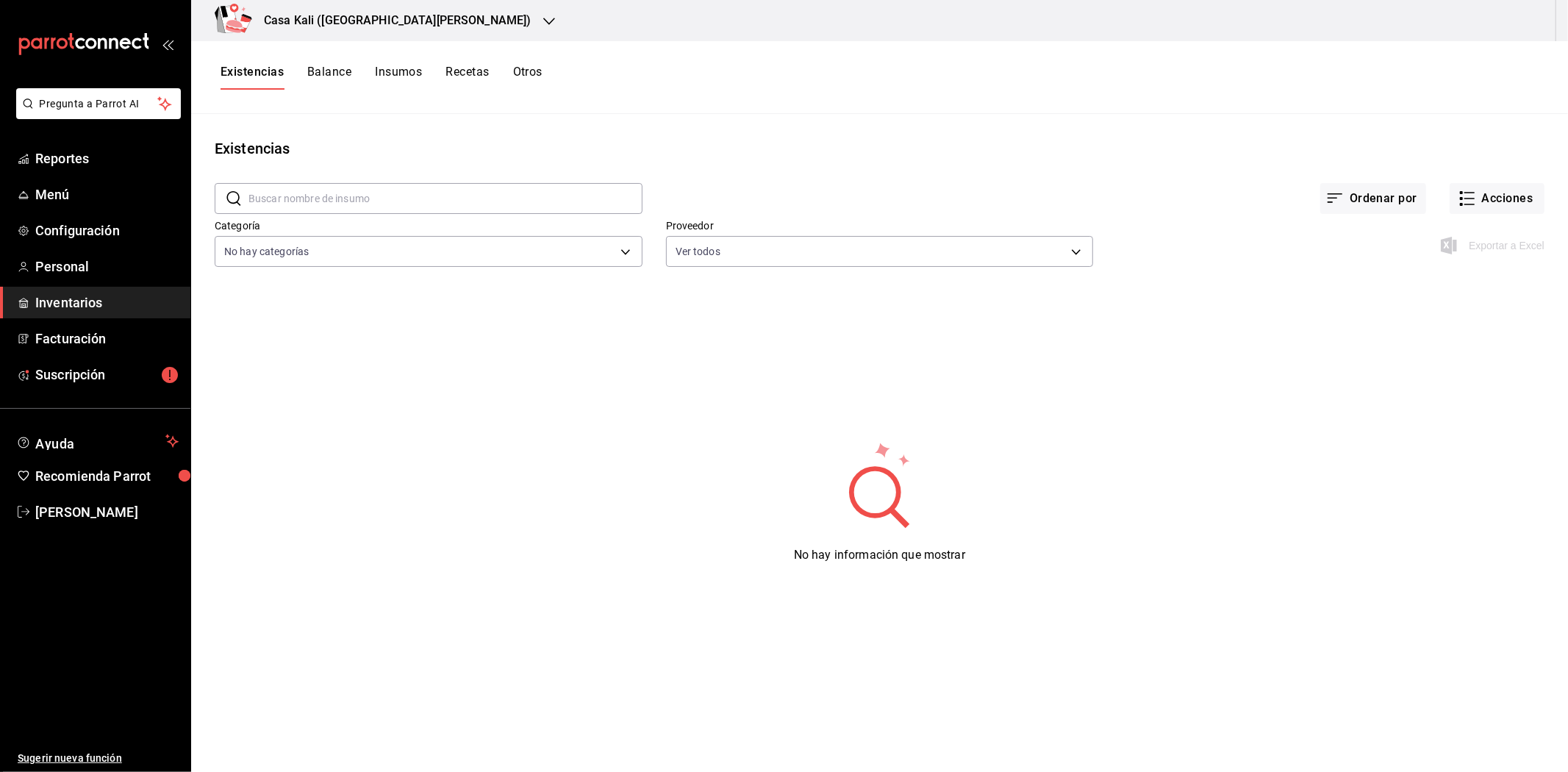
click at [390, 28] on h3 "Casa Kali ([GEOGRAPHIC_DATA][PERSON_NAME])" at bounding box center [392, 20] width 280 height 18
click at [360, 75] on div "Casa Kali ([GEOGRAPHIC_DATA][PERSON_NAME])" at bounding box center [323, 64] width 264 height 33
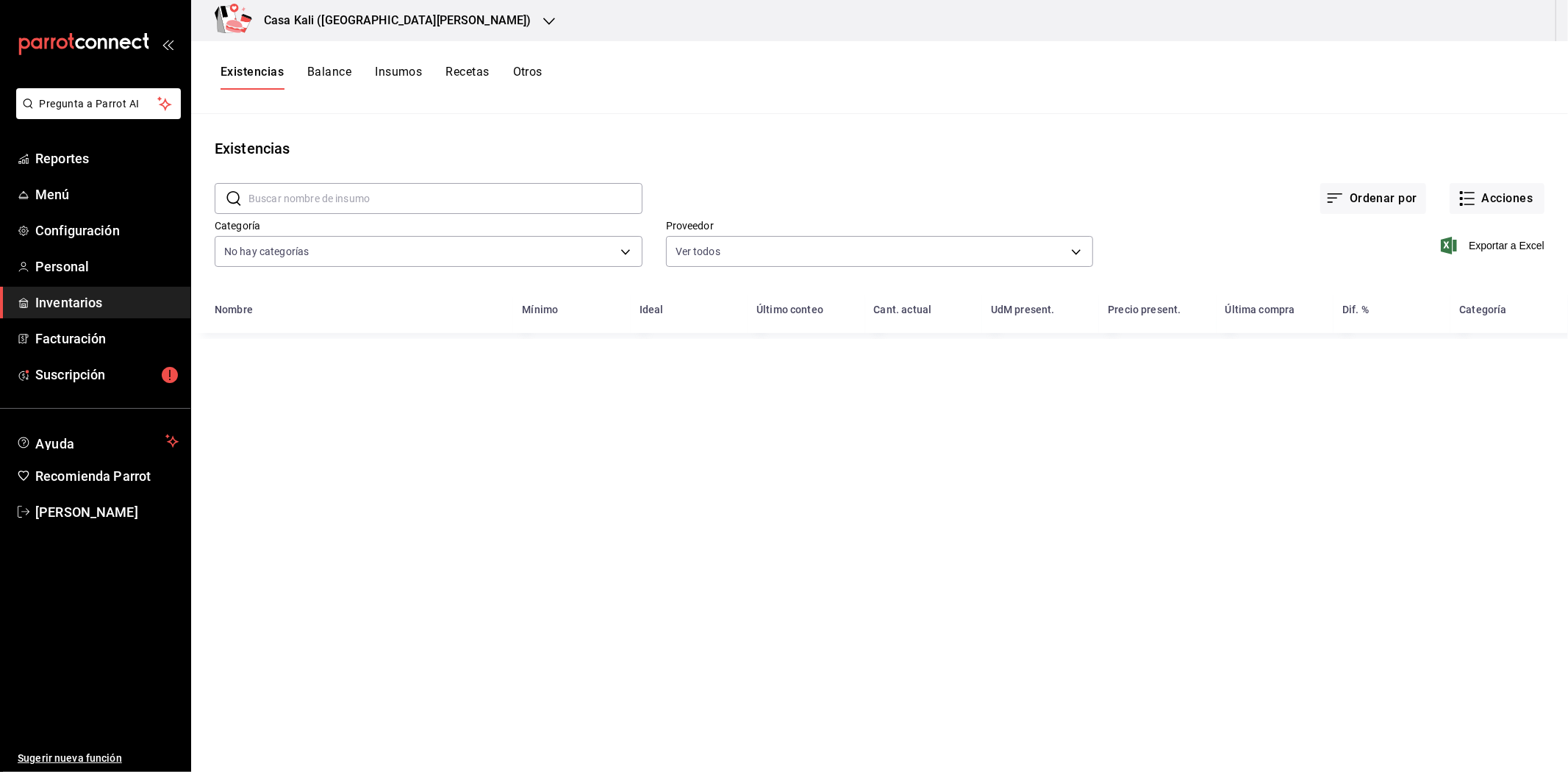
click at [393, 23] on h3 "Casa Kali ([GEOGRAPHIC_DATA][PERSON_NAME])" at bounding box center [392, 20] width 280 height 18
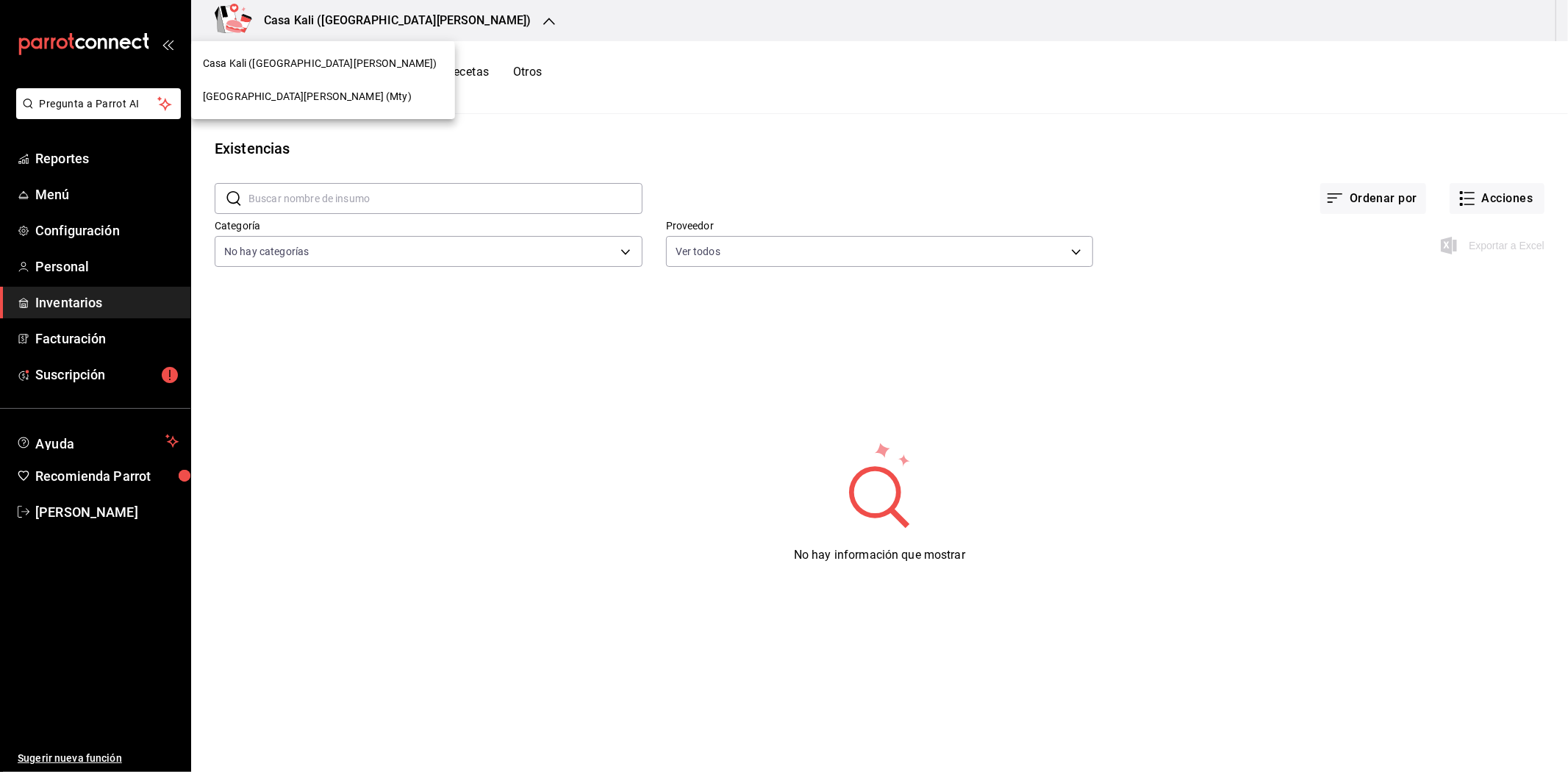
click at [548, 171] on div at bounding box center [784, 386] width 1568 height 772
click at [384, 16] on h3 "Casa Kali ([GEOGRAPHIC_DATA][PERSON_NAME])" at bounding box center [392, 20] width 280 height 18
click at [299, 97] on span "[GEOGRAPHIC_DATA][PERSON_NAME] (Mty)" at bounding box center [307, 96] width 209 height 16
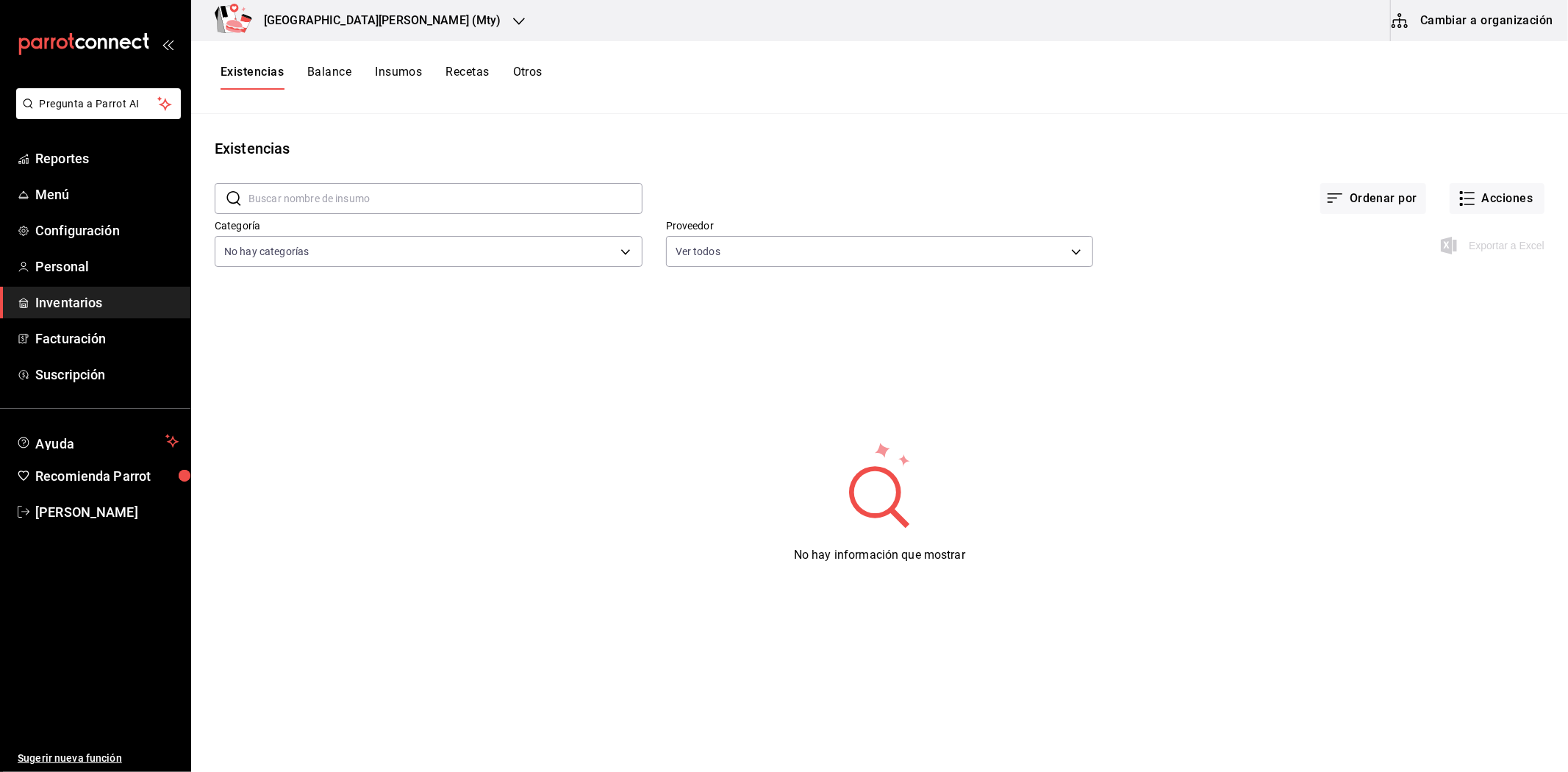
click at [1516, 25] on button "Cambiar a organización" at bounding box center [1473, 20] width 165 height 41
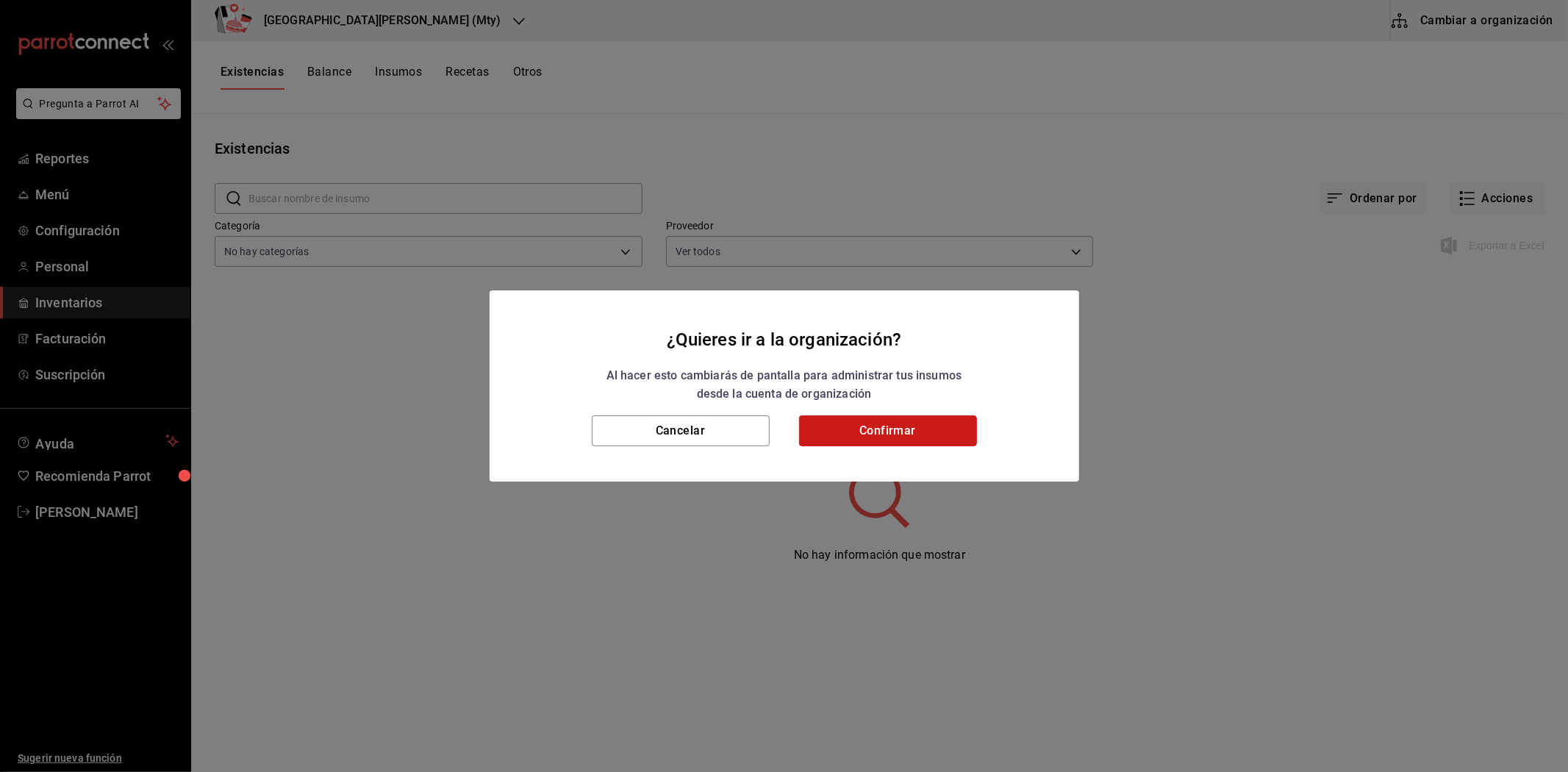
click at [841, 438] on button "Confirmar" at bounding box center [887, 431] width 177 height 31
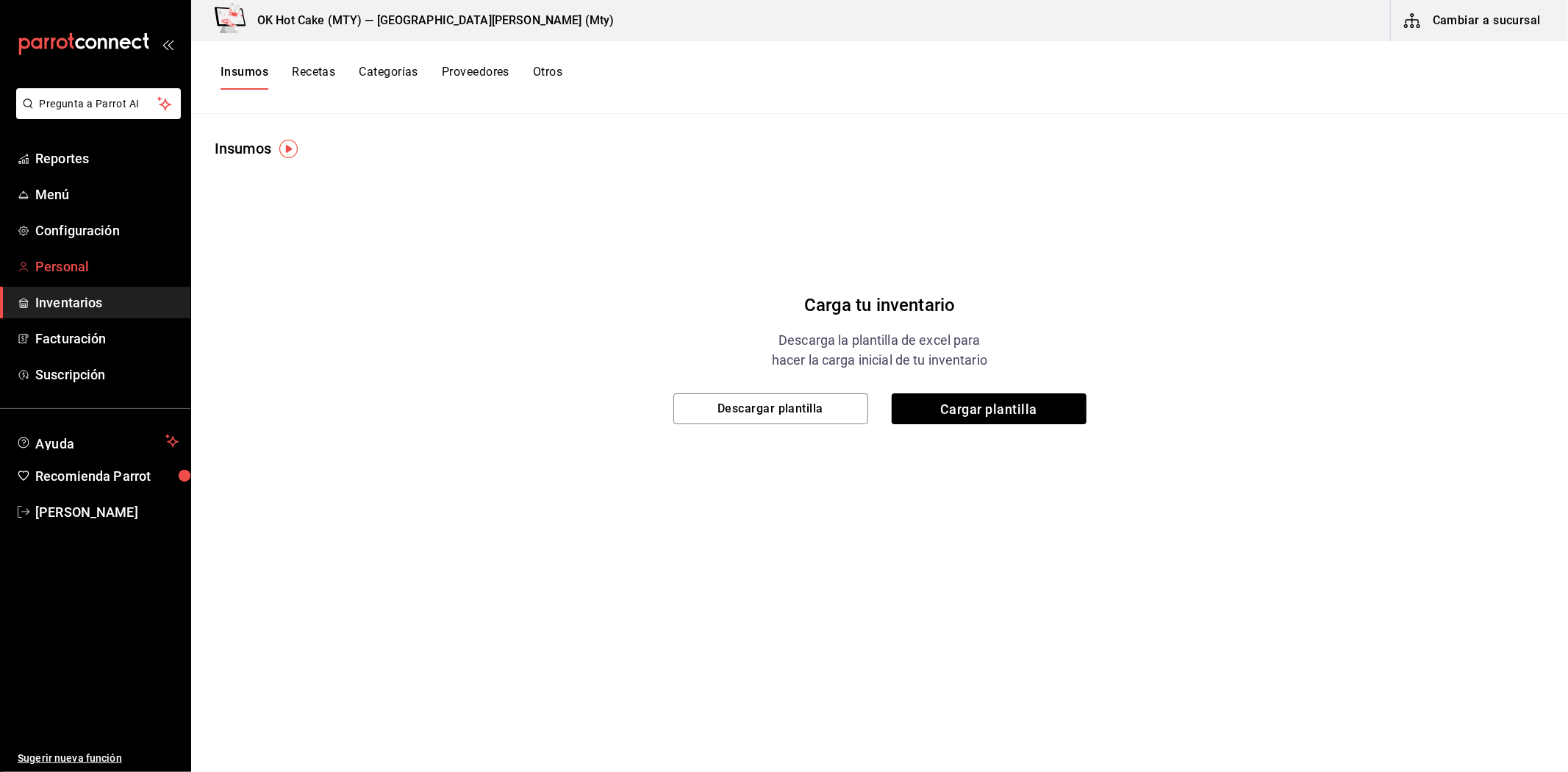
click at [52, 257] on span "Personal" at bounding box center [106, 267] width 143 height 20
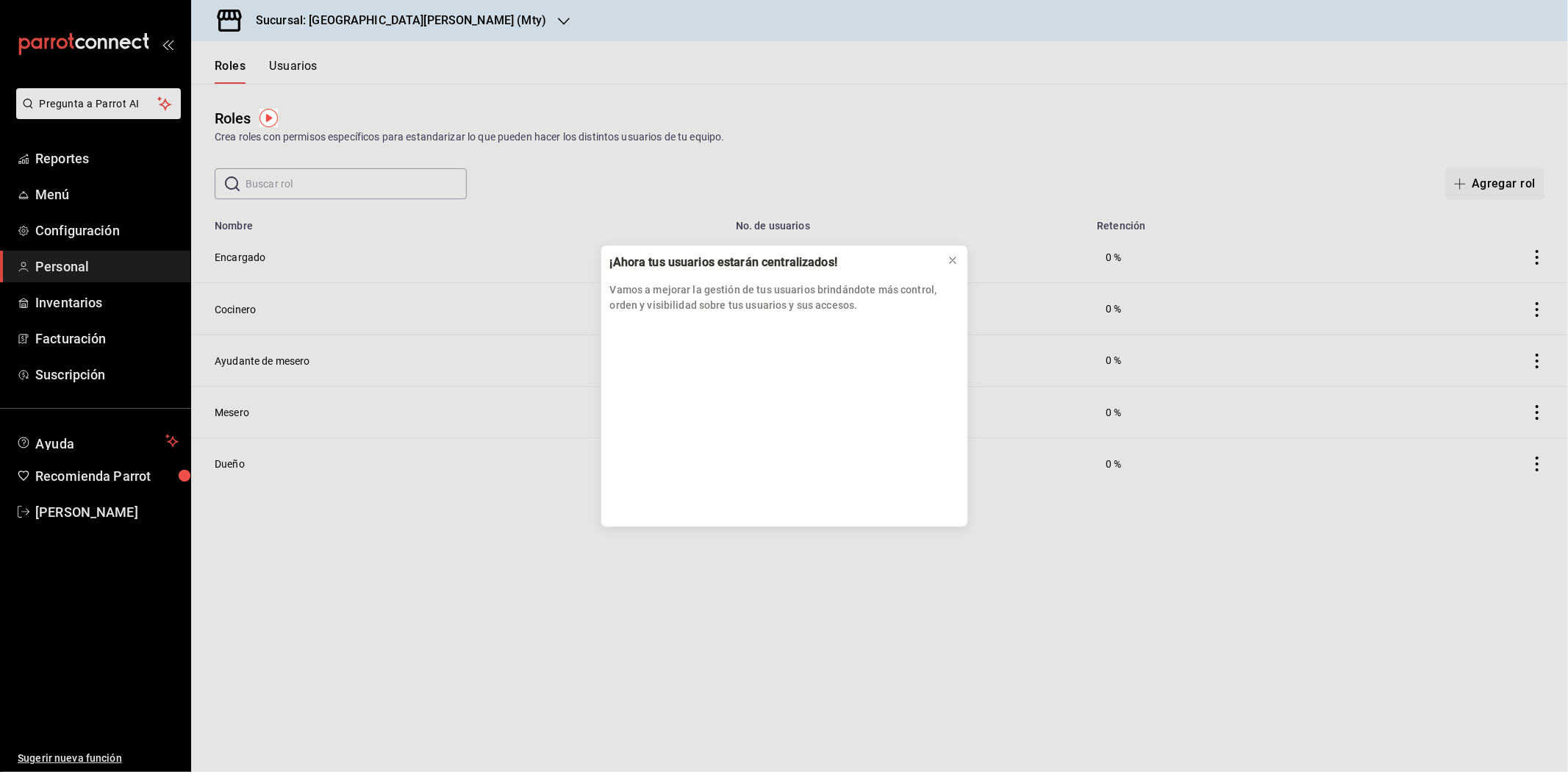
click at [931, 263] on div "¡Ahora tus usuarios estarán centralizados!" at bounding box center [772, 263] width 325 height 16
click at [957, 255] on icon at bounding box center [953, 260] width 11 height 11
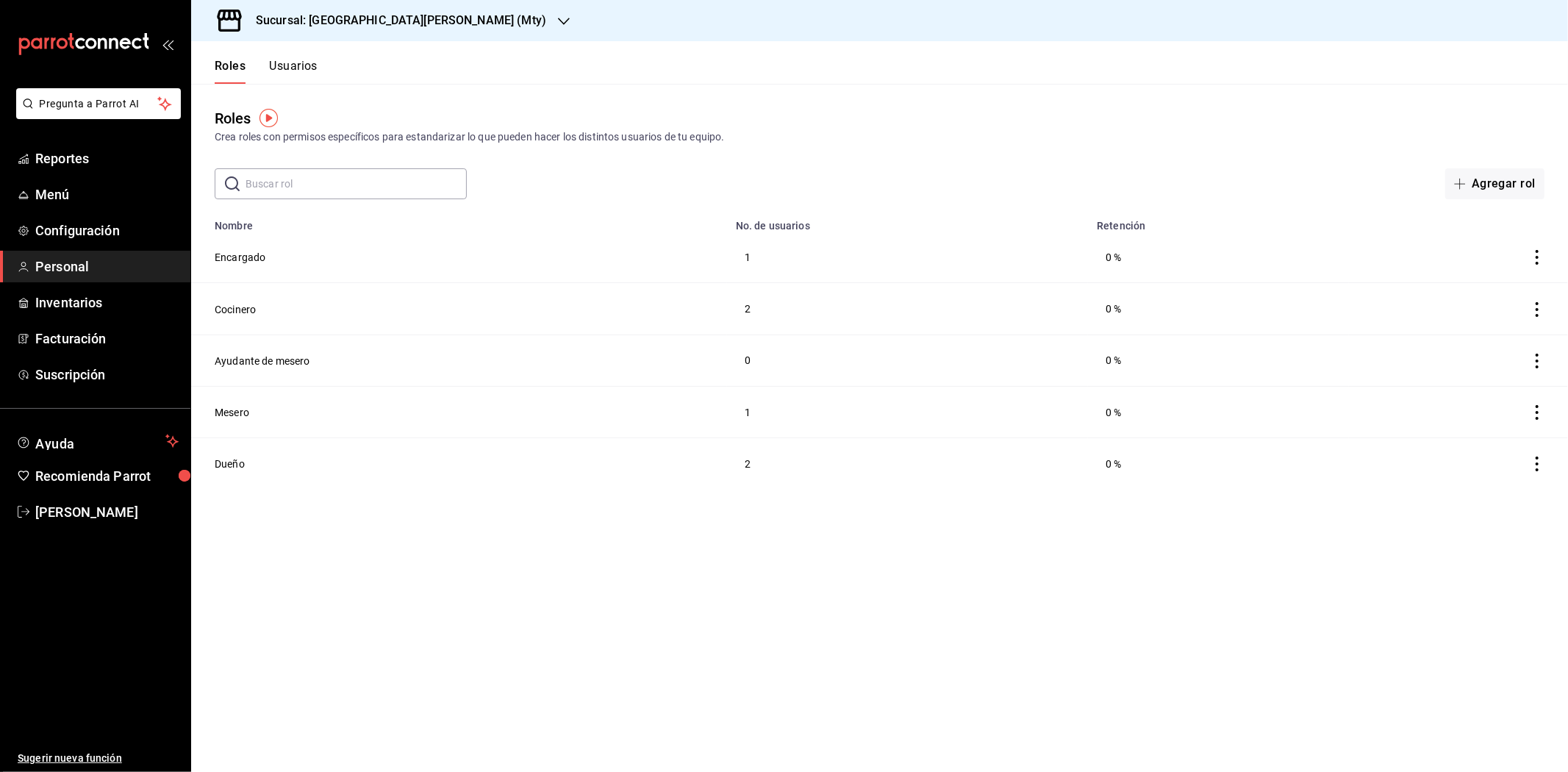
click at [287, 76] on button "Usuarios" at bounding box center [293, 71] width 48 height 25
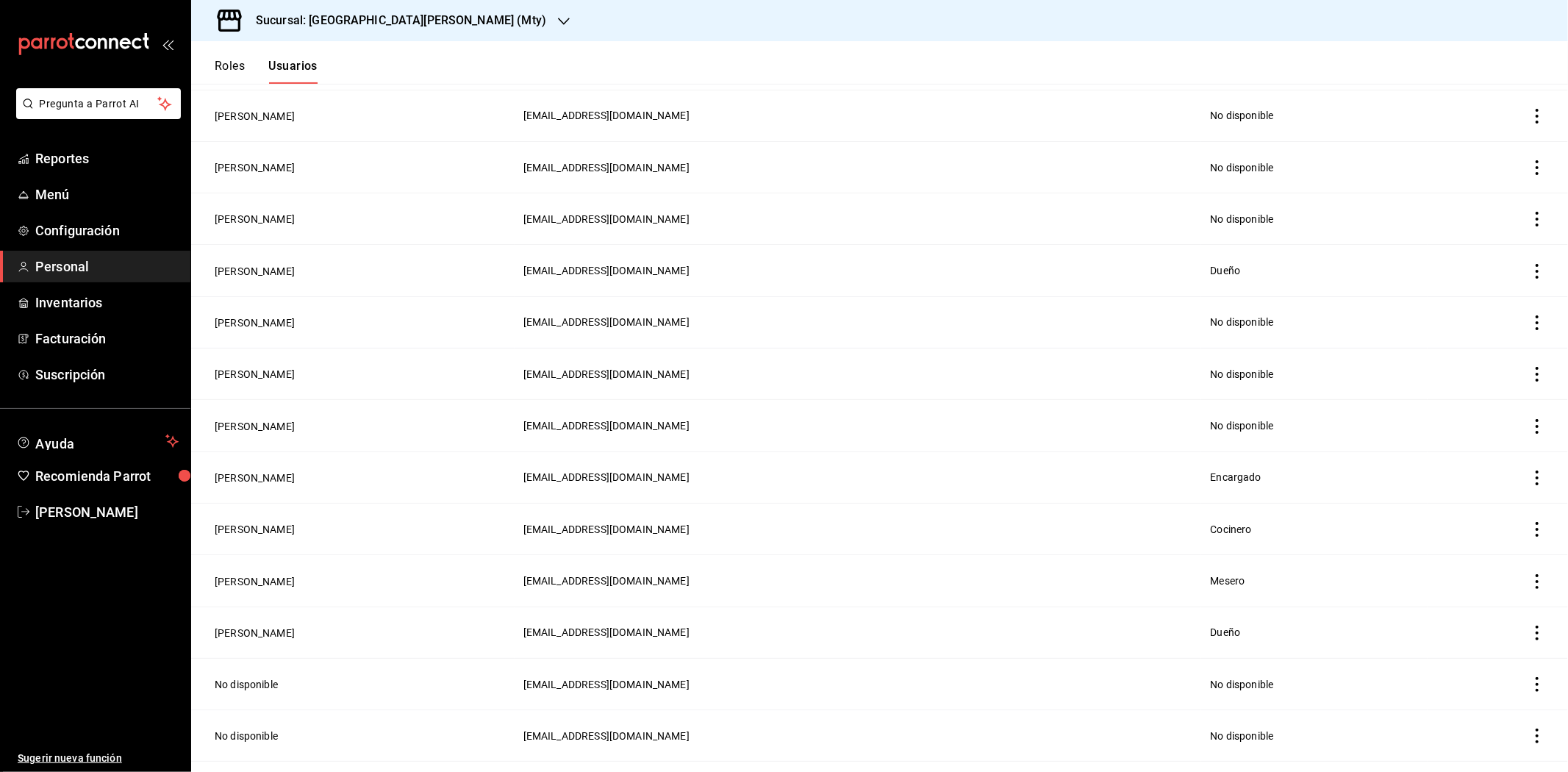
scroll to position [331, 0]
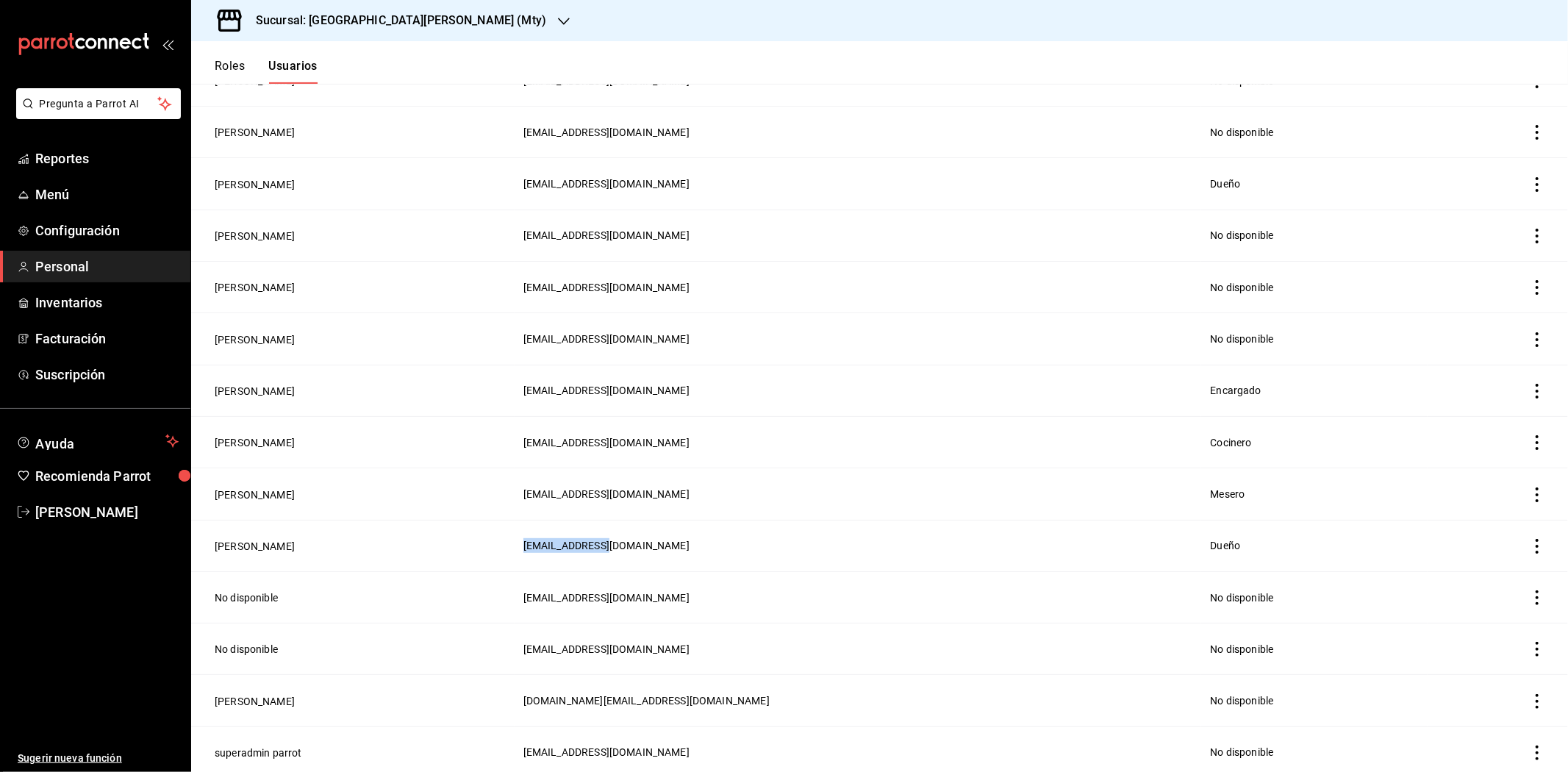
drag, startPoint x: 667, startPoint y: 541, endPoint x: 562, endPoint y: 545, distance: 105.1
click at [562, 545] on tr "Juan Pablo Delgado hotcake@mty.com Dueño" at bounding box center [879, 545] width 1377 height 52
copy span "hotcake@mty.com"
click at [79, 517] on span "[PERSON_NAME]" at bounding box center [106, 512] width 143 height 20
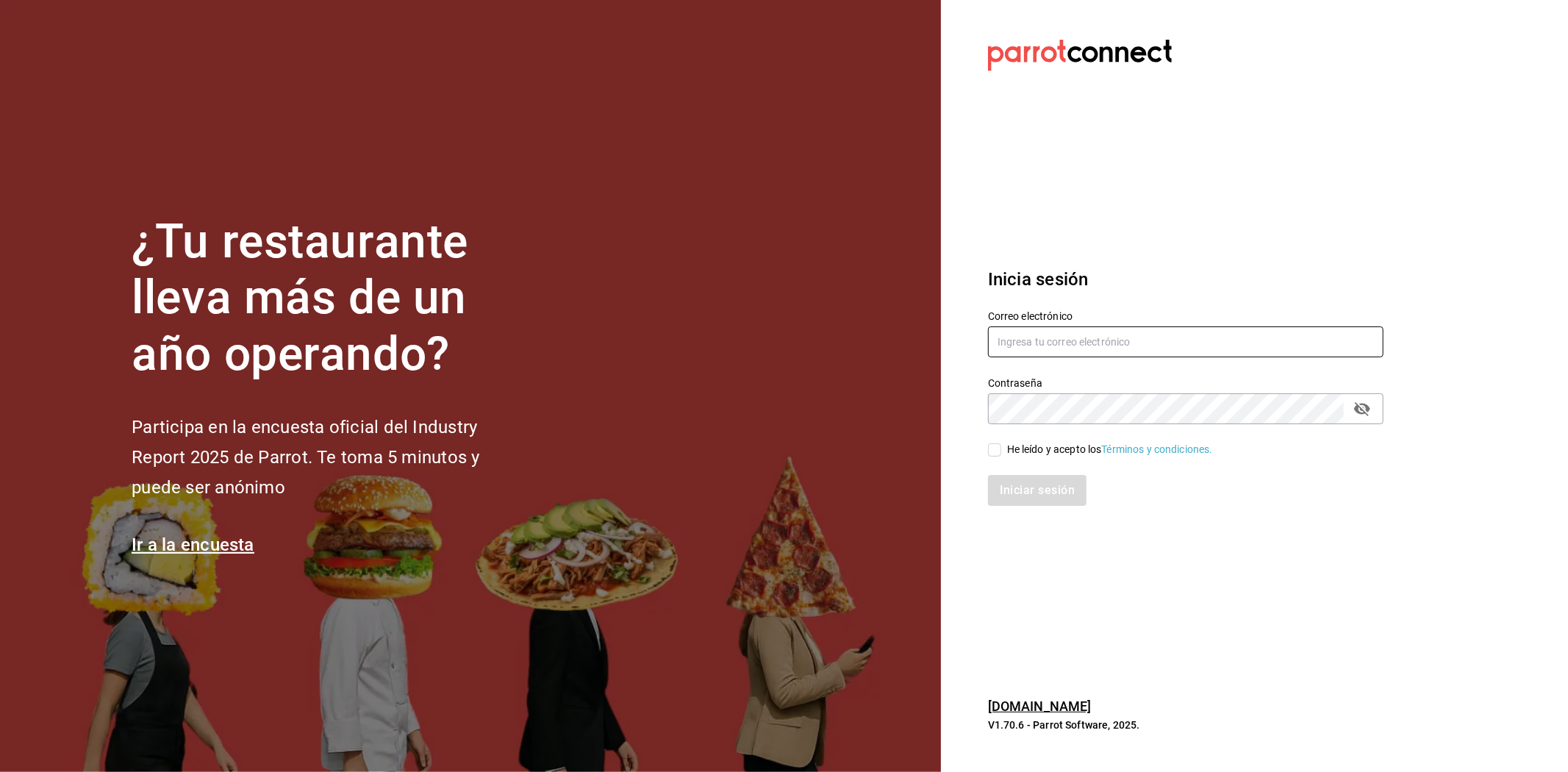
click at [1095, 350] on input "text" at bounding box center [1186, 342] width 396 height 31
paste input "hotcake@mty.com"
type input "hotcake@mty.com"
click at [990, 453] on input "He leído y acepto los Términos y condiciones." at bounding box center [995, 450] width 13 height 13
checkbox input "true"
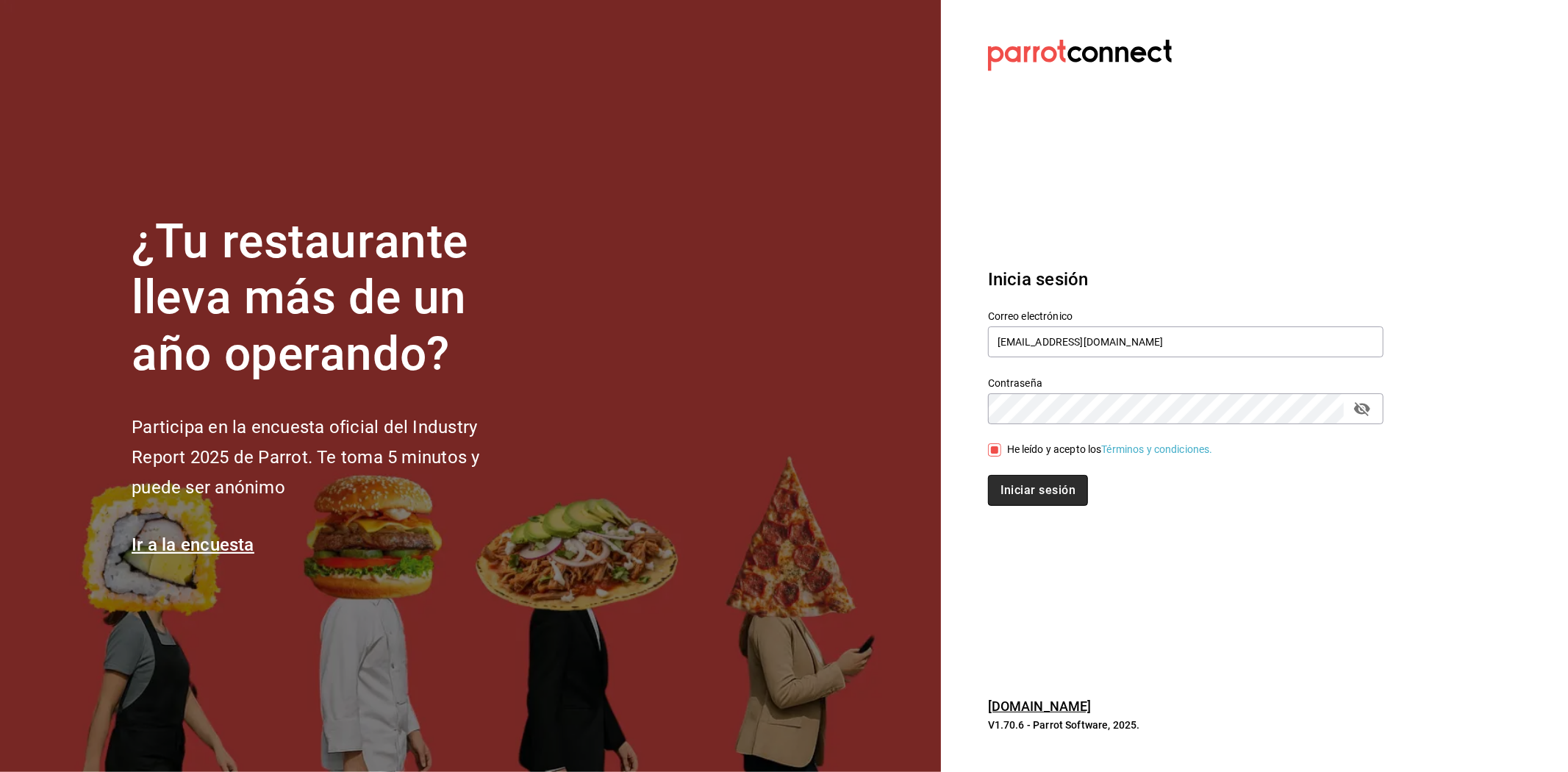
click at [1004, 488] on button "Iniciar sesión" at bounding box center [1038, 491] width 100 height 31
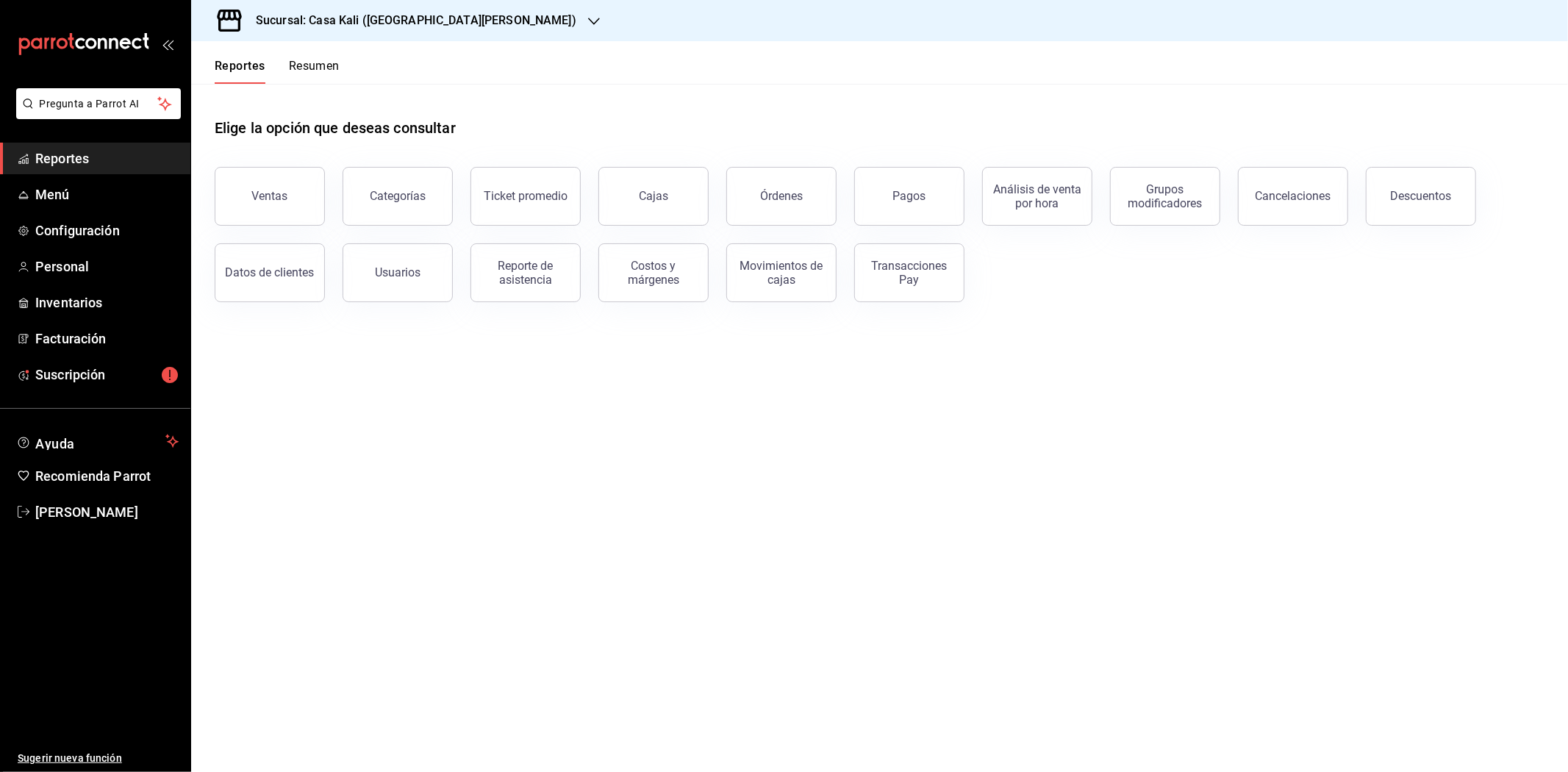
click at [452, 26] on div "Sucursal: Casa Kali ([GEOGRAPHIC_DATA][PERSON_NAME])" at bounding box center [404, 20] width 402 height 41
click at [453, 1] on div at bounding box center [784, 386] width 1568 height 772
click at [453, 20] on div "Sucursal: Casa Kali ([GEOGRAPHIC_DATA][PERSON_NAME])" at bounding box center [404, 20] width 402 height 41
click at [333, 92] on div "[GEOGRAPHIC_DATA][PERSON_NAME] (Mty)" at bounding box center [323, 96] width 240 height 16
click at [57, 313] on link "Inventarios" at bounding box center [95, 303] width 191 height 32
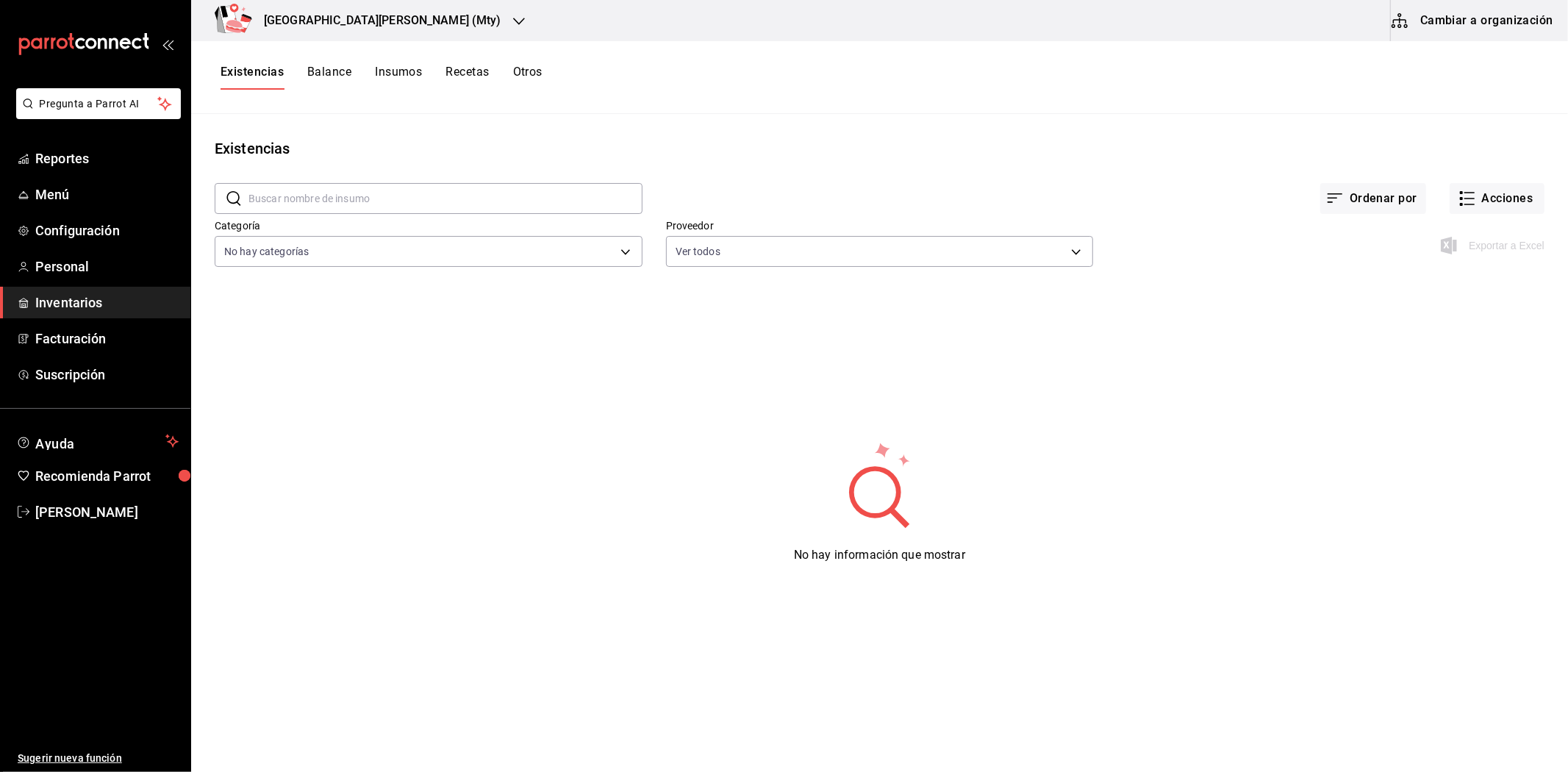
click at [1449, 18] on button "Cambiar a organización" at bounding box center [1473, 20] width 165 height 41
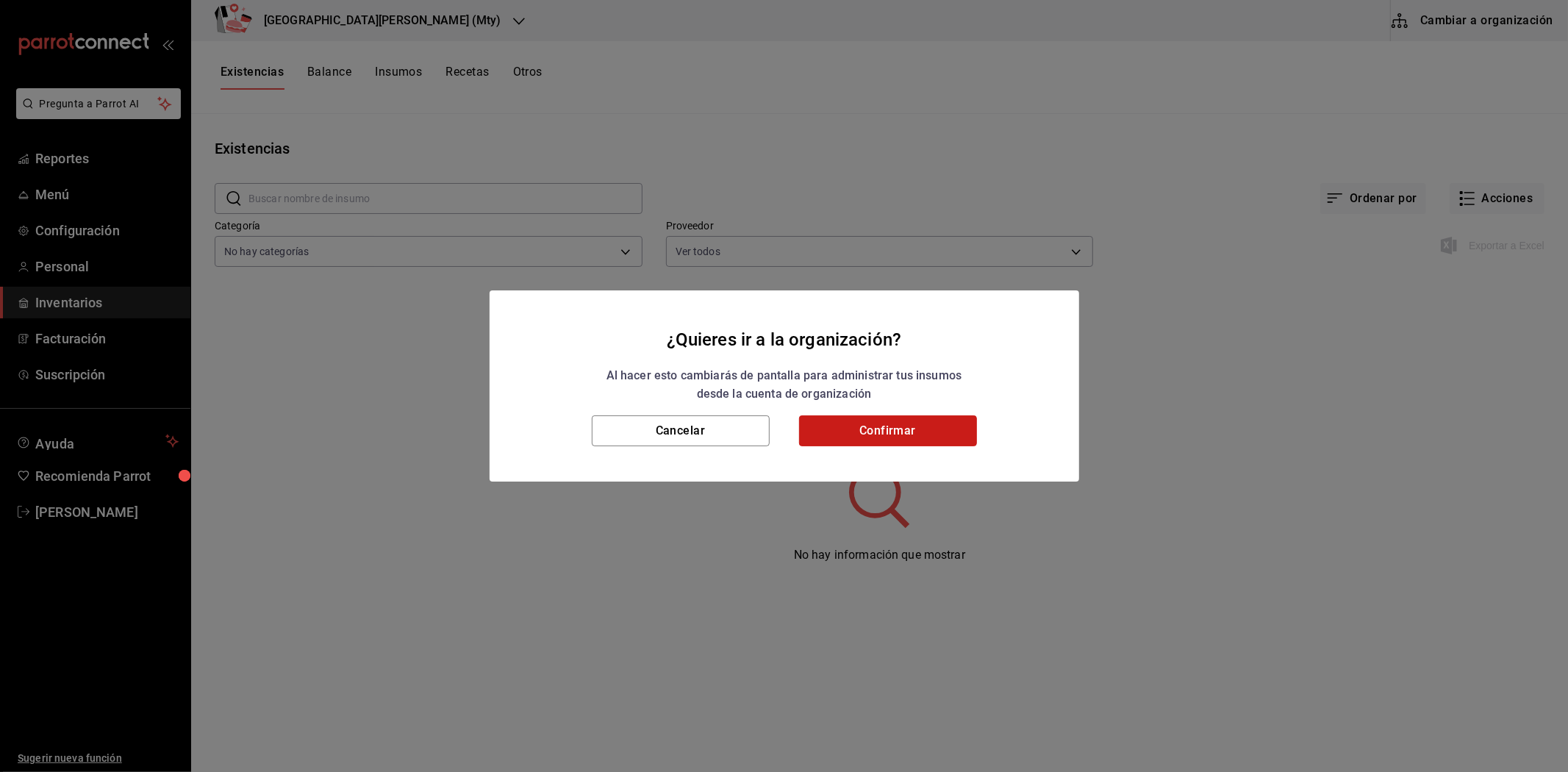
click at [922, 438] on button "Confirmar" at bounding box center [887, 431] width 177 height 31
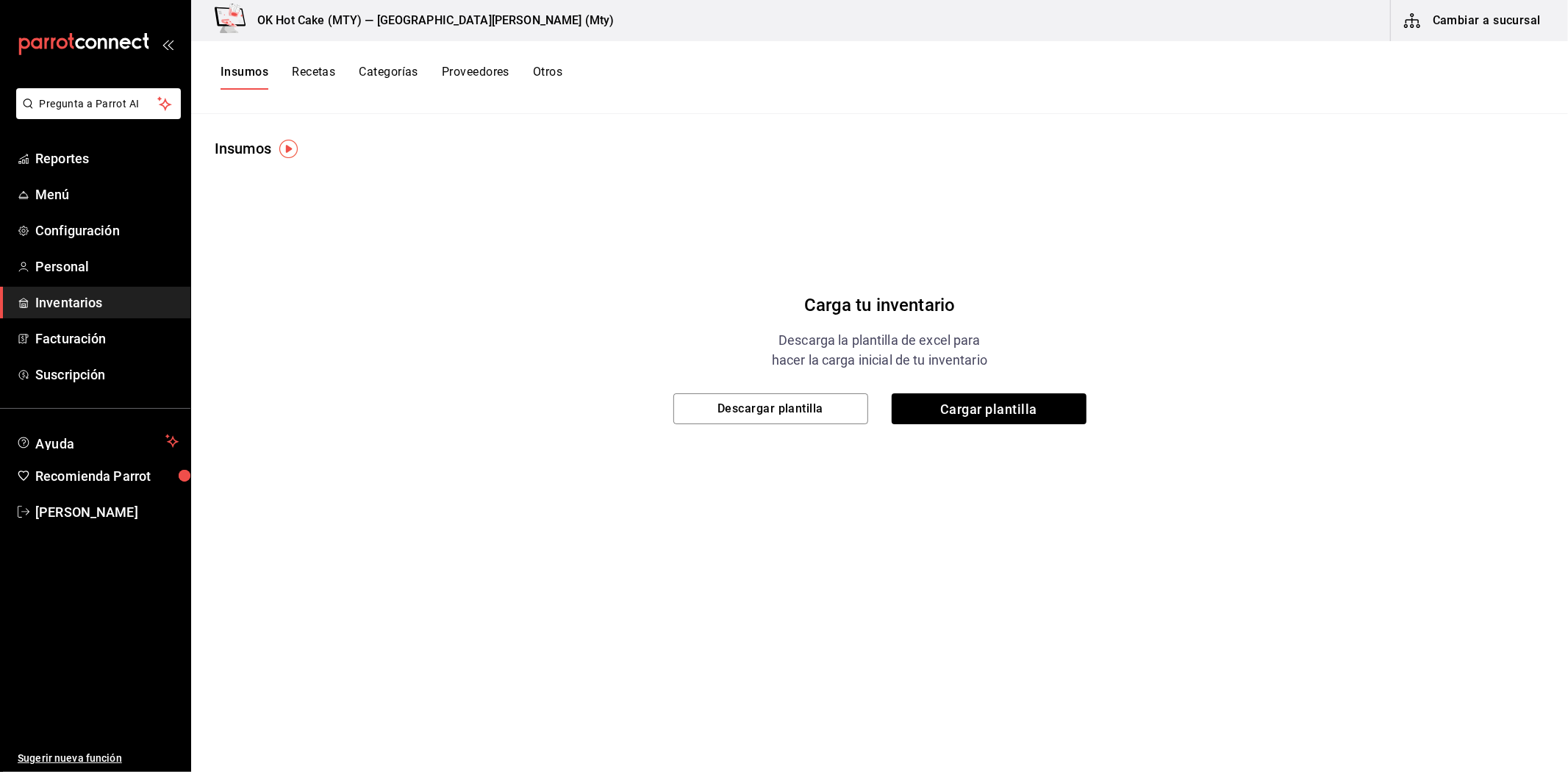
click at [1499, 25] on button "Cambiar a sucursal" at bounding box center [1473, 20] width 165 height 41
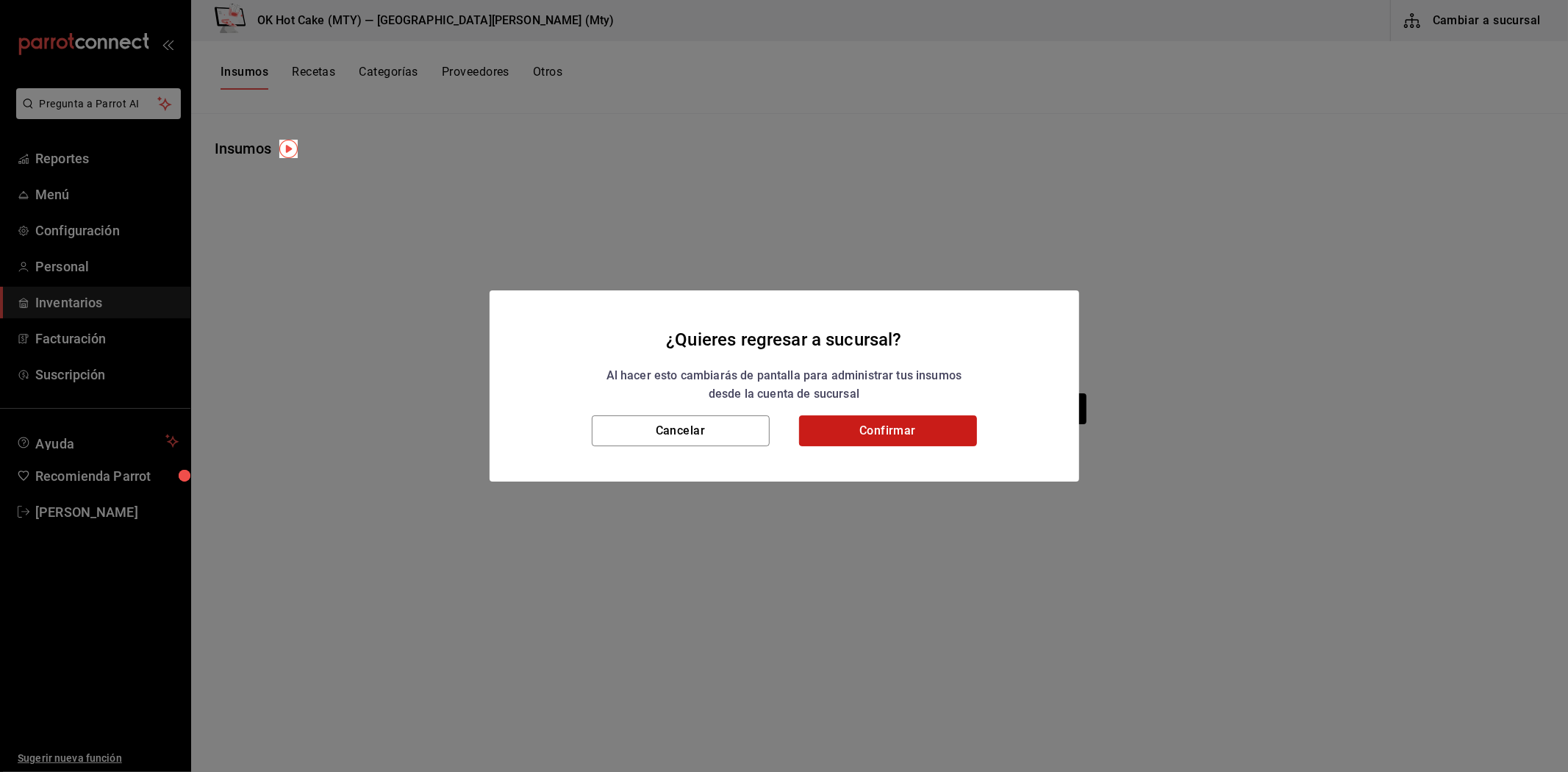
click at [885, 434] on button "Confirmar" at bounding box center [887, 431] width 177 height 31
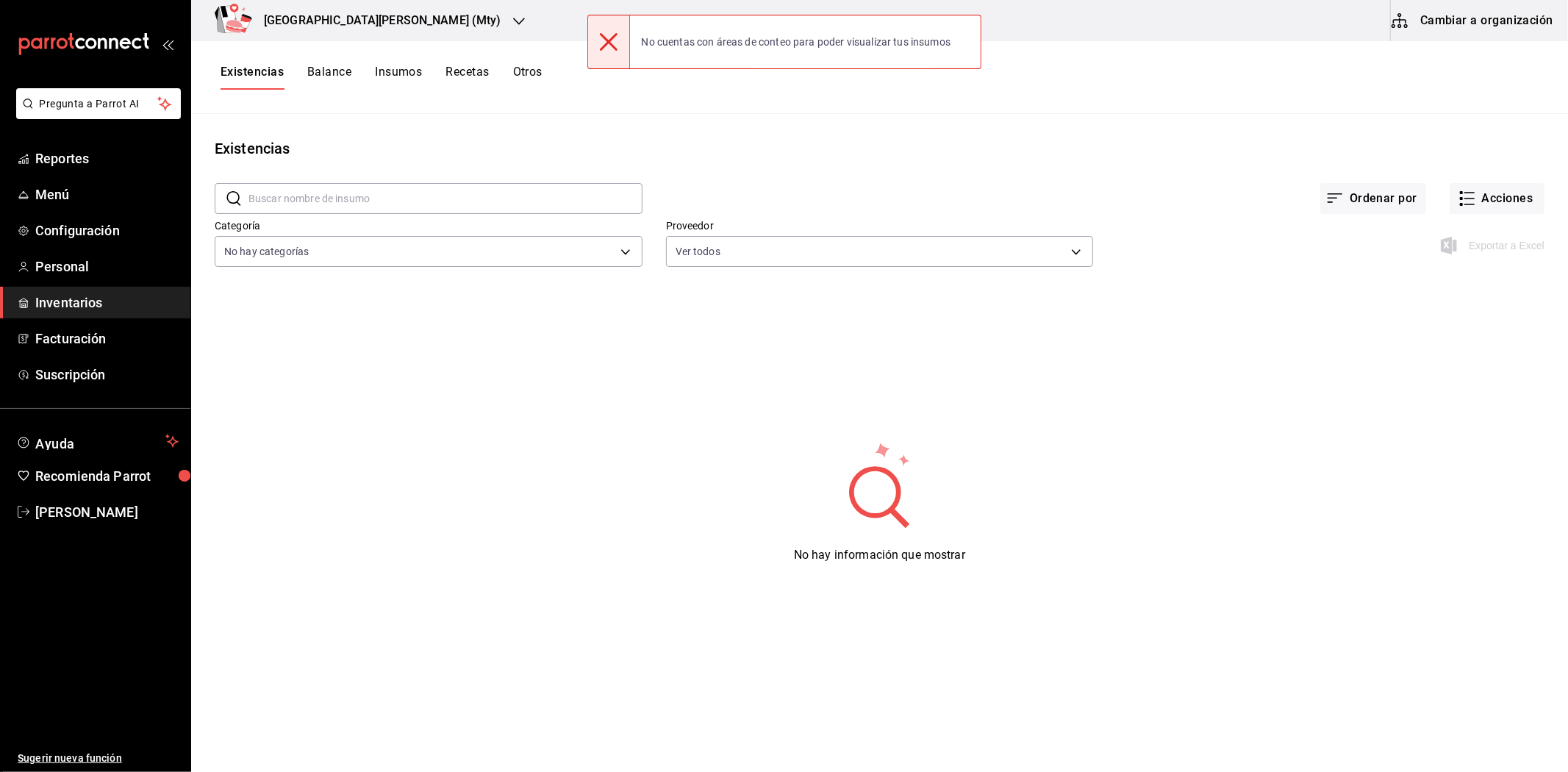
click at [513, 25] on icon "button" at bounding box center [519, 21] width 11 height 11
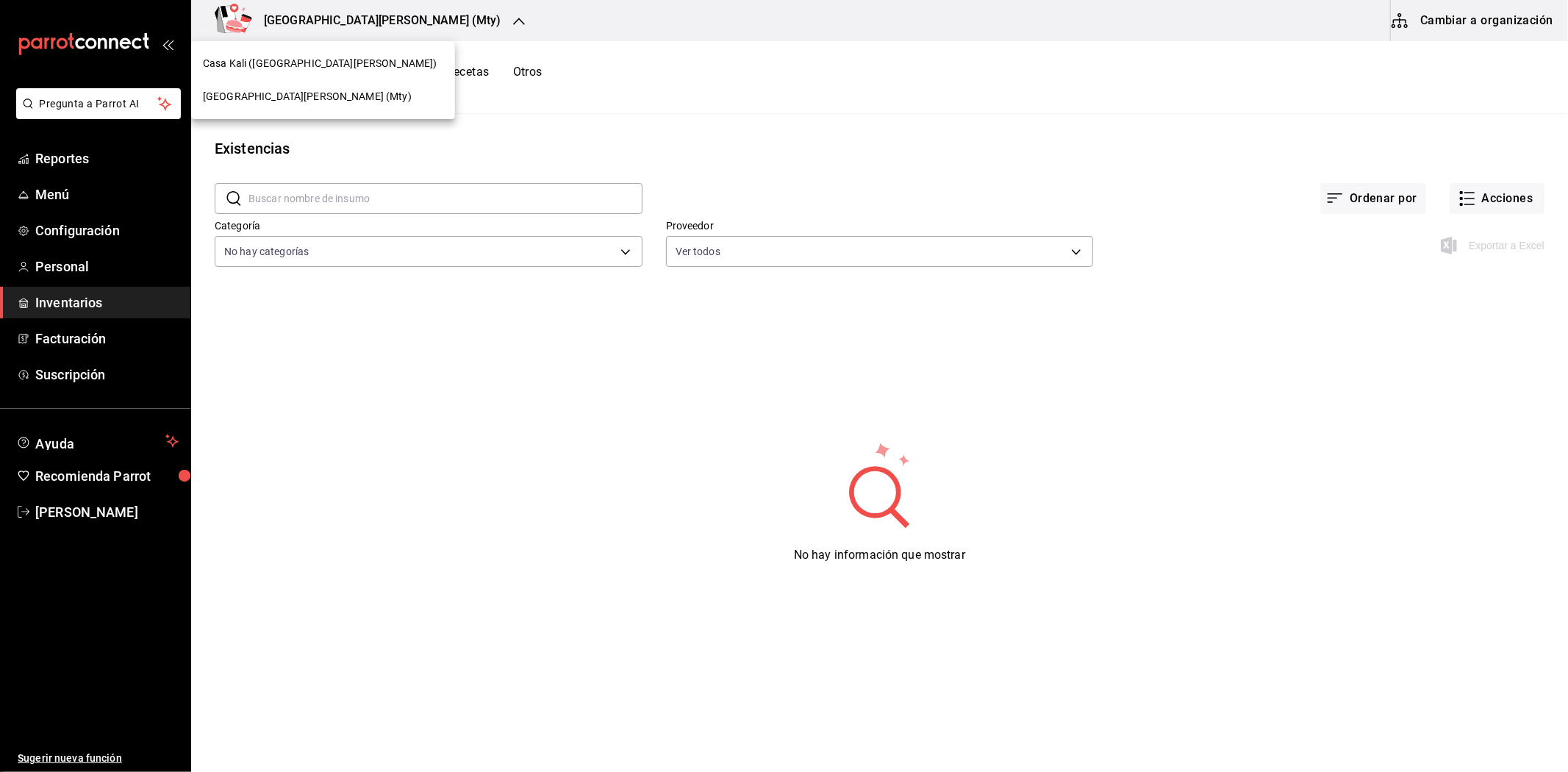
click at [637, 416] on div at bounding box center [784, 386] width 1568 height 772
click at [582, 453] on div "No hay información que mostrar" at bounding box center [879, 501] width 1377 height 367
click at [1502, 22] on button "Cambiar a organización" at bounding box center [1473, 20] width 165 height 41
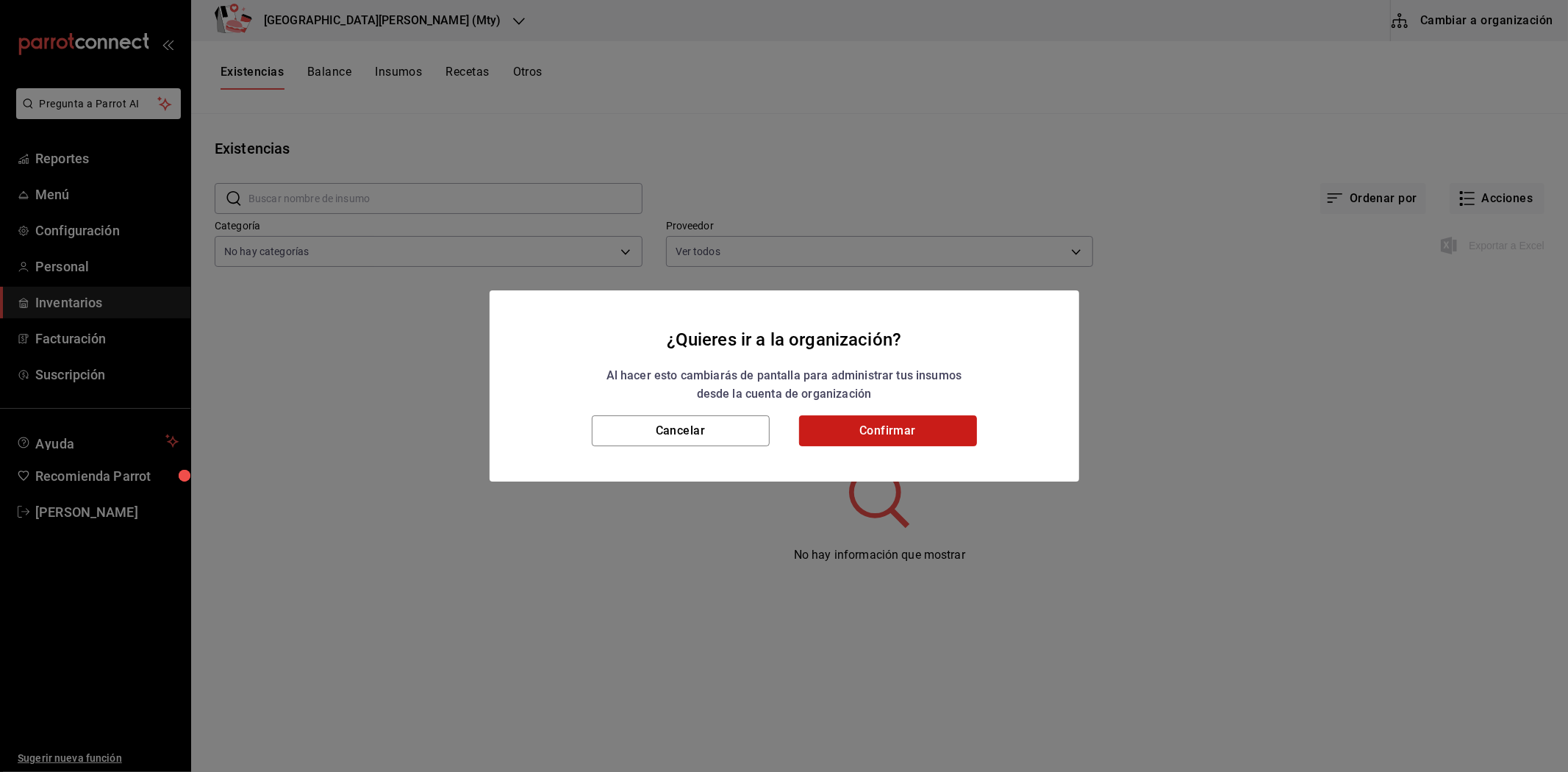
click at [859, 431] on button "Confirmar" at bounding box center [887, 431] width 177 height 31
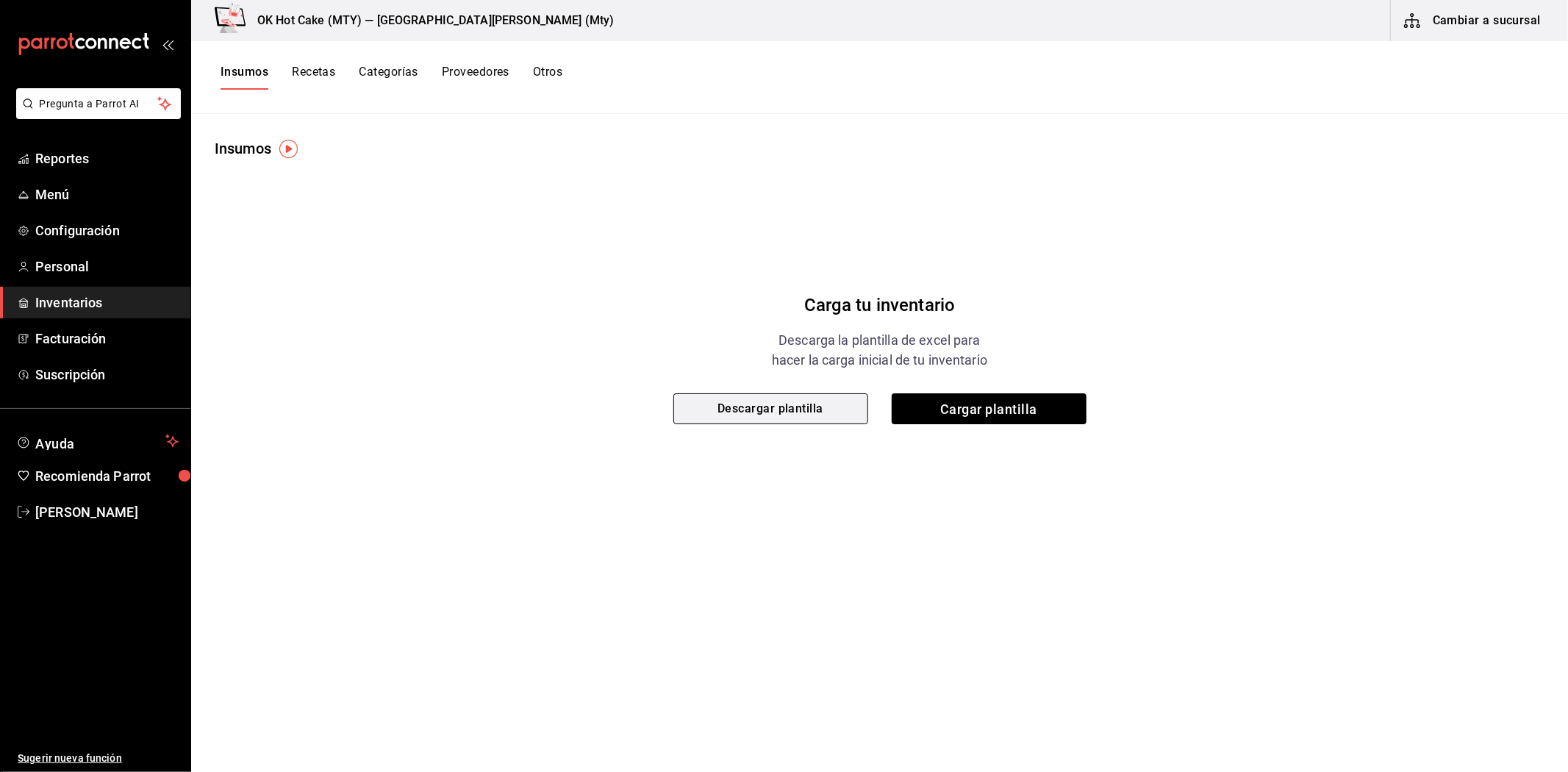
click at [802, 420] on button "Descargar plantilla" at bounding box center [771, 409] width 195 height 31
click at [83, 234] on span "Configuración" at bounding box center [106, 231] width 143 height 20
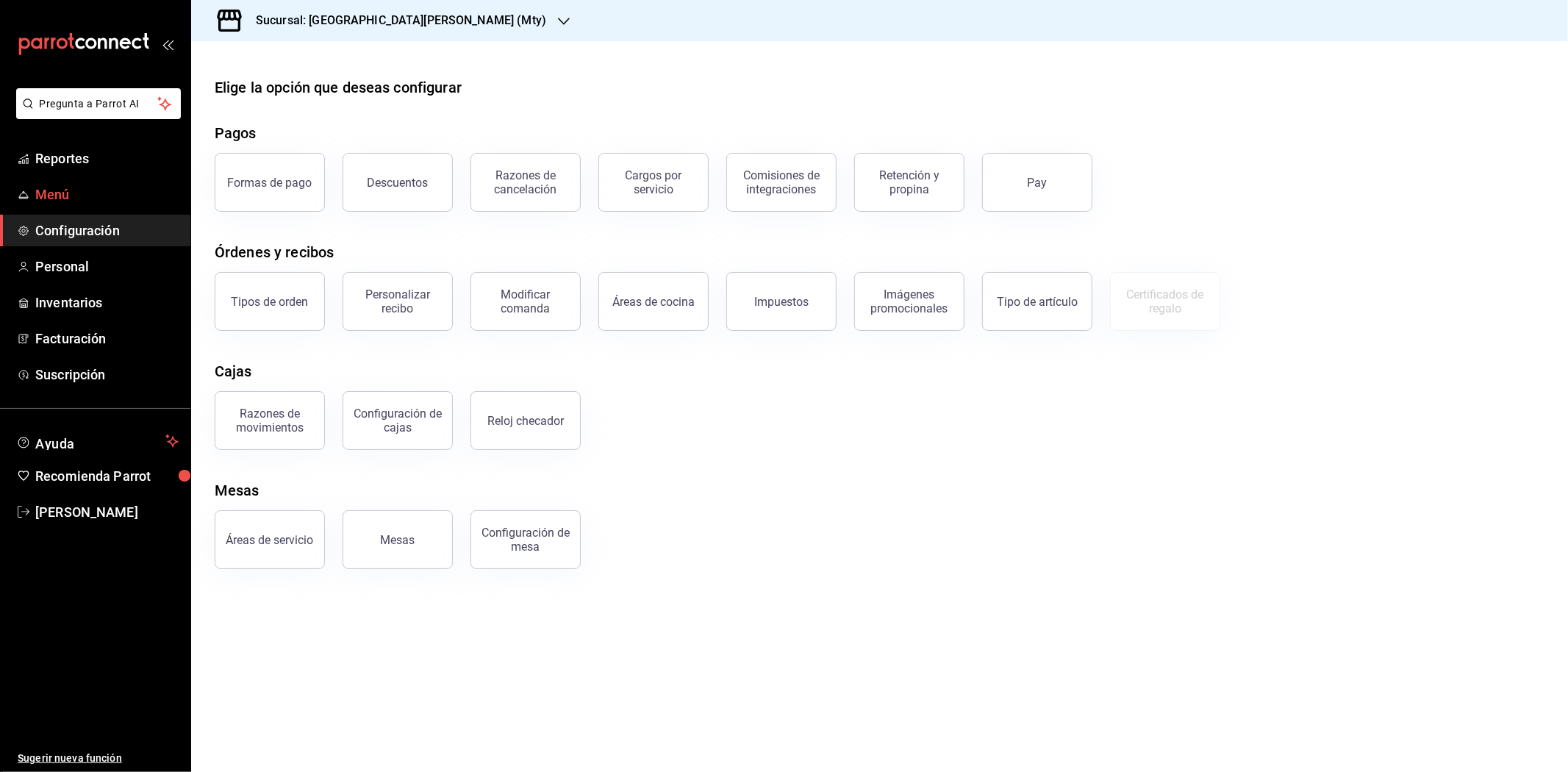
click at [79, 203] on span "Menú" at bounding box center [106, 195] width 143 height 20
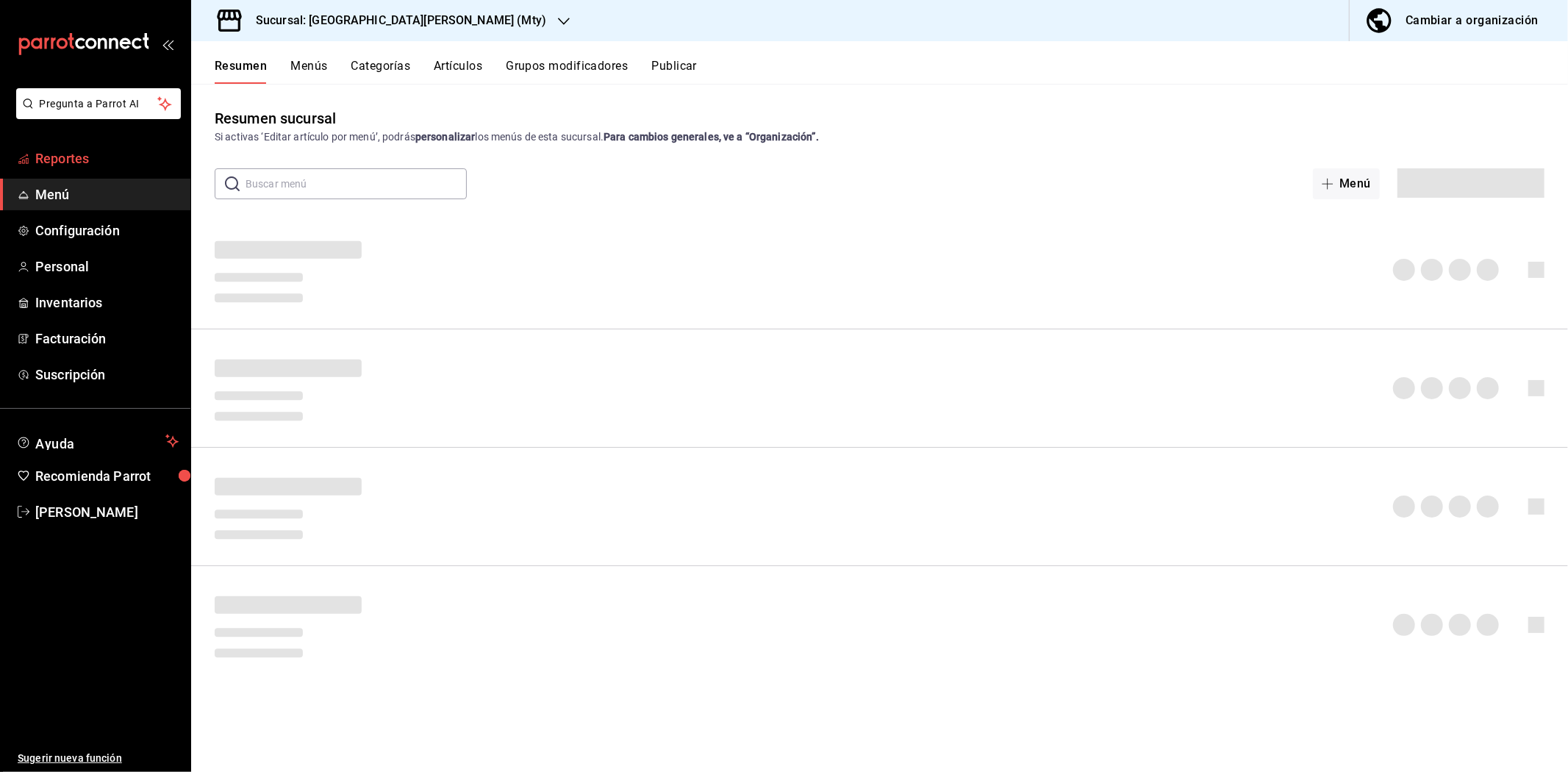
click at [86, 156] on span "Reportes" at bounding box center [106, 159] width 143 height 20
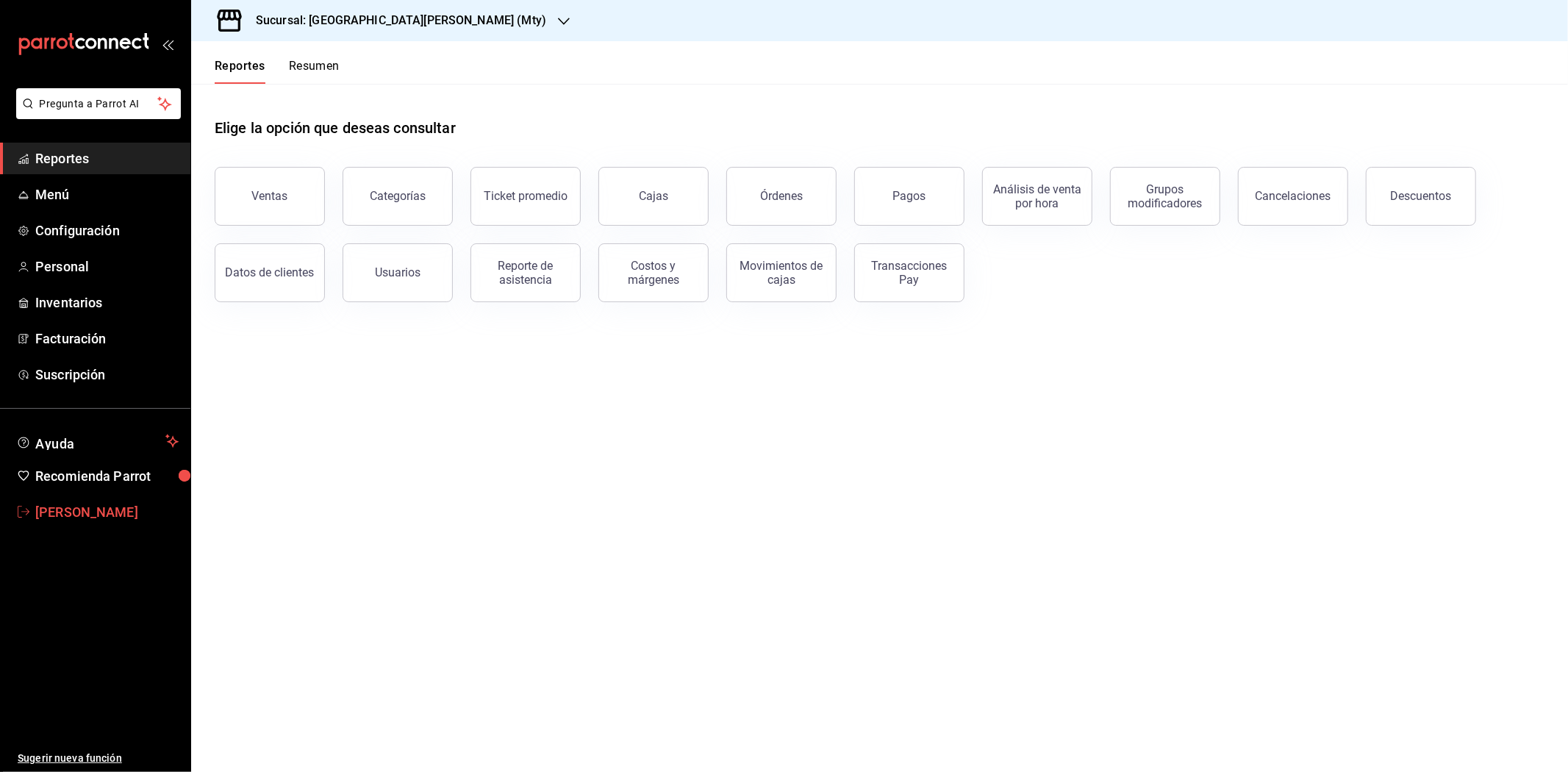
click at [115, 511] on span "[PERSON_NAME]" at bounding box center [106, 512] width 143 height 20
